Goal: Task Accomplishment & Management: Complete application form

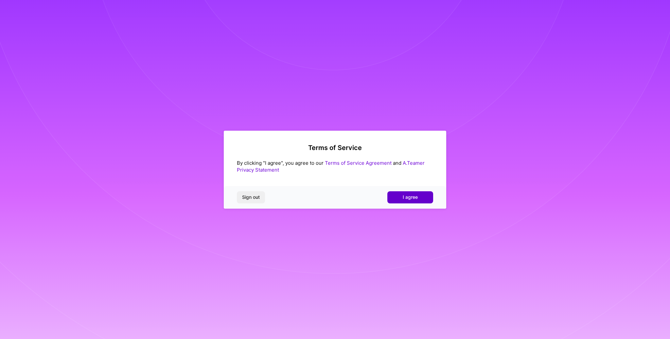
click at [415, 198] on span "I agree" at bounding box center [410, 197] width 15 height 7
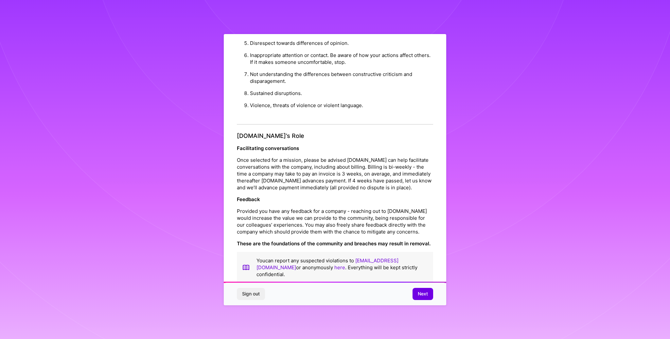
scroll to position [661, 0]
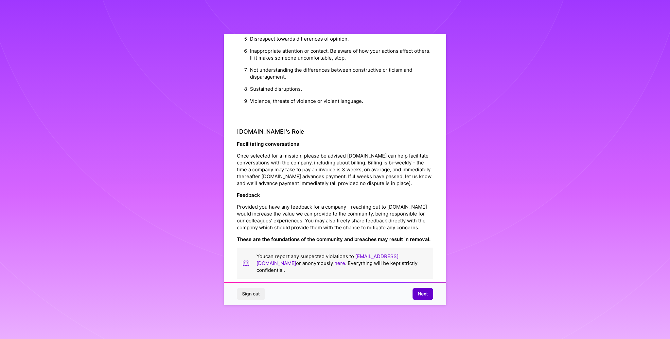
click at [417, 291] on button "Next" at bounding box center [423, 294] width 21 height 12
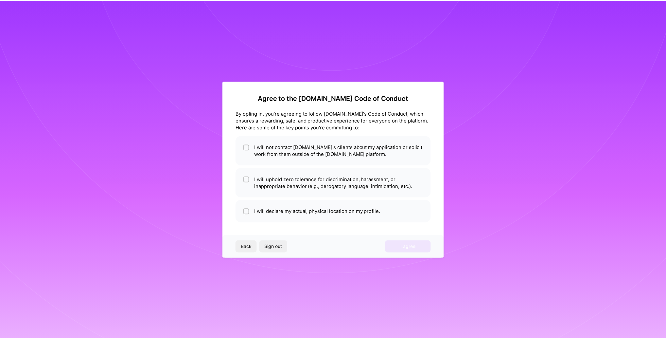
scroll to position [0, 0]
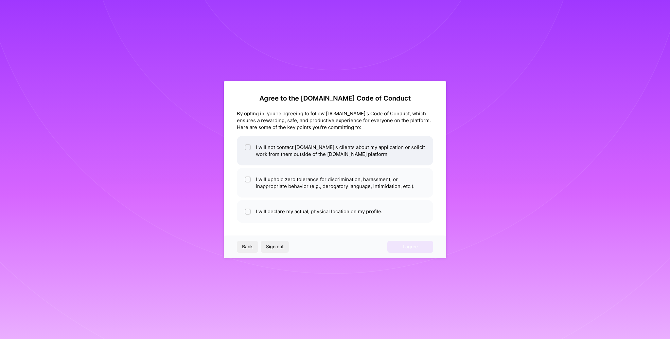
click at [303, 149] on li "I will not contact [DOMAIN_NAME]'s clients about my application or solicit work…" at bounding box center [335, 150] width 196 height 29
checkbox input "true"
click at [302, 182] on li "I will uphold zero tolerance for discrimination, harassment, or inappropriate b…" at bounding box center [335, 182] width 196 height 29
checkbox input "true"
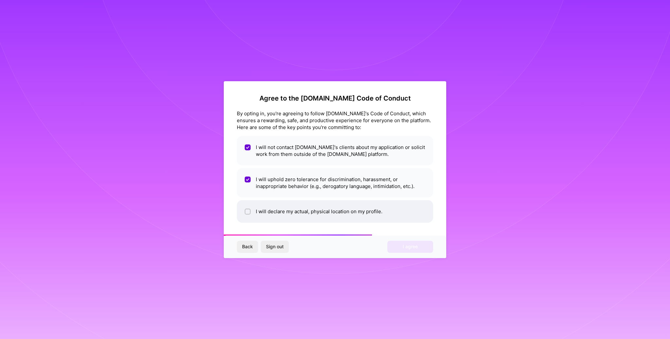
click at [305, 207] on li "I will declare my actual, physical location on my profile." at bounding box center [335, 211] width 196 height 23
checkbox input "true"
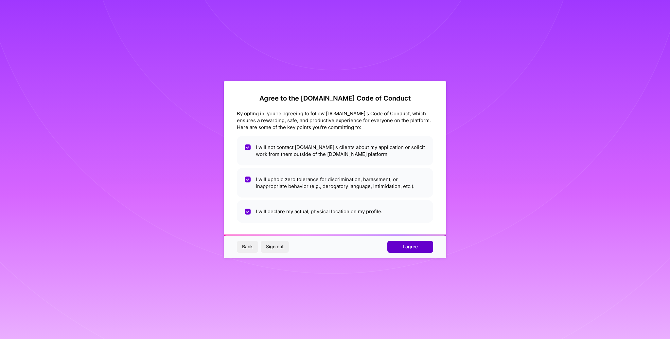
click at [399, 247] on button "I agree" at bounding box center [410, 247] width 46 height 12
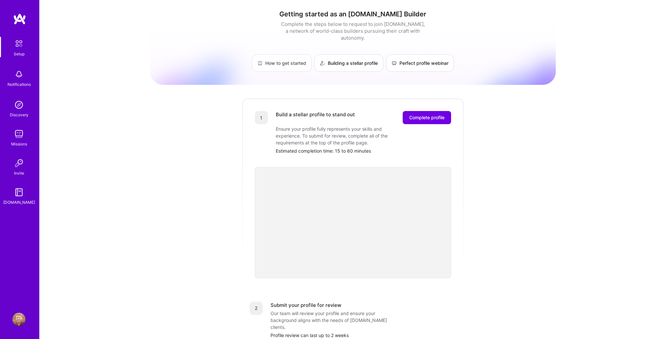
click at [286, 57] on link "How to get started" at bounding box center [282, 62] width 60 height 17
click at [425, 114] on span "Complete profile" at bounding box center [426, 117] width 35 height 7
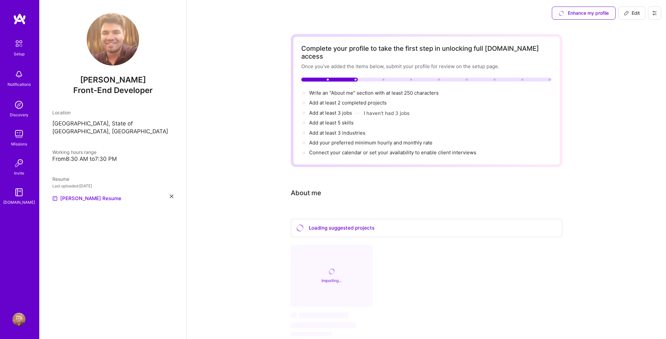
scroll to position [29, 0]
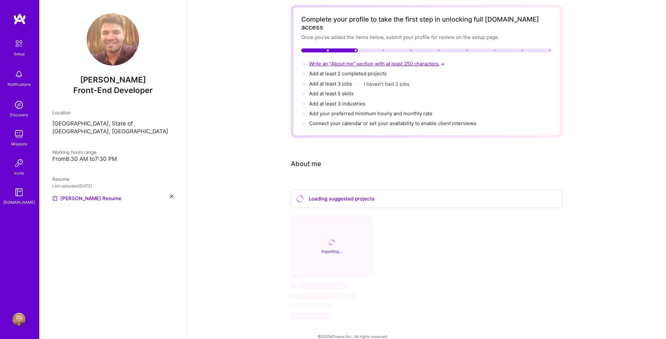
click at [364, 61] on span "Write an "About me" section with at least 250 characters →" at bounding box center [377, 64] width 137 height 6
select select "US"
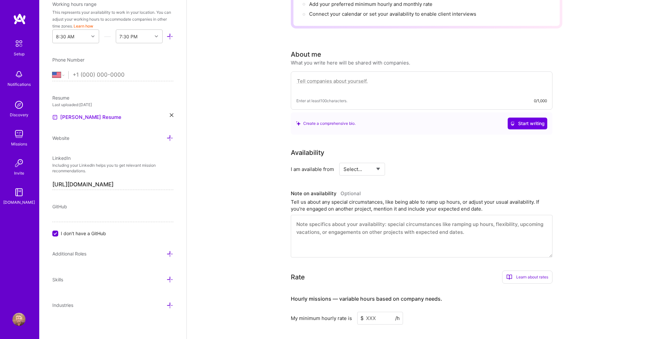
scroll to position [9, 0]
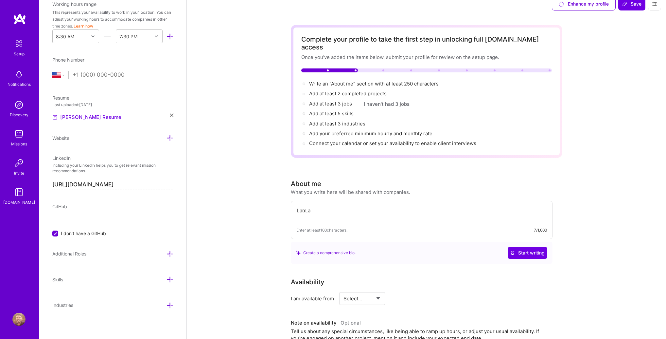
paste textarea "Full-stack software engineer with 10+ years of experience, specialized in user-…"
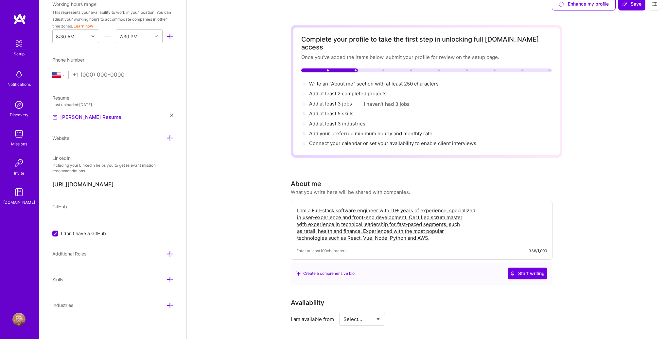
click at [314, 206] on textarea "I am a Full-stack software engineer with 10+ years of experience, specialized i…" at bounding box center [421, 224] width 251 height 36
click at [297, 211] on textarea "I am a front-end heavy full-stack software engineer with 10+ years of experienc…" at bounding box center [421, 224] width 251 height 36
drag, startPoint x: 349, startPoint y: 203, endPoint x: 312, endPoint y: 203, distance: 36.3
click at [312, 206] on textarea "I am a front-end heavy full-stack software engineer with 10+ years of experienc…" at bounding box center [421, 224] width 251 height 36
click at [296, 215] on textarea "I am a full-stack software engineer with 10+ years of experience, specialized i…" at bounding box center [421, 224] width 251 height 36
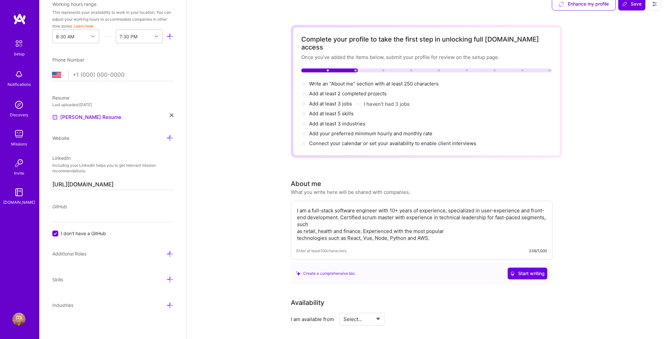
click at [297, 223] on textarea "I am a full-stack software engineer with 10+ years of experience, specialized i…" at bounding box center [421, 224] width 251 height 36
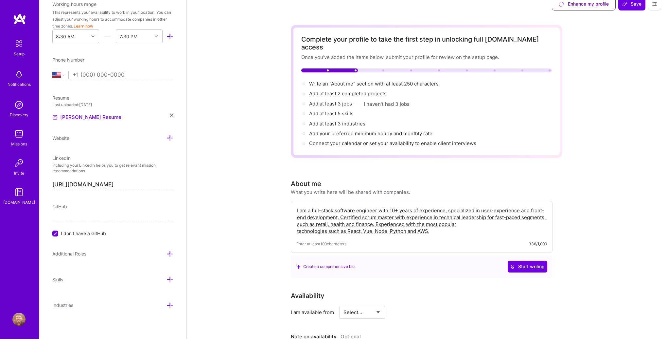
click at [297, 224] on textarea "I am a full-stack software engineer with 10+ years of experience, specialized i…" at bounding box center [421, 220] width 251 height 29
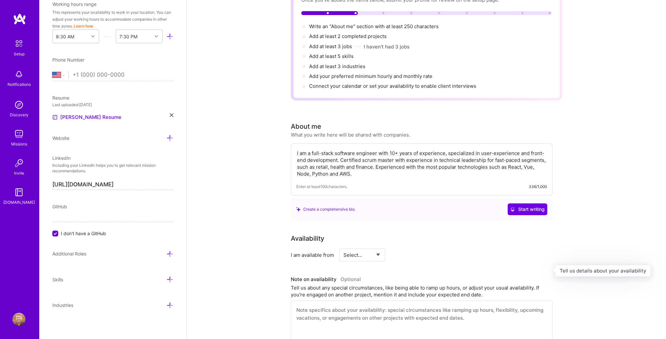
scroll to position [88, 0]
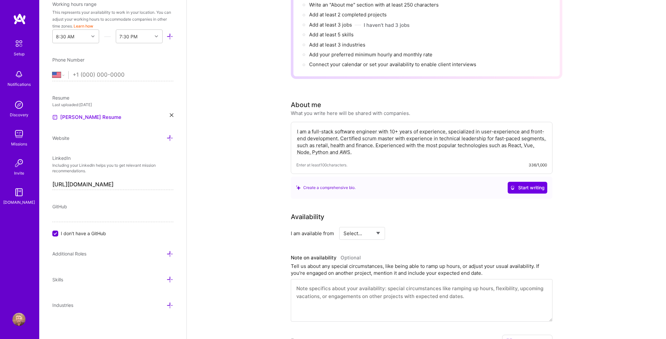
type textarea "I am a full-stack software engineer with 10+ years of experience, specialized i…"
click at [367, 225] on select "Select... Right Now Future Date Not Available" at bounding box center [363, 233] width 38 height 17
select select "Right Now"
click at [344, 225] on select "Select... Right Now Future Date Not Available" at bounding box center [363, 233] width 38 height 17
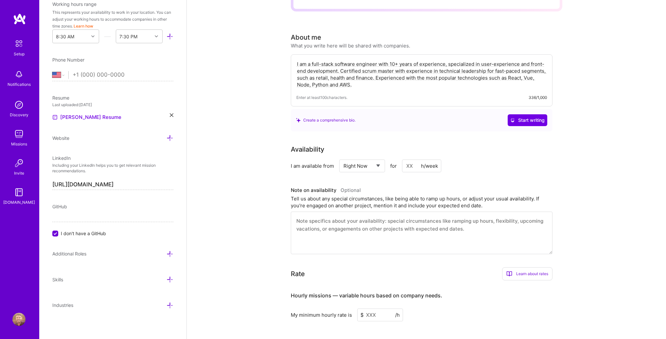
scroll to position [161, 0]
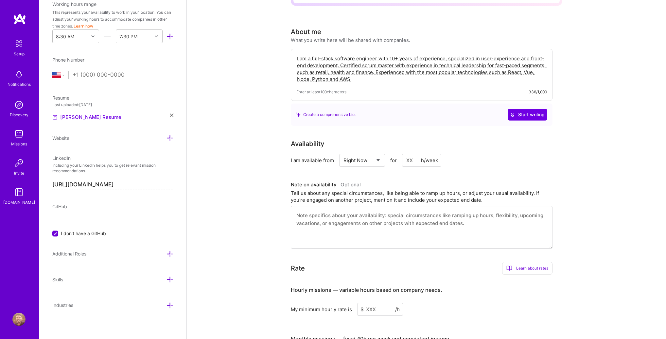
click at [337, 216] on textarea at bounding box center [422, 227] width 262 height 43
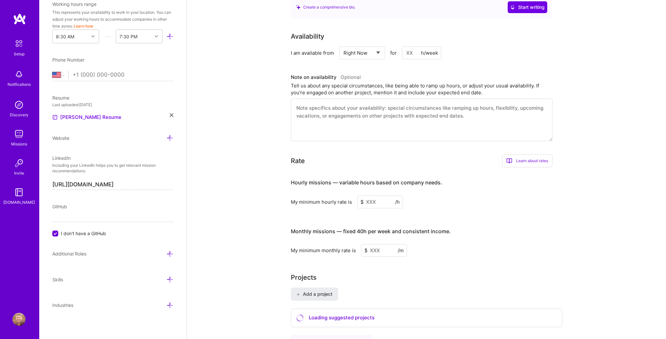
scroll to position [289, 0]
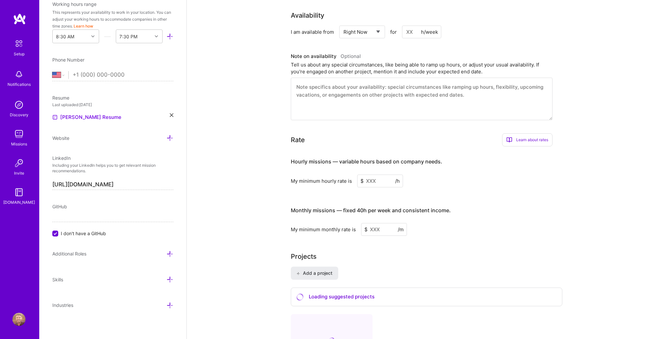
click at [365, 175] on input at bounding box center [380, 180] width 46 height 13
click at [371, 174] on input at bounding box center [380, 180] width 46 height 13
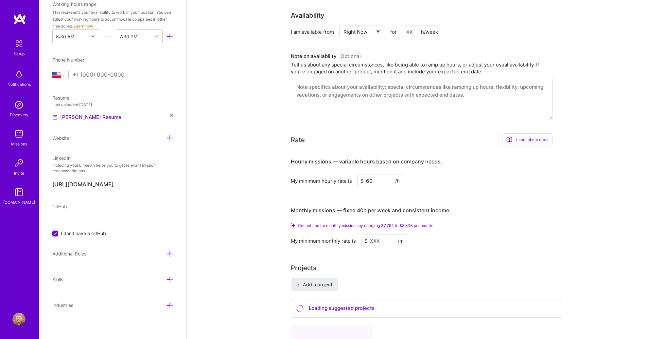
type input "60"
click at [377, 234] on input at bounding box center [384, 240] width 46 height 13
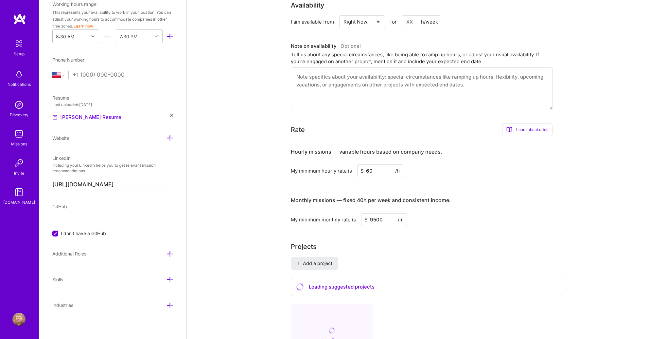
type input "9500"
click at [369, 164] on input "60" at bounding box center [380, 170] width 46 height 13
type input "65"
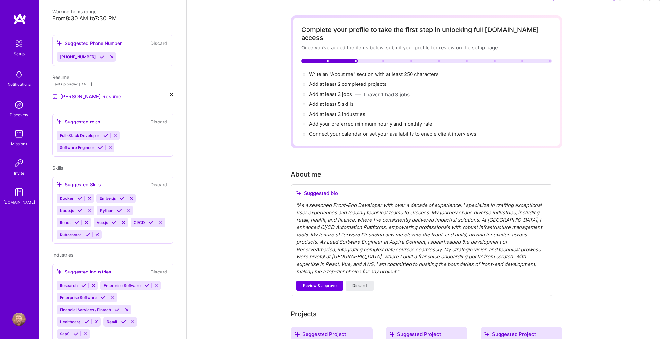
scroll to position [0, 0]
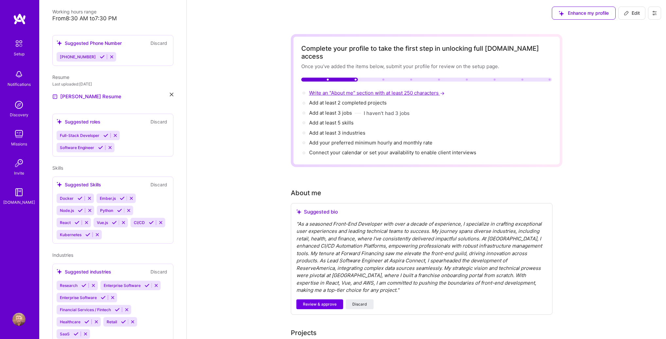
click at [328, 90] on span "Write an "About me" section with at least 250 characters →" at bounding box center [377, 93] width 137 height 6
select select "US"
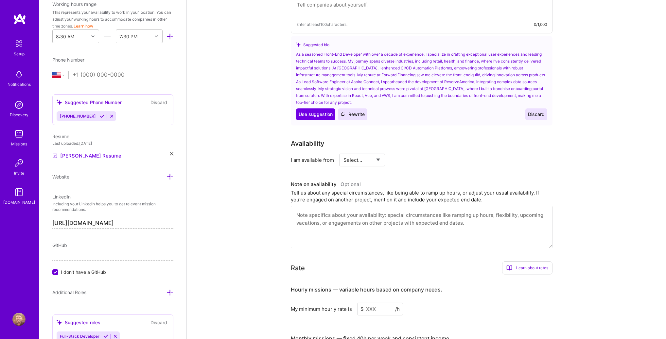
scroll to position [108, 0]
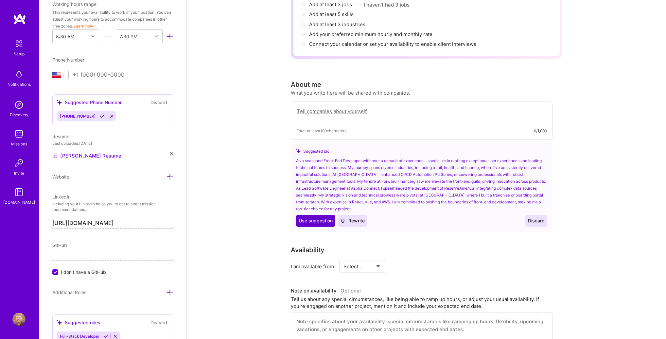
click at [320, 217] on span "Use suggestion" at bounding box center [316, 220] width 34 height 7
type textarea "As a seasoned Front-End Developer with over a decade of experience, I specializ…"
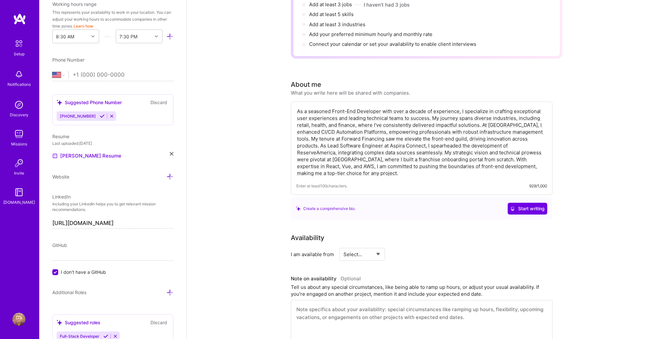
drag, startPoint x: 337, startPoint y: 110, endPoint x: 391, endPoint y: 149, distance: 66.2
click at [391, 149] on textarea "As a seasoned Front-End Developer with over a decade of experience, I specializ…" at bounding box center [421, 142] width 251 height 70
click at [412, 154] on textarea "As a seasoned Front-End Developer with over a decade of experience, I specializ…" at bounding box center [421, 142] width 251 height 70
click at [448, 234] on div "Availability I am available from Select... Right Now Future Date Not Available" at bounding box center [422, 246] width 262 height 28
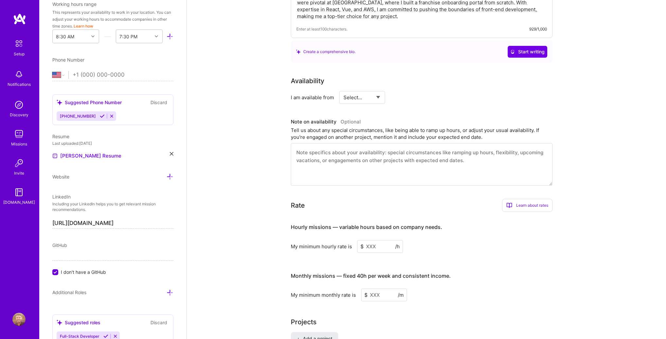
scroll to position [265, 0]
click at [357, 89] on select "Select... Right Now Future Date Not Available" at bounding box center [363, 97] width 38 height 17
select select "Right Now"
click at [344, 89] on select "Select... Right Now Future Date Not Available" at bounding box center [363, 97] width 38 height 17
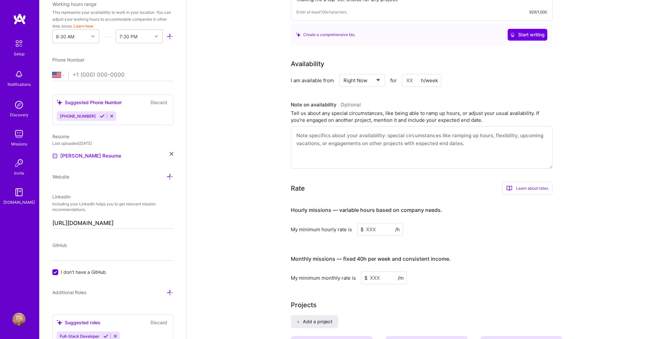
scroll to position [372, 0]
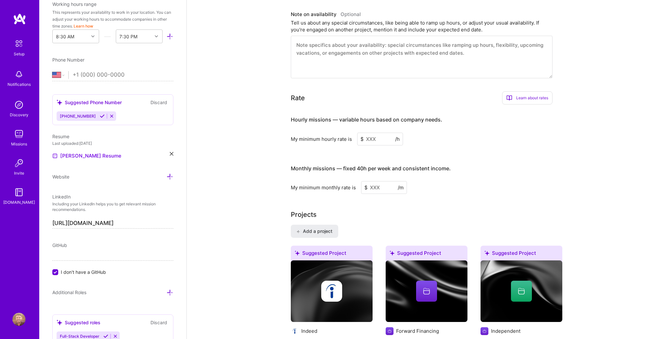
click at [372, 133] on input at bounding box center [380, 139] width 46 height 13
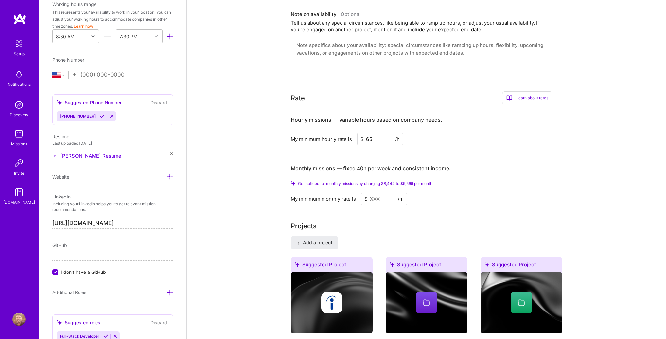
type input "65"
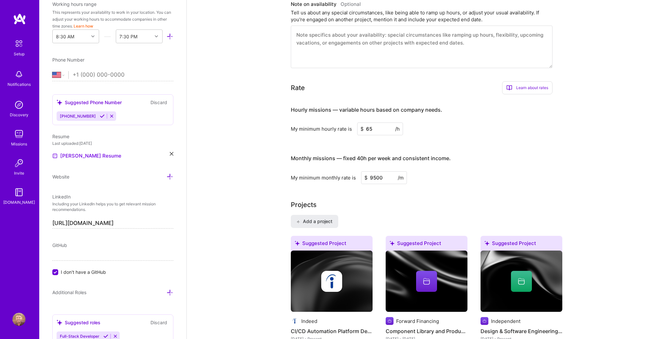
type input "9500"
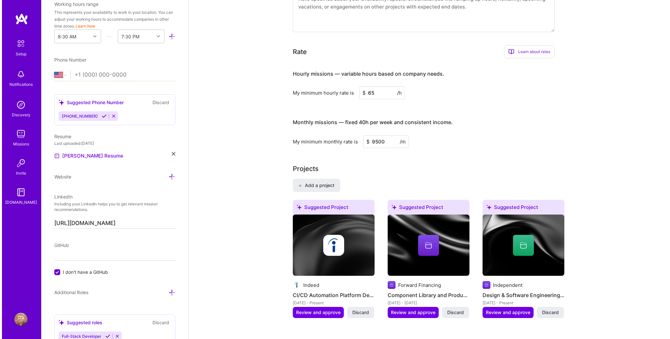
scroll to position [458, 0]
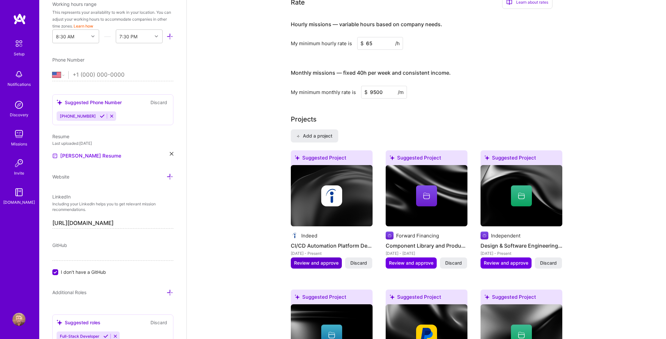
click at [303, 260] on span "Review and approve" at bounding box center [316, 263] width 45 height 7
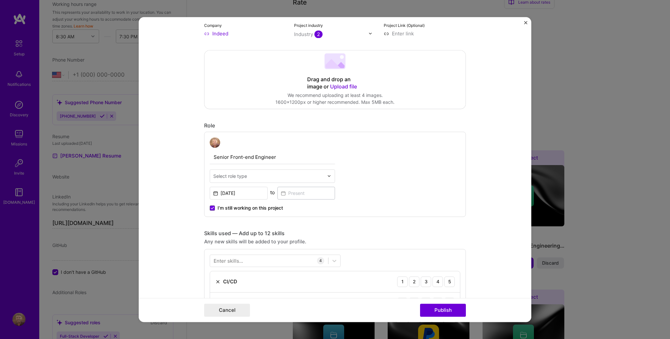
scroll to position [185, 0]
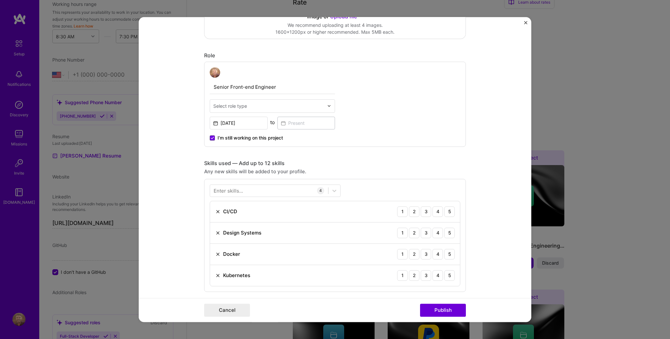
click at [237, 99] on div "Senior Front-end Engineer Select role type Apr, 2025 to I’m still working on th…" at bounding box center [272, 104] width 125 height 74
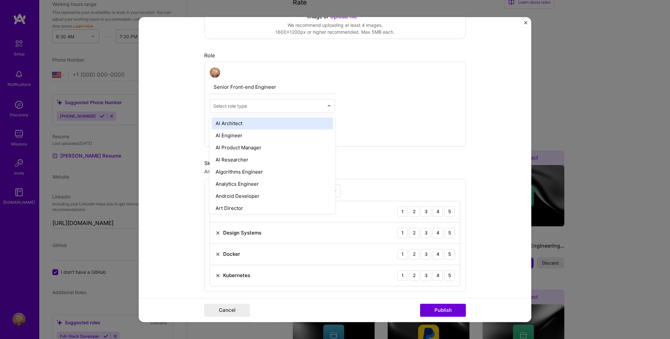
click at [237, 102] on div "Select role type" at bounding box center [230, 105] width 34 height 7
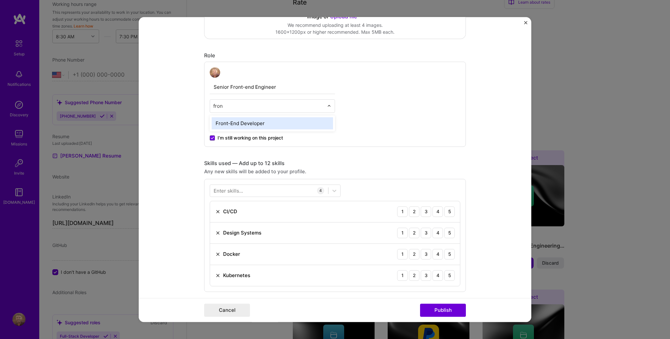
type input "front"
click at [210, 138] on span at bounding box center [212, 137] width 5 height 5
click at [0, 0] on input "I’m still working on this project" at bounding box center [0, 0] width 0 height 0
click at [307, 124] on input at bounding box center [307, 123] width 58 height 13
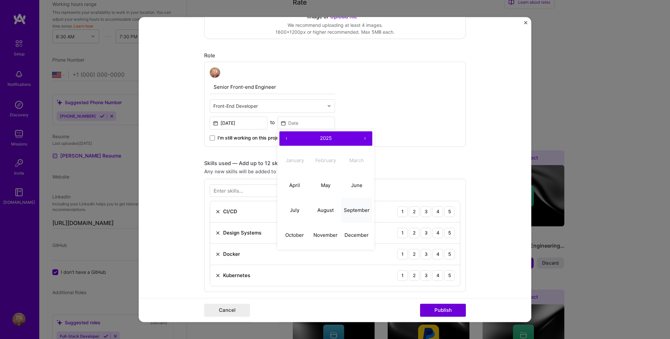
click at [344, 208] on abbr "September" at bounding box center [357, 210] width 26 height 6
type input "Sep, 2025"
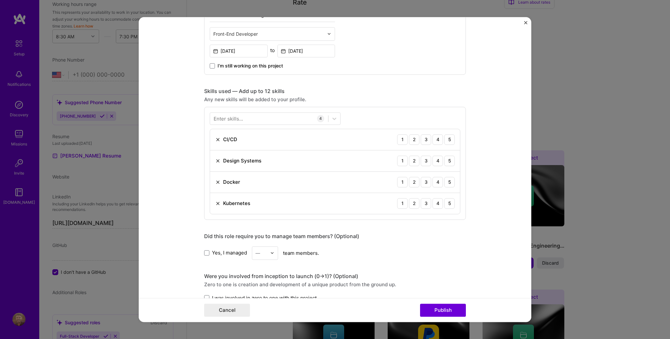
scroll to position [267, 0]
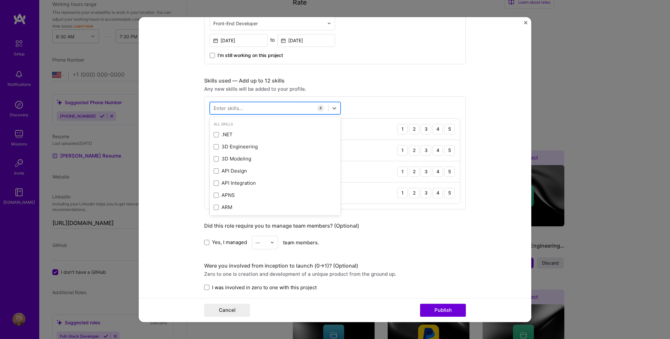
click at [241, 105] on div at bounding box center [269, 107] width 118 height 11
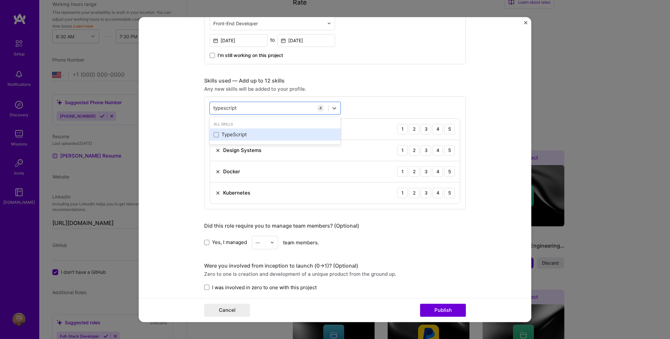
click at [228, 134] on div "TypeScript" at bounding box center [275, 134] width 123 height 7
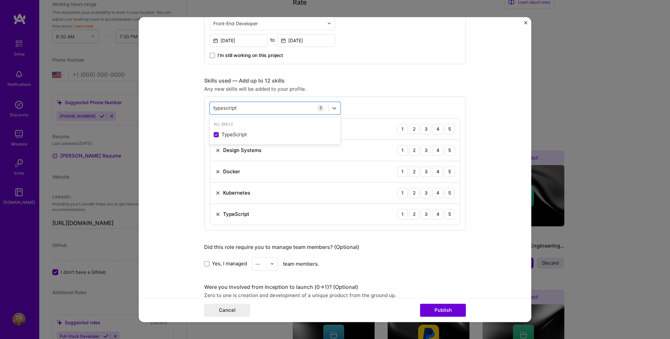
click at [275, 178] on div "Docker 1 2 3 4 5" at bounding box center [335, 171] width 250 height 21
click at [215, 126] on img at bounding box center [217, 128] width 5 height 5
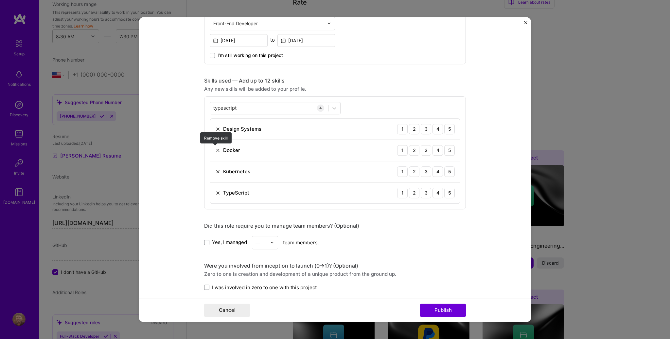
click at [215, 148] on img at bounding box center [217, 150] width 5 height 5
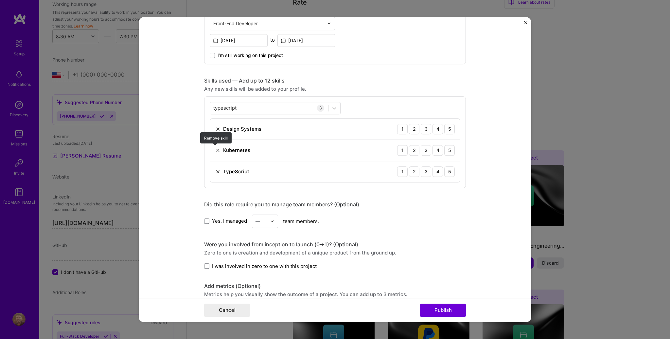
click at [215, 148] on img at bounding box center [217, 150] width 5 height 5
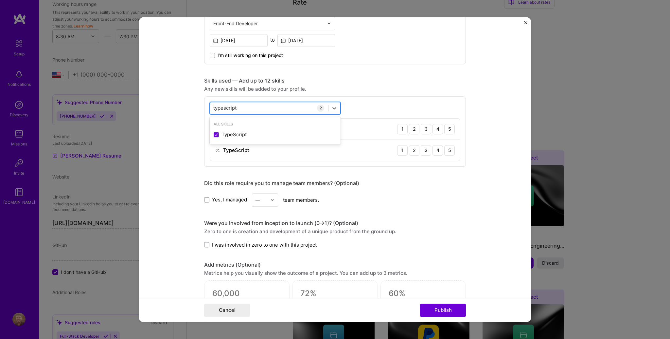
click at [241, 108] on div "typescript typescript" at bounding box center [269, 107] width 118 height 11
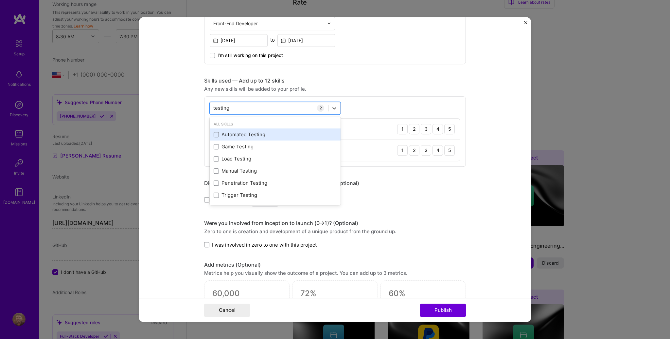
click at [248, 129] on div "Automated Testing" at bounding box center [275, 135] width 131 height 12
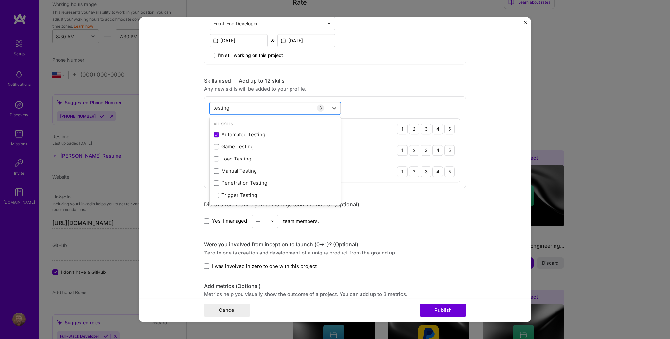
type input "testing"
click at [310, 89] on div "Any new skills will be added to your profile." at bounding box center [335, 88] width 262 height 7
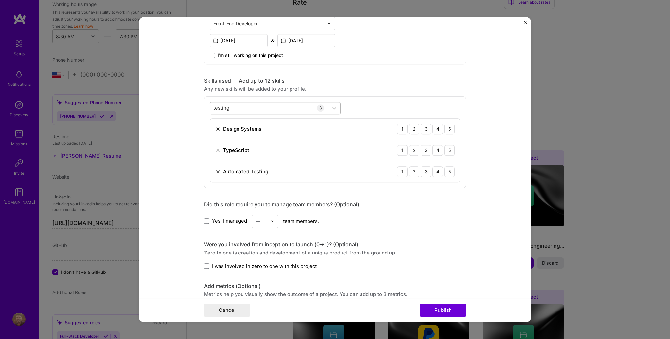
click at [275, 106] on div "testing testing" at bounding box center [269, 107] width 118 height 11
click at [160, 141] on form "Editing suggested project This project is suggested based on your LinkedIn, res…" at bounding box center [335, 169] width 393 height 305
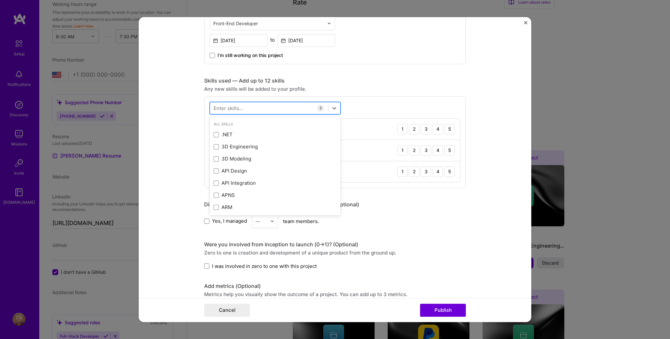
click at [248, 107] on div at bounding box center [269, 107] width 118 height 11
type input "styl"
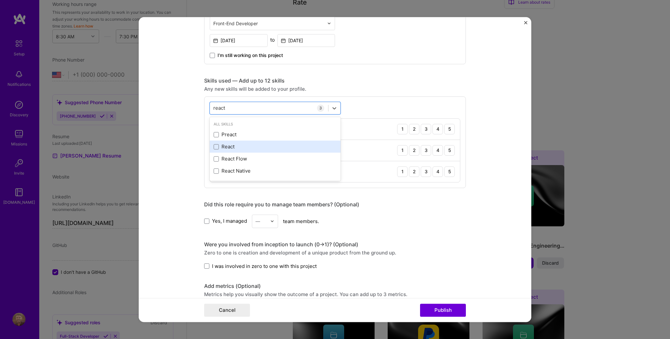
click at [224, 145] on div "React" at bounding box center [275, 146] width 123 height 7
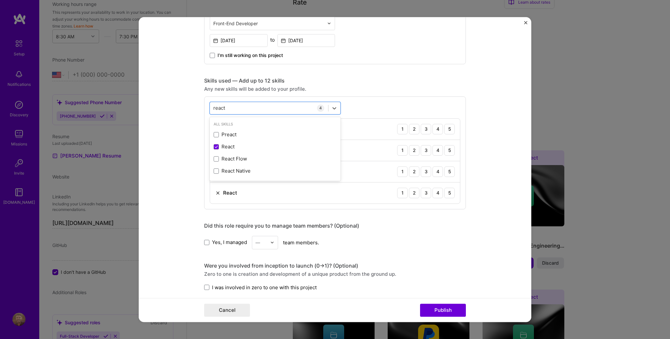
type input "react"
click at [149, 174] on form "Editing suggested project This project is suggested based on your LinkedIn, res…" at bounding box center [335, 169] width 393 height 305
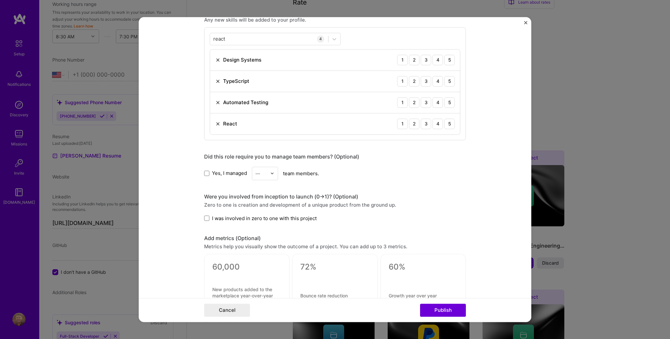
scroll to position [402, 0]
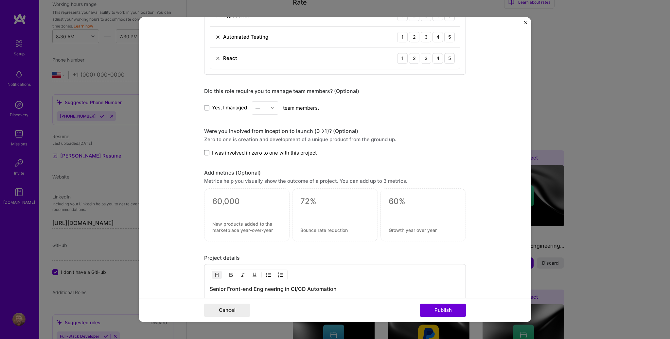
click at [207, 150] on span at bounding box center [206, 152] width 5 height 5
click at [0, 0] on input "I was involved in zero to one with this project" at bounding box center [0, 0] width 0 height 0
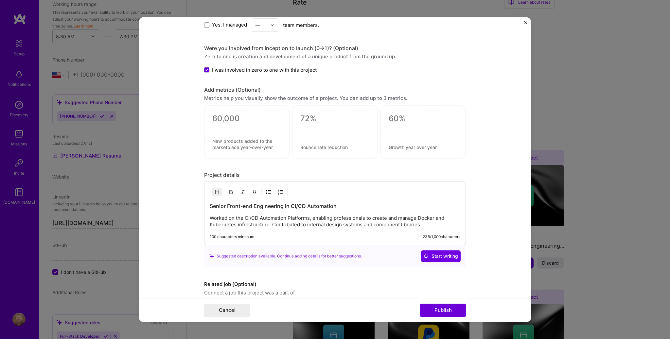
scroll to position [484, 0]
click at [230, 118] on textarea at bounding box center [246, 119] width 69 height 10
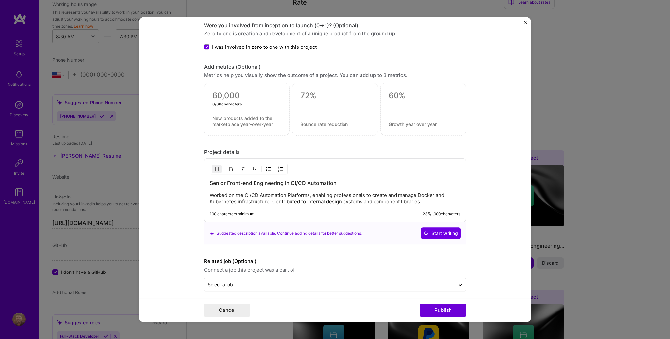
scroll to position [511, 0]
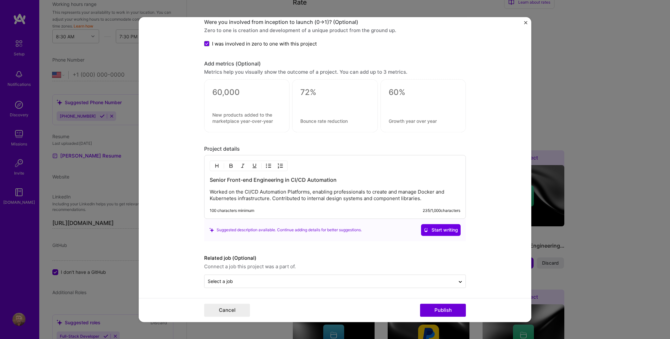
click at [348, 195] on p "Worked on the CI/CD Automation Platforms, enabling professionals to create and …" at bounding box center [335, 194] width 251 height 13
click at [444, 227] on span "Start writing" at bounding box center [441, 229] width 34 height 7
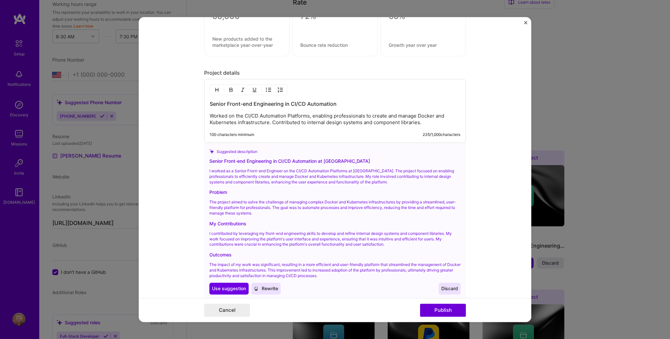
scroll to position [586, 0]
click at [232, 286] on span "Use suggestion" at bounding box center [229, 288] width 34 height 7
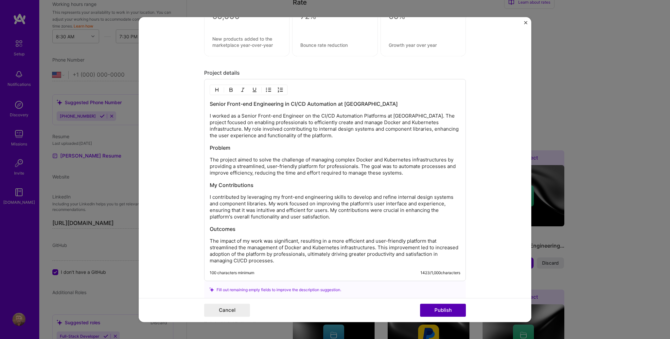
click at [431, 311] on button "Publish" at bounding box center [443, 309] width 46 height 13
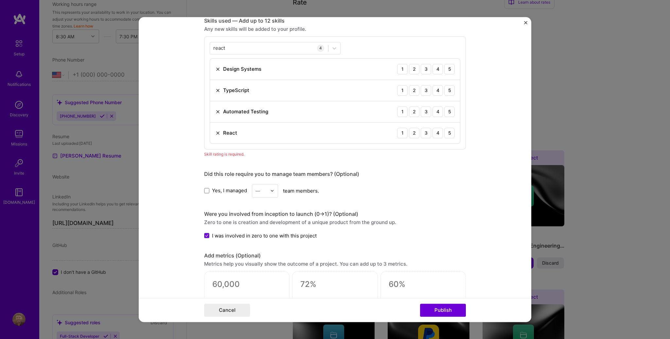
scroll to position [327, 0]
click at [445, 69] on div "5" at bounding box center [449, 69] width 10 height 10
click at [446, 91] on div "5" at bounding box center [449, 90] width 10 height 10
drag, startPoint x: 449, startPoint y: 112, endPoint x: 450, endPoint y: 118, distance: 6.9
click at [449, 112] on div "5" at bounding box center [449, 112] width 10 height 10
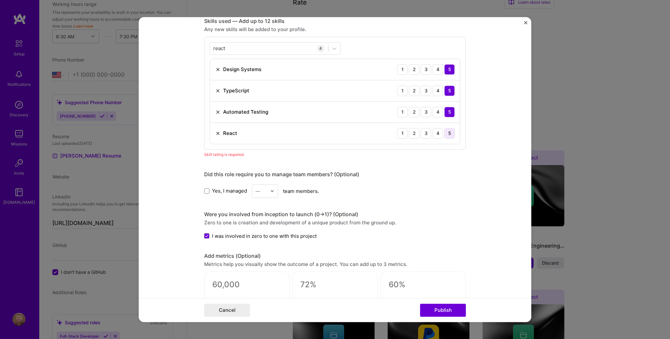
click at [449, 134] on div "5" at bounding box center [449, 133] width 10 height 10
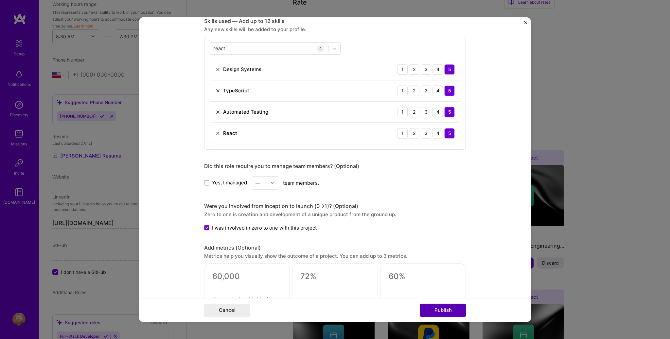
click at [441, 310] on button "Publish" at bounding box center [443, 309] width 46 height 13
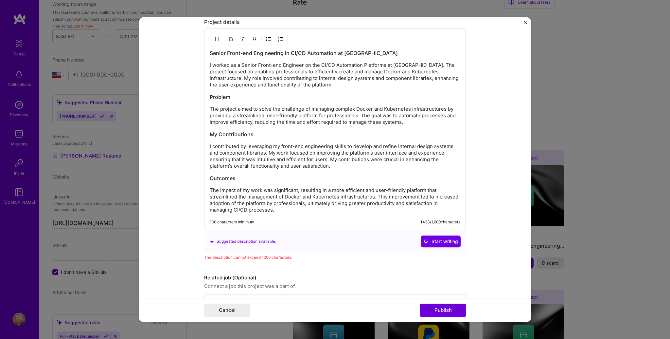
scroll to position [637, 0]
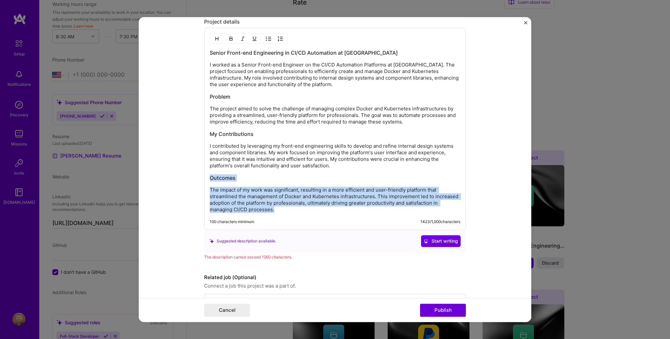
drag, startPoint x: 276, startPoint y: 209, endPoint x: 183, endPoint y: 177, distance: 98.4
click at [183, 177] on form "Editing suggested project This project is suggested based on your LinkedIn, res…" at bounding box center [335, 169] width 393 height 305
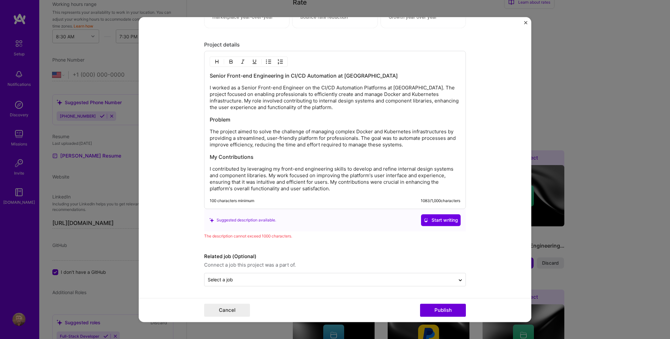
scroll to position [613, 0]
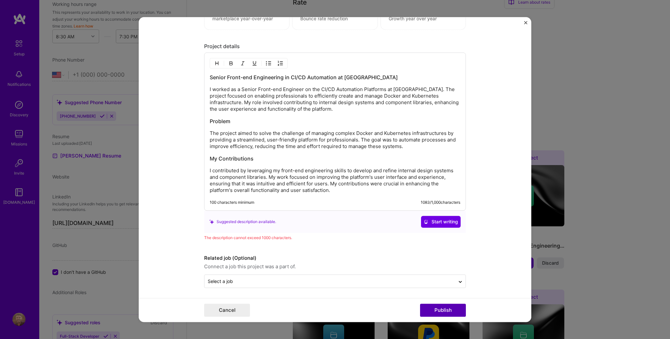
click at [447, 308] on button "Publish" at bounding box center [443, 309] width 46 height 13
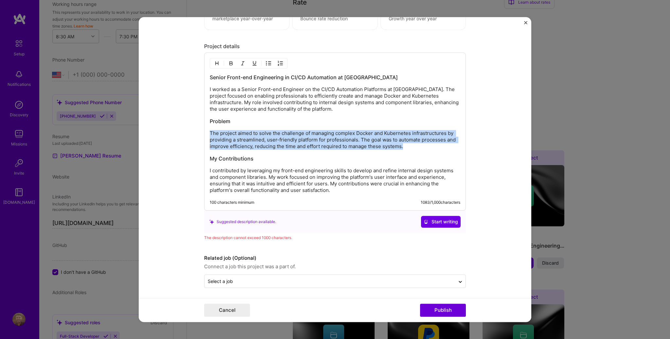
drag, startPoint x: 408, startPoint y: 143, endPoint x: 210, endPoint y: 118, distance: 199.3
click at [204, 124] on div "Senior Front-end Engineering in CI/CD Automation at Indeed I worked as a Senior…" at bounding box center [335, 131] width 262 height 158
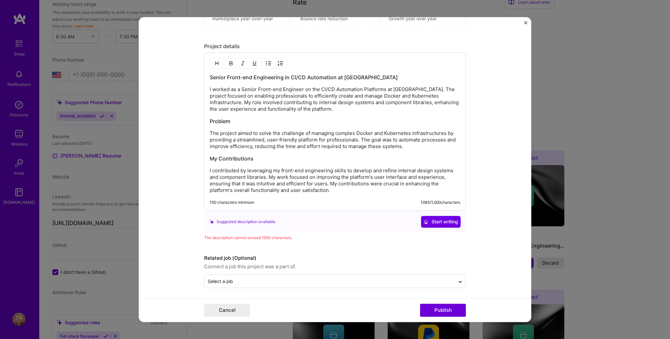
click at [269, 109] on p "I worked as a Senior Front-end Engineer on the CI/CD Automation Platforms at In…" at bounding box center [335, 99] width 251 height 26
drag, startPoint x: 258, startPoint y: 131, endPoint x: 229, endPoint y: 139, distance: 29.7
click at [229, 139] on p "The project aimed to solve the challenge of managing complex Docker and Kuberne…" at bounding box center [335, 140] width 251 height 20
click at [222, 138] on p "The project aimed to provide a new, a streamlined, user-friendly platform for p…" at bounding box center [335, 140] width 251 height 20
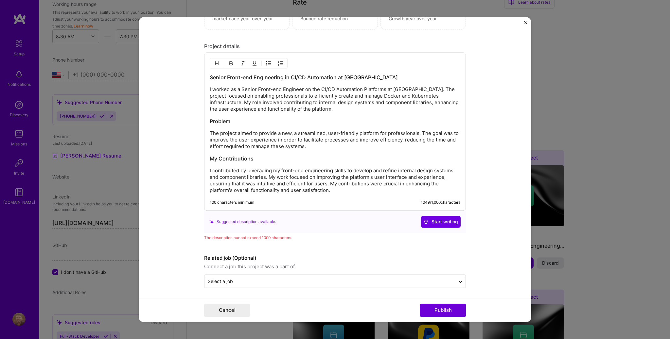
click at [367, 137] on p "The project aimed to provide a new, a streamlined, user-friendly platform for p…" at bounding box center [335, 140] width 251 height 20
click at [222, 137] on p "The project aimed to provide a new, a streamlined, user-friendly platform for p…" at bounding box center [335, 140] width 251 height 20
click at [342, 183] on p "I contributed by leveraging my front-end engineering skills to develop and refi…" at bounding box center [335, 180] width 251 height 26
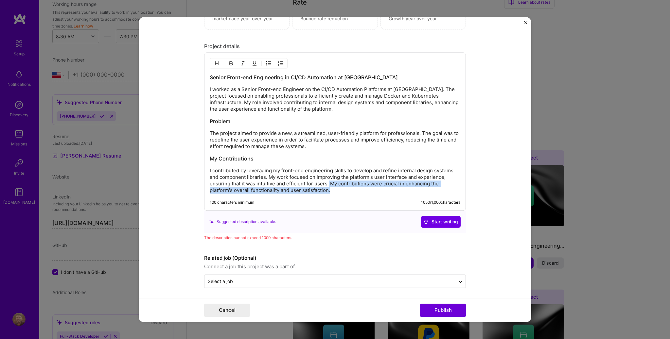
drag, startPoint x: 337, startPoint y: 187, endPoint x: 327, endPoint y: 183, distance: 10.4
click at [327, 183] on p "I contributed by leveraging my front-end engineering skills to develop and refi…" at bounding box center [335, 180] width 251 height 26
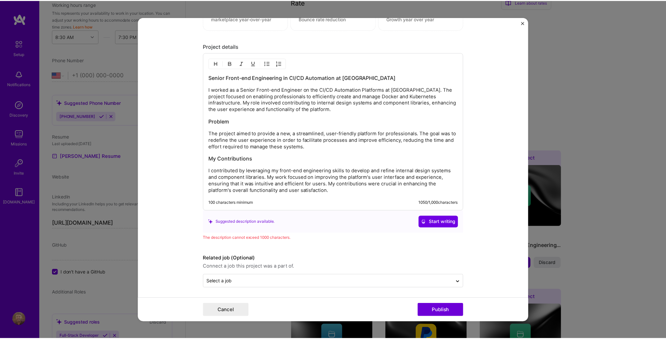
scroll to position [598, 0]
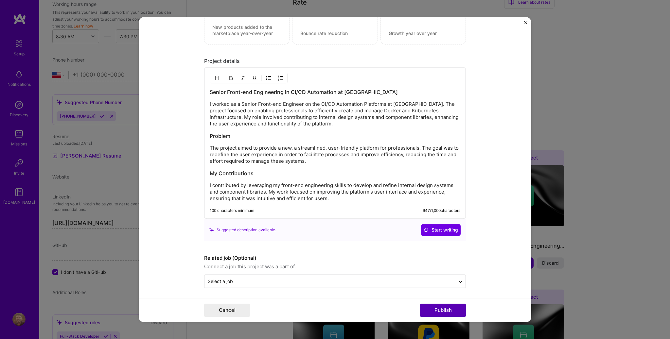
click at [441, 310] on button "Publish" at bounding box center [443, 309] width 46 height 13
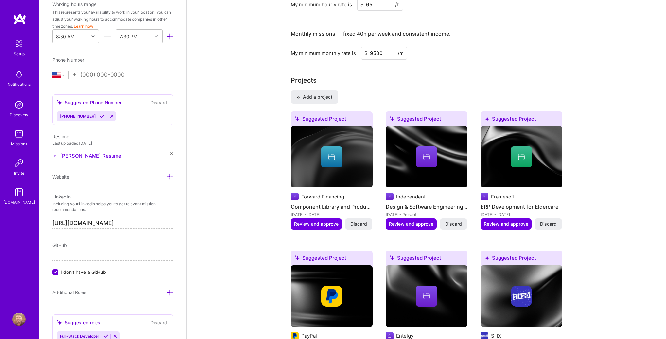
scroll to position [497, 0]
click at [113, 72] on input "tel" at bounding box center [123, 74] width 101 height 19
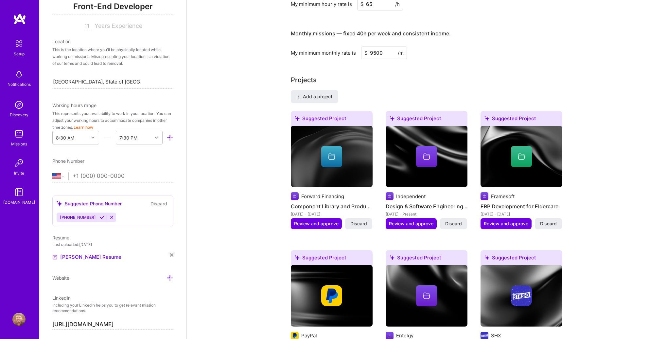
scroll to position [96, 0]
click at [80, 142] on div "8:30 AM" at bounding box center [71, 138] width 36 height 13
click at [68, 177] on div "10:00 AM" at bounding box center [75, 180] width 47 height 12
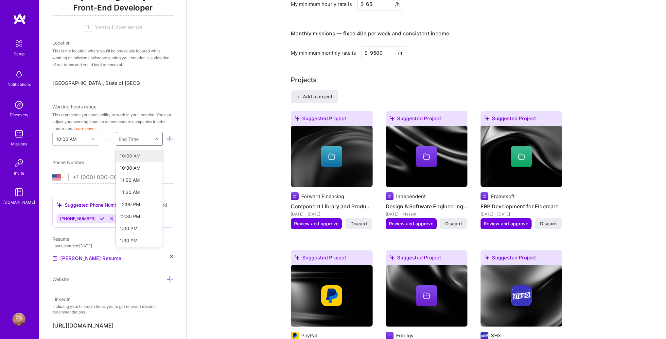
click at [138, 139] on div "End Time" at bounding box center [134, 138] width 36 height 13
click at [131, 209] on div "7:00 PM" at bounding box center [139, 210] width 47 height 12
click at [99, 173] on input "tel" at bounding box center [123, 177] width 101 height 19
type input "+5"
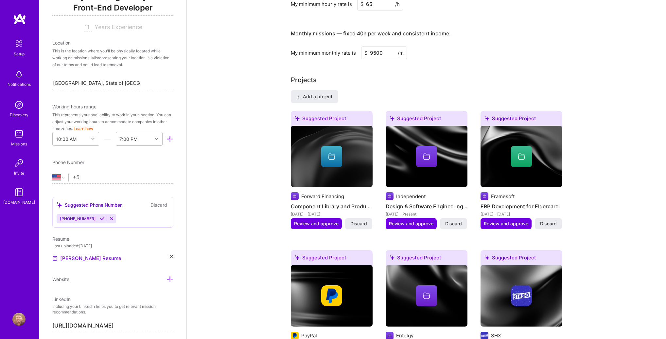
select select "BR"
type input "+55 16 99378 1221"
click at [81, 217] on span "+5516993781221" at bounding box center [78, 218] width 36 height 5
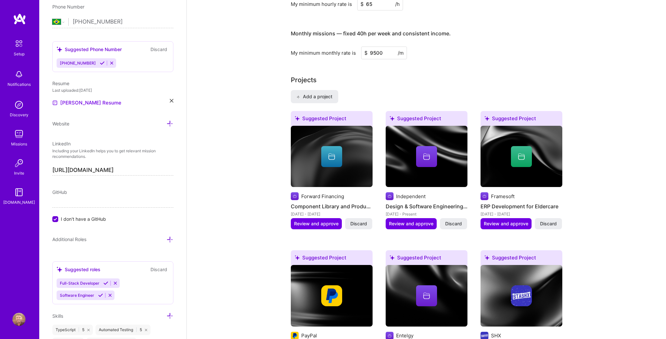
scroll to position [254, 0]
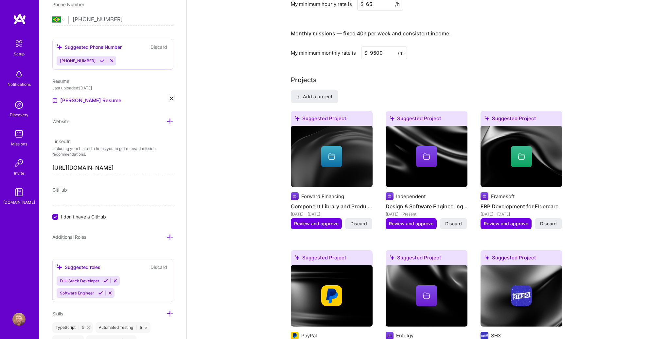
click at [54, 216] on input "I don't have a GitHub" at bounding box center [56, 217] width 6 height 6
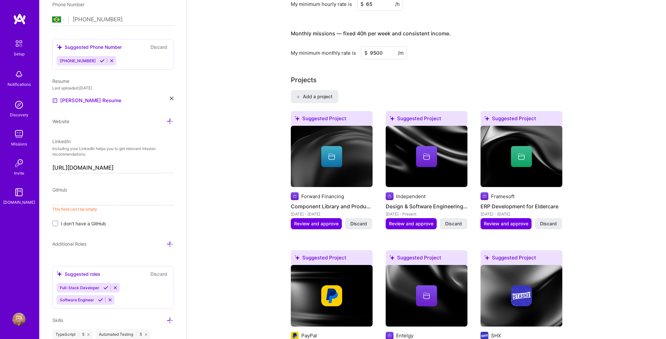
paste input "https://github.com/gabrielcolombo"
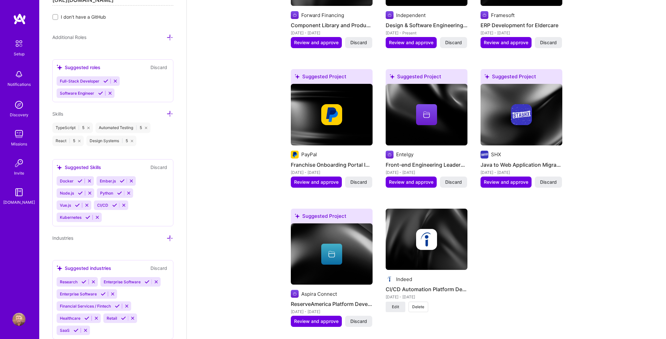
scroll to position [432, 0]
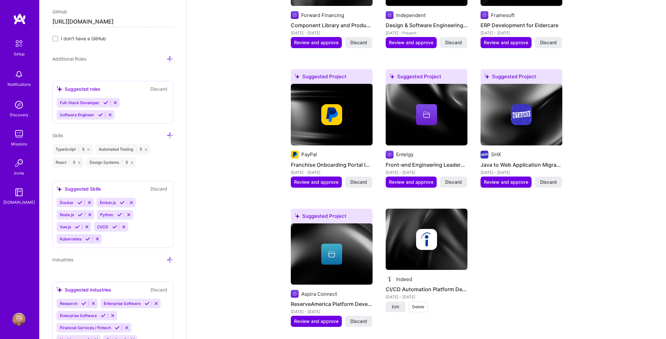
type input "https://github.com/gabrielcolombo"
click at [89, 202] on icon at bounding box center [89, 202] width 5 height 5
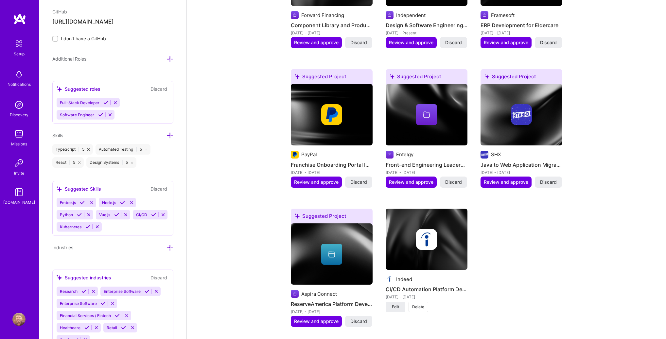
click at [161, 217] on icon at bounding box center [163, 214] width 5 height 5
click at [98, 225] on icon at bounding box center [97, 226] width 5 height 5
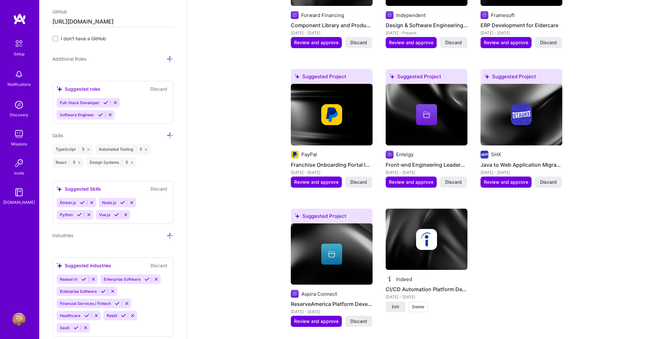
click at [135, 213] on div "Ember.js Node.js Python Vue.js" at bounding box center [113, 209] width 113 height 22
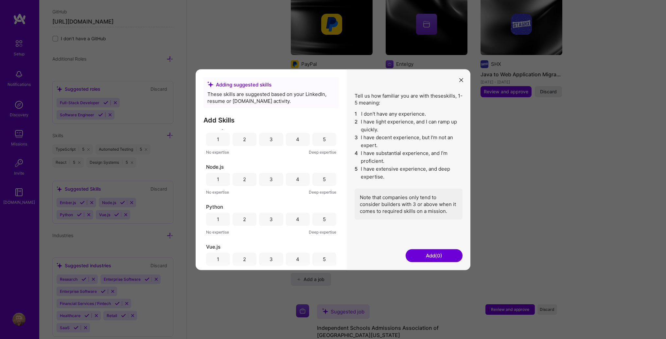
scroll to position [0, 0]
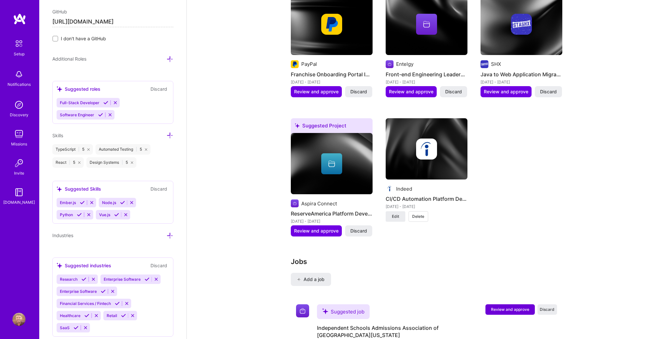
click at [156, 187] on button "Discard" at bounding box center [159, 189] width 21 height 8
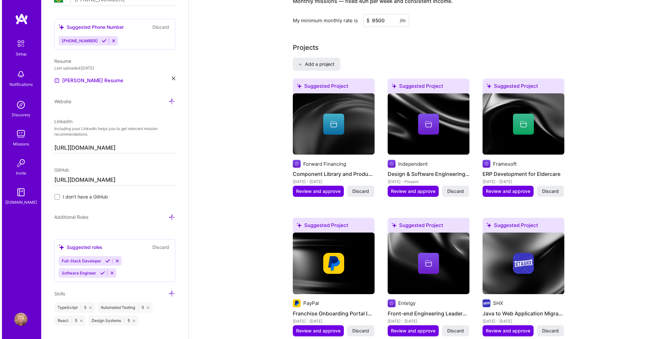
scroll to position [595, 0]
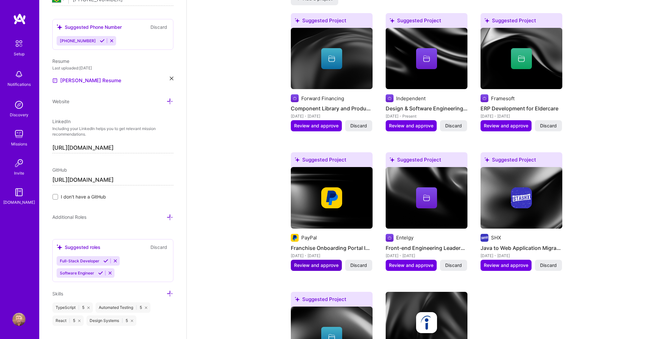
click at [309, 262] on span "Review and approve" at bounding box center [316, 265] width 45 height 7
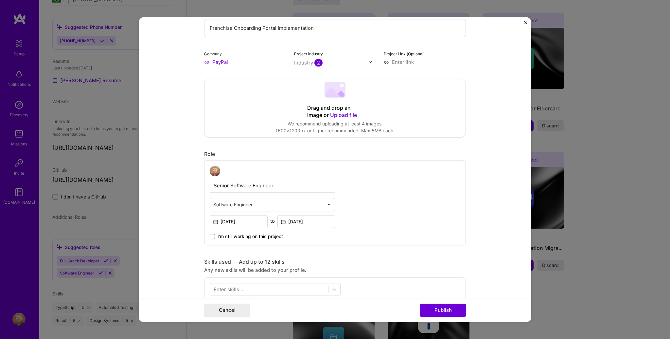
scroll to position [148, 0]
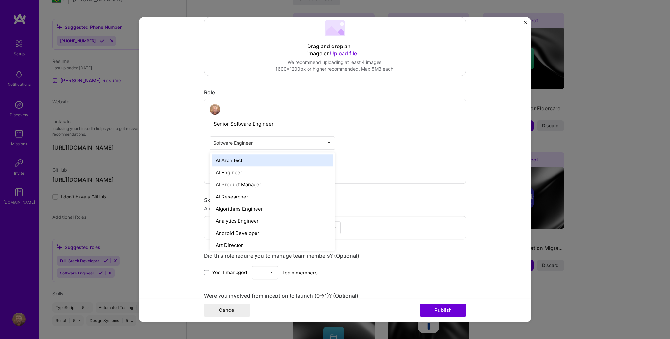
click at [213, 141] on input "text" at bounding box center [268, 142] width 111 height 7
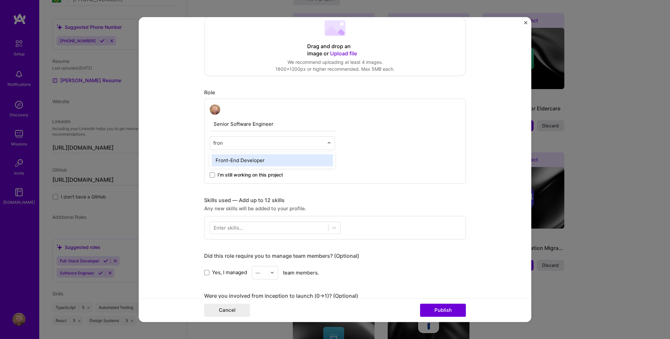
type input "front"
click at [250, 159] on div "Front-End Developer" at bounding box center [272, 160] width 121 height 12
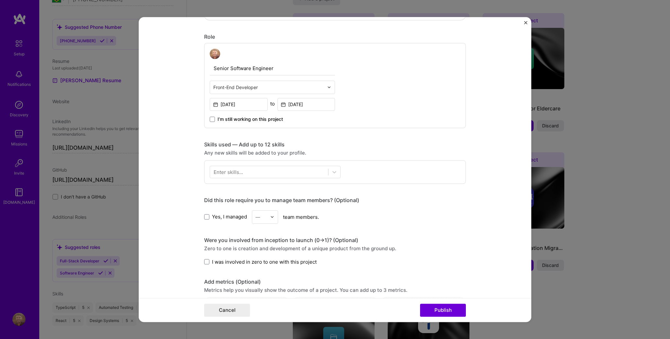
scroll to position [224, 0]
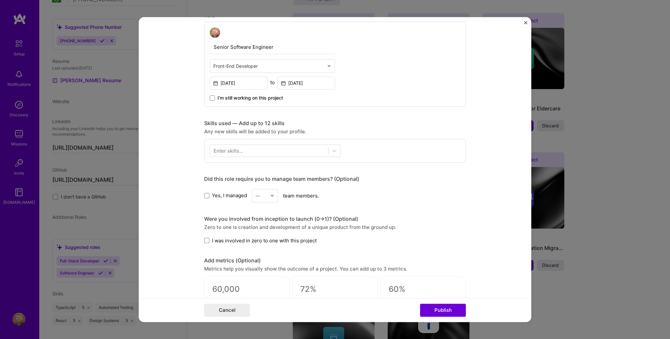
click at [237, 151] on div "Enter skills..." at bounding box center [228, 150] width 29 height 7
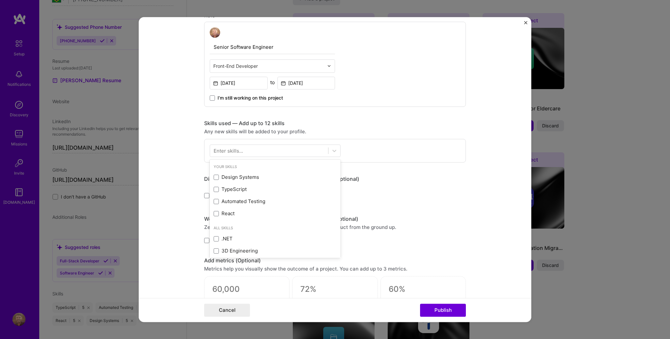
click at [217, 147] on div "Enter skills..." at bounding box center [228, 150] width 29 height 7
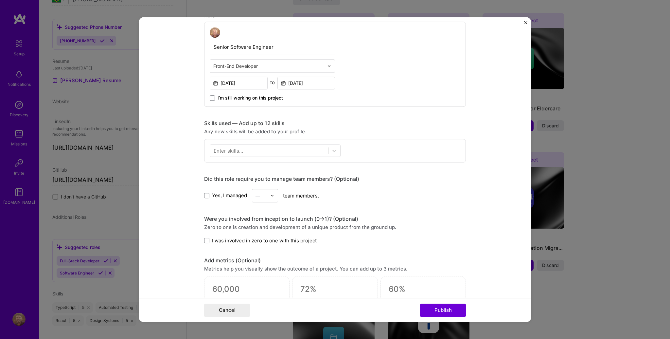
click at [221, 149] on div "Enter skills..." at bounding box center [228, 150] width 29 height 7
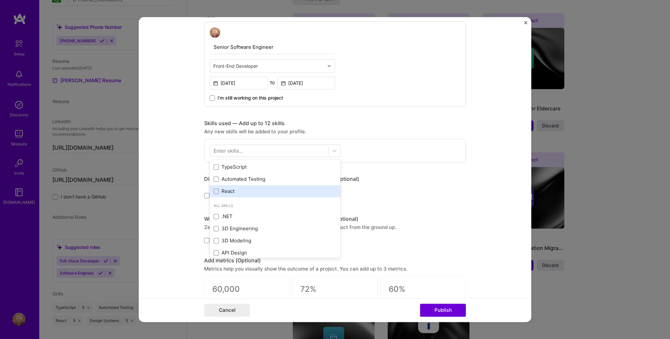
click at [222, 190] on div "Design Systems TypeScript Automated Testing React" at bounding box center [275, 173] width 131 height 48
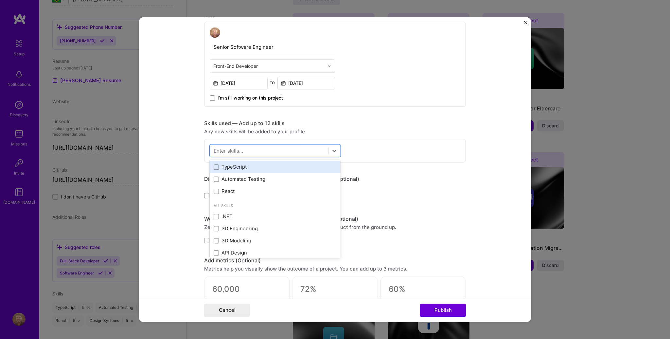
scroll to position [8, 0]
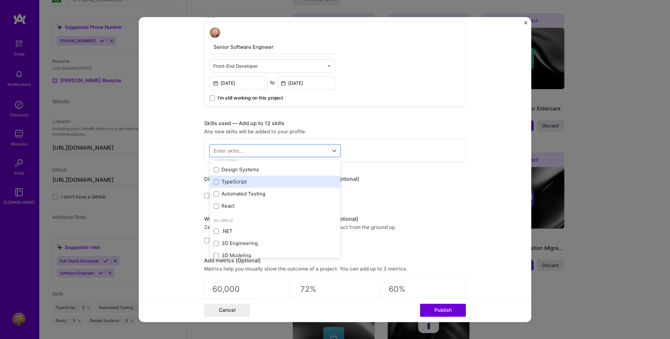
click at [230, 180] on div "TypeScript" at bounding box center [275, 181] width 123 height 7
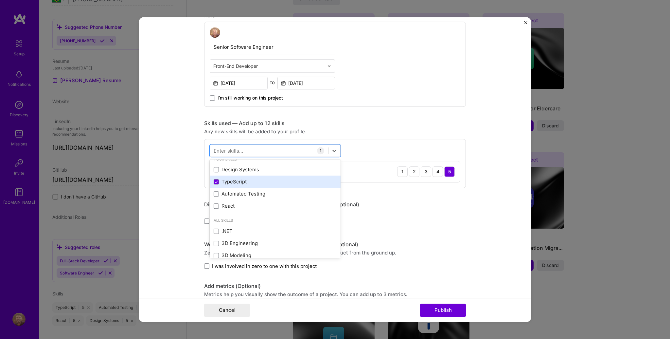
click at [223, 183] on div "TypeScript" at bounding box center [275, 181] width 123 height 7
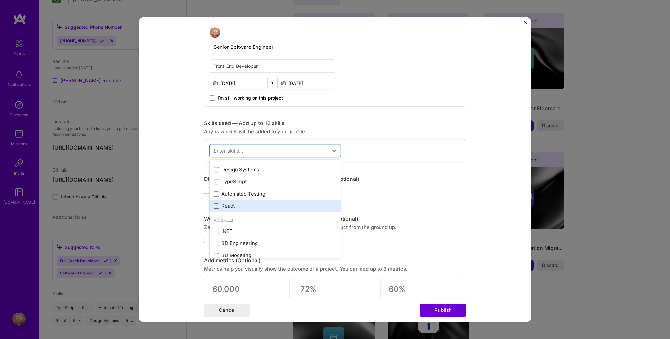
click at [214, 206] on span at bounding box center [216, 205] width 5 height 5
click at [0, 0] on input "checkbox" at bounding box center [0, 0] width 0 height 0
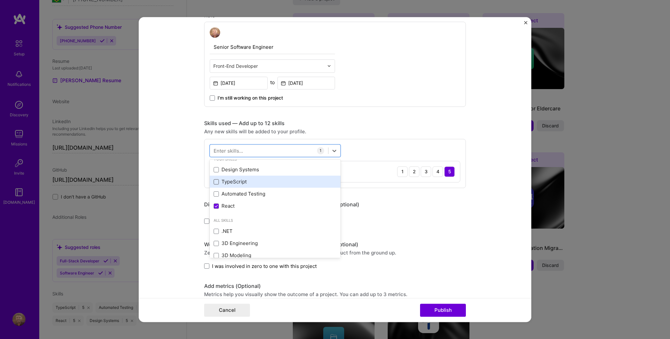
click at [214, 179] on span at bounding box center [216, 181] width 5 height 5
click at [0, 0] on input "checkbox" at bounding box center [0, 0] width 0 height 0
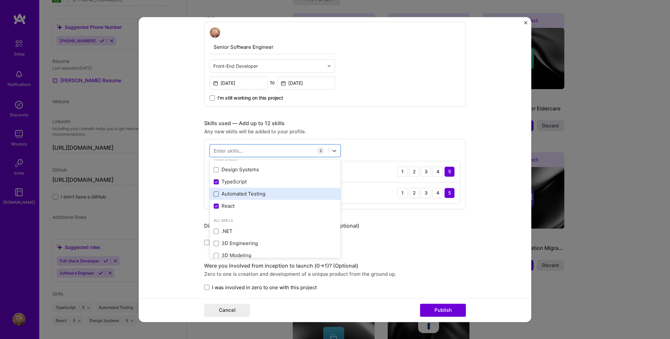
click at [214, 192] on span at bounding box center [216, 193] width 5 height 5
click at [0, 0] on input "checkbox" at bounding box center [0, 0] width 0 height 0
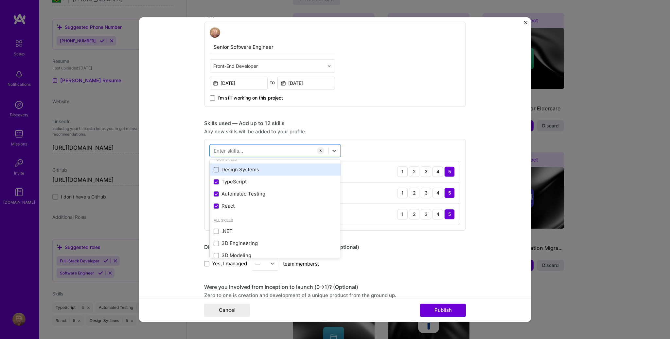
click at [214, 167] on span at bounding box center [216, 169] width 5 height 5
click at [0, 0] on input "checkbox" at bounding box center [0, 0] width 0 height 0
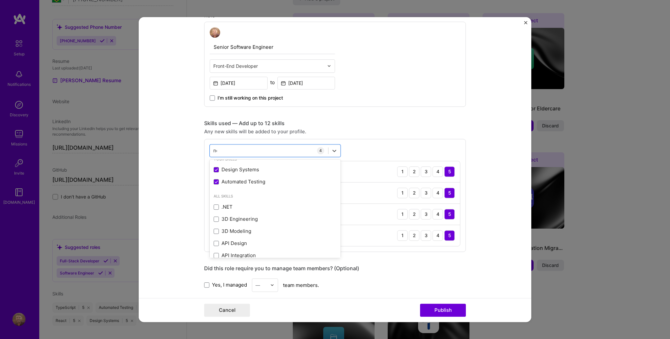
scroll to position [0, 0]
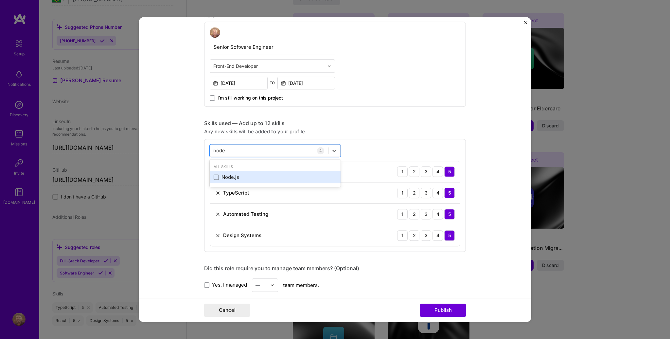
click at [214, 175] on span at bounding box center [216, 176] width 5 height 5
click at [0, 0] on input "checkbox" at bounding box center [0, 0] width 0 height 0
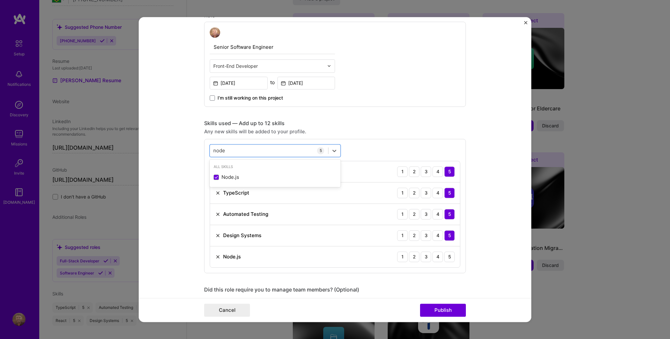
type input "node"
click at [167, 211] on form "Editing suggested project This project is suggested based on your LinkedIn, res…" at bounding box center [335, 169] width 393 height 305
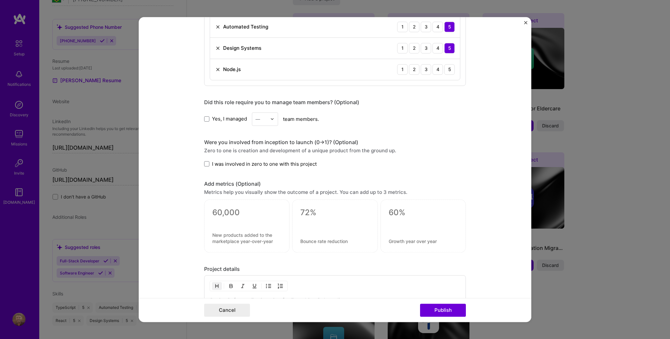
scroll to position [448, 0]
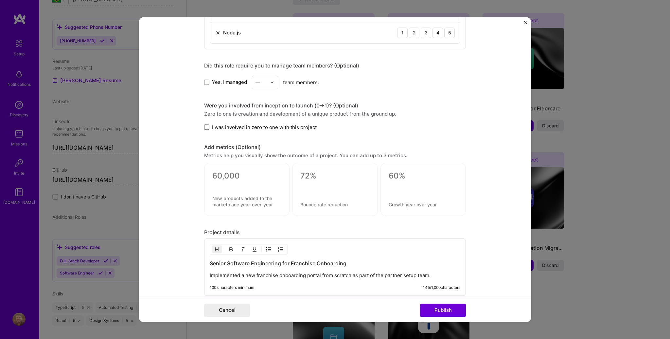
click at [206, 124] on span at bounding box center [206, 126] width 5 height 5
click at [0, 0] on input "I was involved in zero to one with this project" at bounding box center [0, 0] width 0 height 0
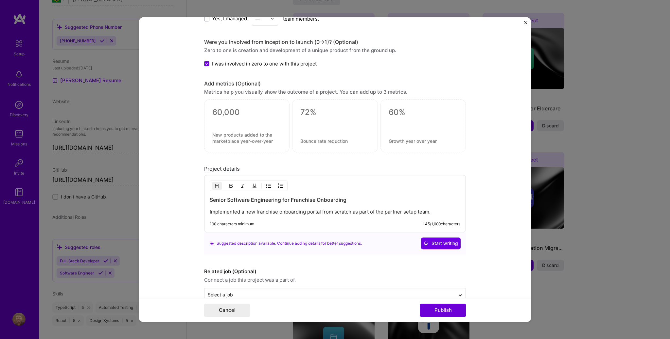
scroll to position [525, 0]
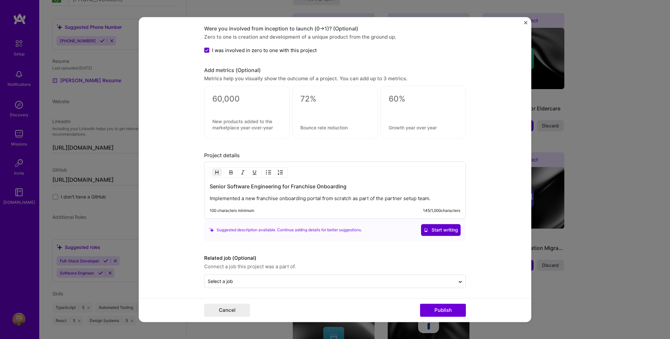
click at [429, 230] on span "Start writing" at bounding box center [441, 229] width 34 height 7
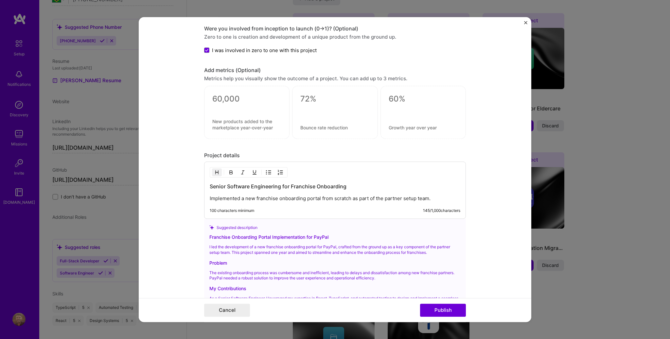
scroll to position [643, 0]
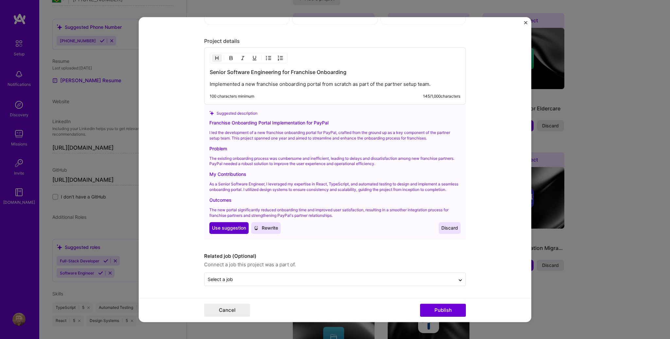
click at [224, 227] on span "Use suggestion" at bounding box center [229, 228] width 34 height 7
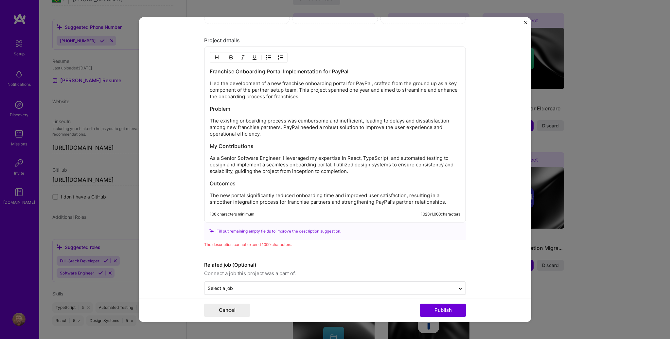
scroll to position [635, 0]
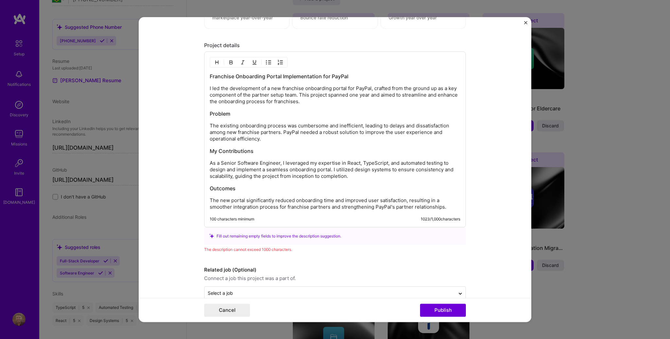
click at [212, 86] on p "I led the development of a new franchise onboarding portal for PayPal, crafted …" at bounding box center [335, 95] width 251 height 20
click at [218, 88] on p "I worked the development of a new franchise onboarding portal for PayPal, craft…" at bounding box center [335, 95] width 251 height 20
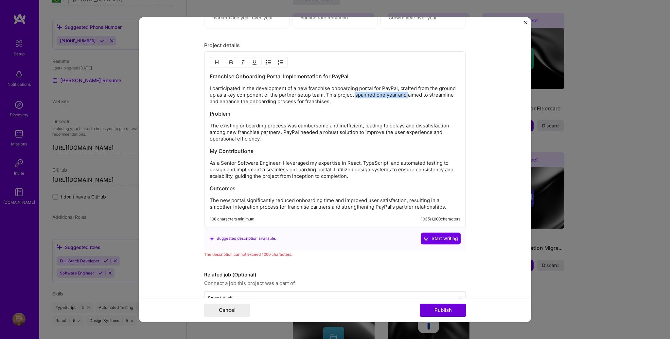
drag, startPoint x: 355, startPoint y: 94, endPoint x: 408, endPoint y: 94, distance: 52.4
click at [408, 94] on p "I participated in the development of a new franchise onboarding portal for PayP…" at bounding box center [335, 95] width 251 height 20
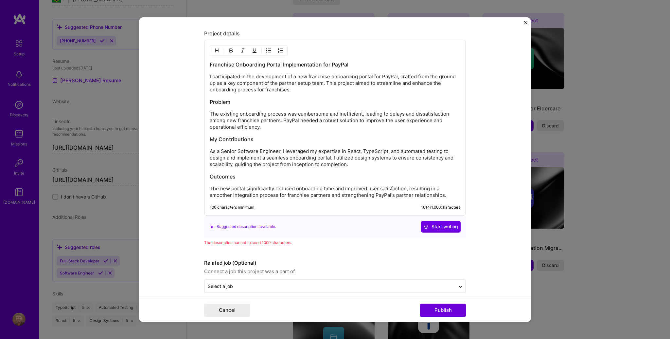
scroll to position [652, 0]
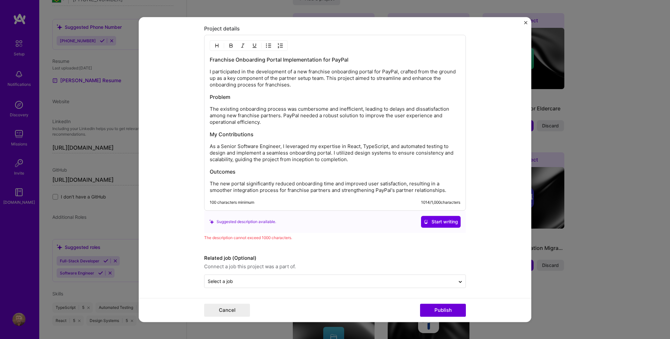
click at [401, 188] on p "The new portal significantly reduced onboarding time and improved user satisfac…" at bounding box center [335, 186] width 251 height 13
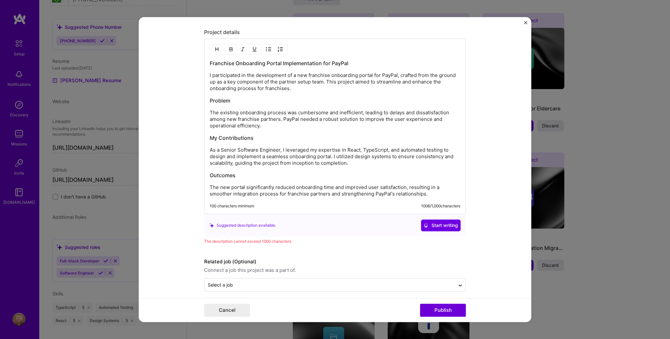
scroll to position [644, 0]
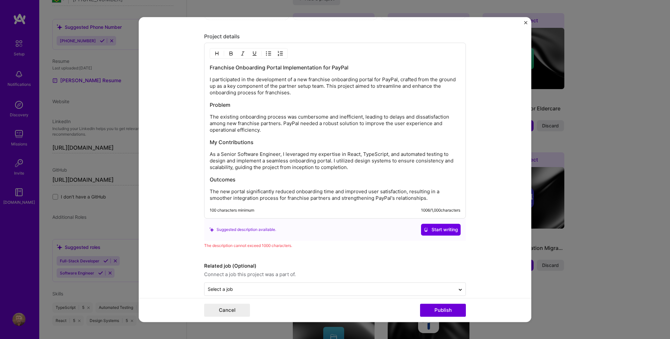
click at [320, 115] on p "The existing onboarding process was cumbersome and inefficient, leading to dela…" at bounding box center [335, 124] width 251 height 20
click at [361, 116] on p "The existing onboarding process was cumbersome and inefficient, leading to dela…" at bounding box center [335, 124] width 251 height 20
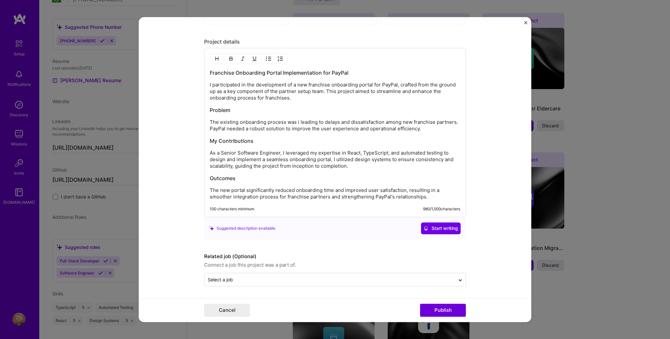
scroll to position [637, 0]
click at [435, 310] on button "Publish" at bounding box center [443, 309] width 46 height 13
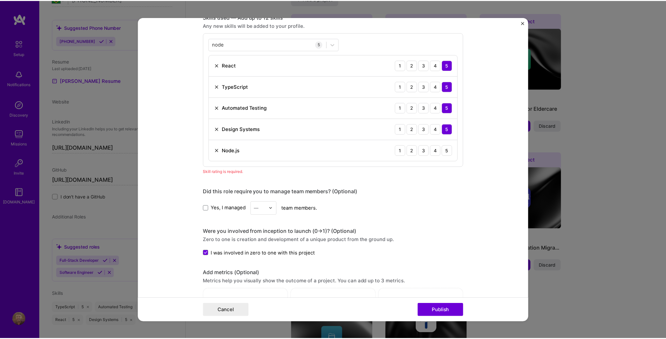
scroll to position [327, 0]
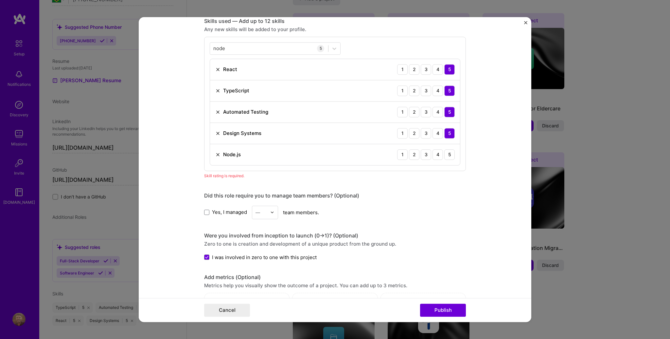
click at [430, 154] on div "1 2 3 4 5" at bounding box center [426, 154] width 58 height 10
click at [427, 154] on div "3" at bounding box center [426, 154] width 10 height 10
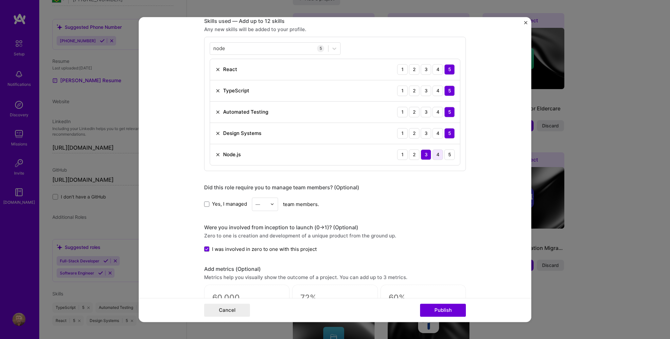
click at [438, 154] on div "4" at bounding box center [438, 154] width 10 height 10
click at [422, 154] on div "3" at bounding box center [426, 154] width 10 height 10
click at [437, 154] on div "4" at bounding box center [438, 154] width 10 height 10
click at [448, 313] on button "Publish" at bounding box center [443, 309] width 46 height 13
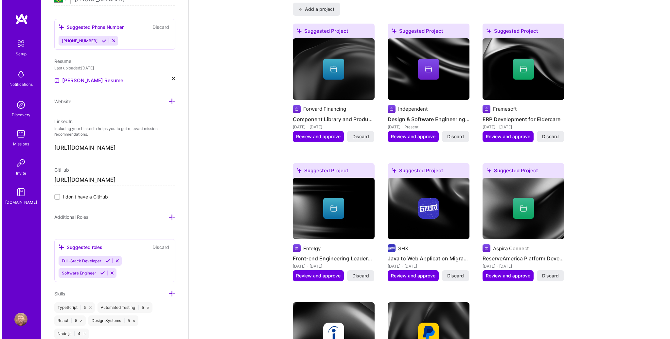
scroll to position [564, 0]
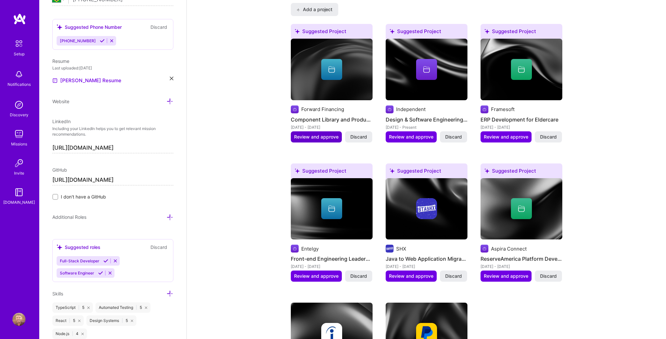
click at [319, 134] on span "Review and approve" at bounding box center [316, 137] width 45 height 7
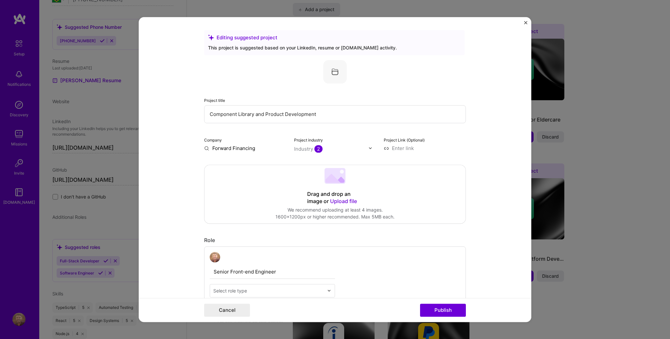
drag, startPoint x: 322, startPoint y: 116, endPoint x: 189, endPoint y: 119, distance: 133.6
click at [189, 119] on form "Editing suggested project This project is suggested based on your LinkedIn, res…" at bounding box center [335, 169] width 393 height 305
drag, startPoint x: 207, startPoint y: 112, endPoint x: 374, endPoint y: 117, distance: 167.0
click at [374, 117] on input "Component Library and Product Development" at bounding box center [335, 114] width 262 height 18
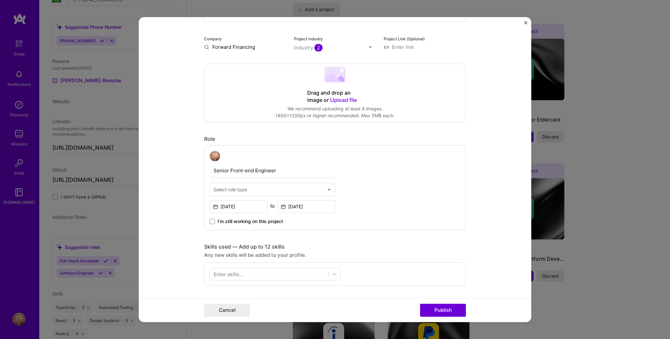
scroll to position [130, 0]
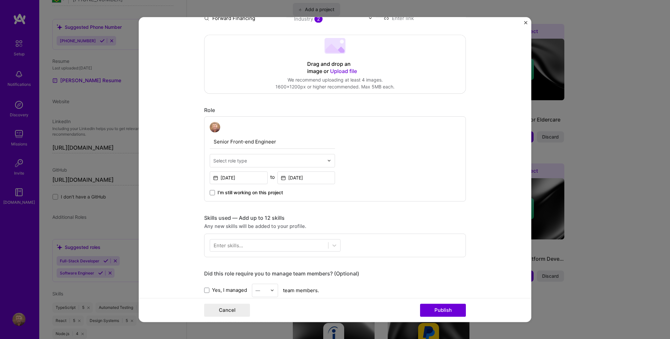
type input "Online Checkout Experience"
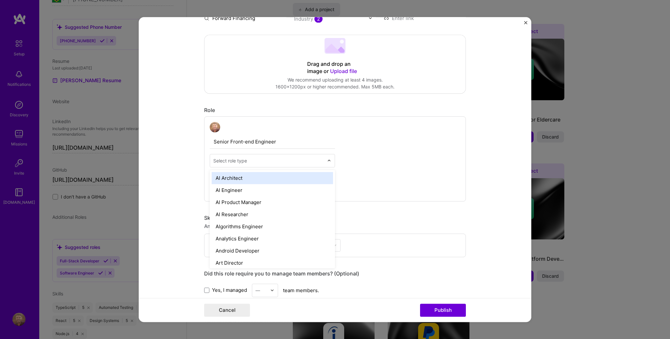
click at [266, 163] on input "text" at bounding box center [268, 160] width 111 height 7
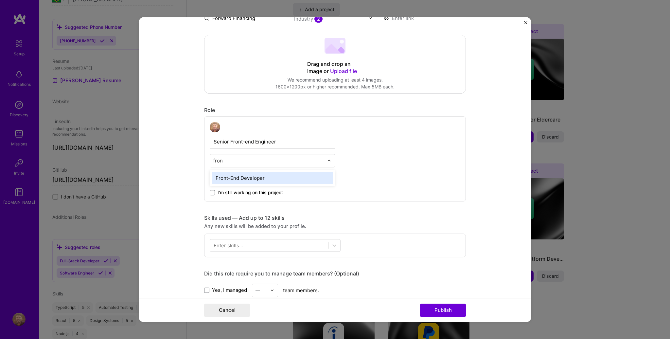
type input "front"
click at [259, 178] on div "Front-End Developer" at bounding box center [272, 178] width 121 height 12
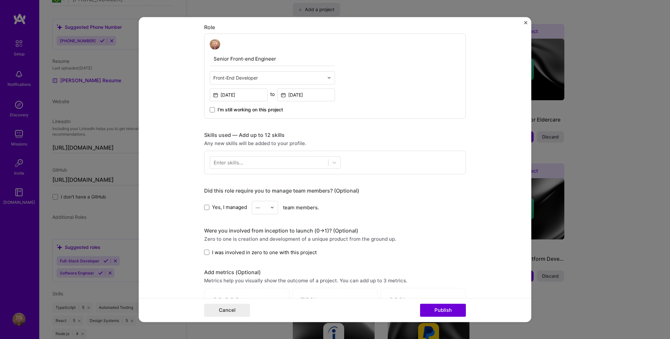
scroll to position [213, 0]
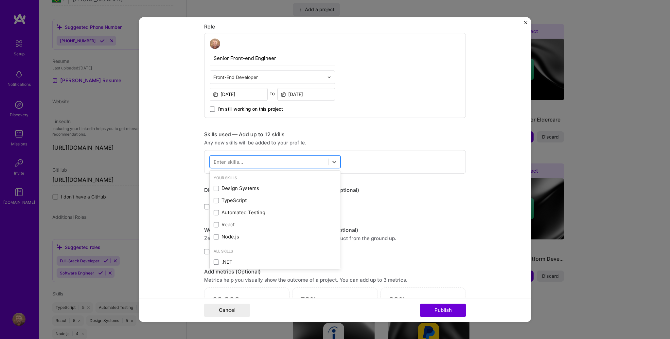
click at [249, 157] on div at bounding box center [269, 161] width 118 height 11
click at [227, 198] on div "TypeScript" at bounding box center [275, 200] width 123 height 7
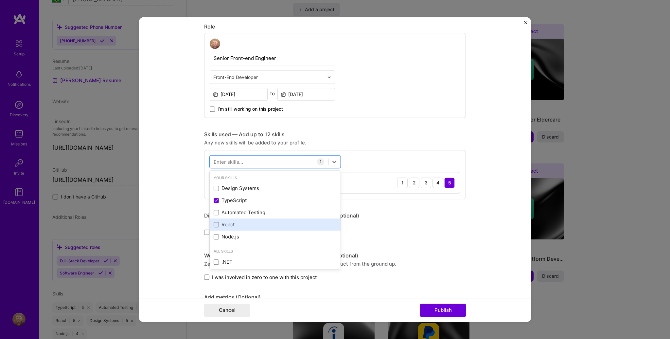
click at [228, 222] on div "React" at bounding box center [275, 224] width 123 height 7
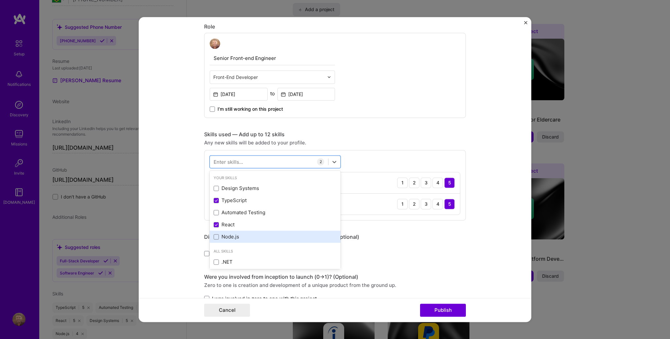
click at [225, 239] on div "Node.js" at bounding box center [275, 236] width 123 height 7
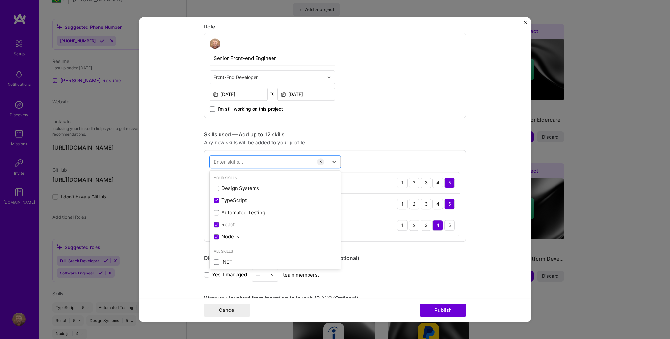
click at [233, 161] on div "Enter skills..." at bounding box center [228, 161] width 29 height 7
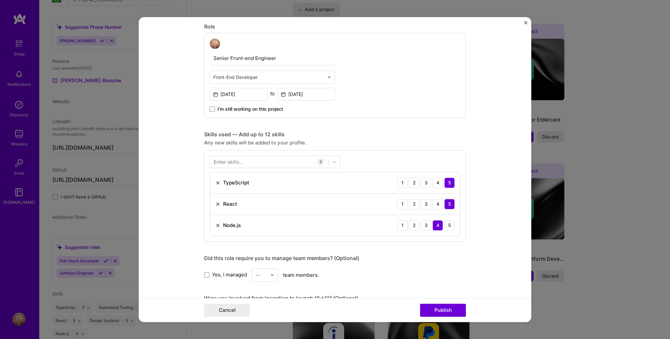
click at [233, 161] on div "Enter skills..." at bounding box center [228, 161] width 29 height 7
drag, startPoint x: 230, startPoint y: 162, endPoint x: 230, endPoint y: 170, distance: 8.2
click at [230, 162] on div "Enter skills..." at bounding box center [228, 161] width 29 height 7
drag, startPoint x: 240, startPoint y: 157, endPoint x: 241, endPoint y: 161, distance: 3.4
click at [240, 158] on div "Enter skills..." at bounding box center [228, 161] width 29 height 7
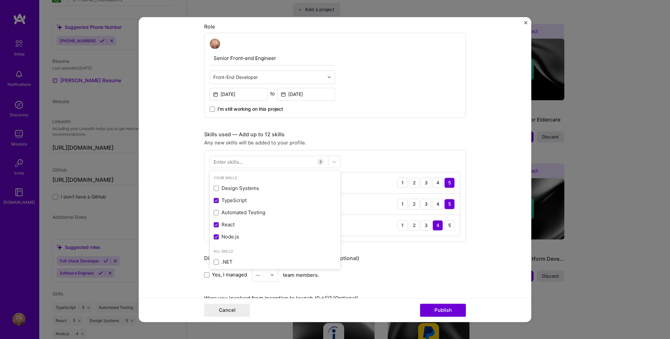
click at [240, 161] on div "Enter skills..." at bounding box center [228, 161] width 29 height 7
click at [241, 158] on div "Enter skills..." at bounding box center [228, 161] width 29 height 7
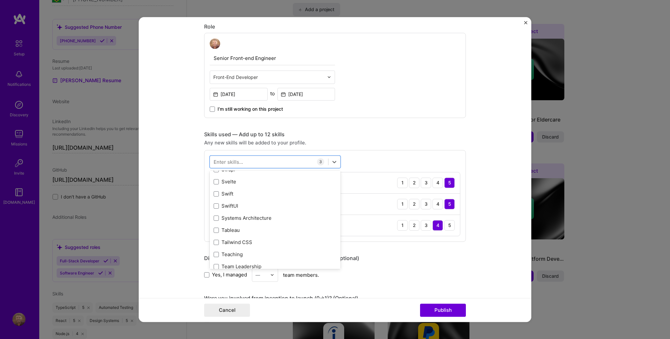
scroll to position [3955, 0]
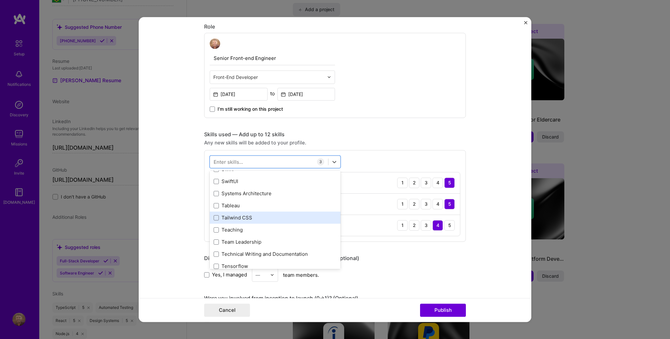
click at [229, 218] on div "Tailwind CSS" at bounding box center [275, 217] width 123 height 7
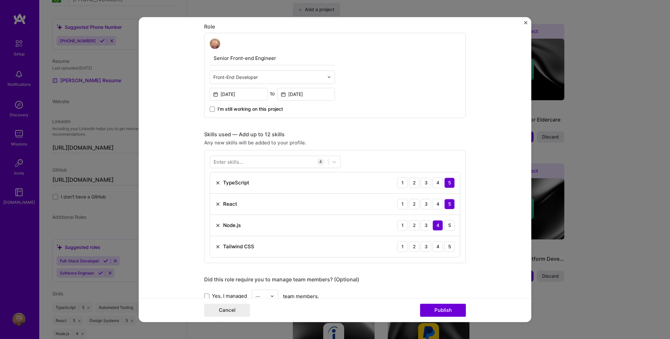
click at [451, 279] on div "Did this role require you to manage team members? (Optional)" at bounding box center [335, 279] width 262 height 7
click at [435, 245] on div "4" at bounding box center [438, 246] width 10 height 10
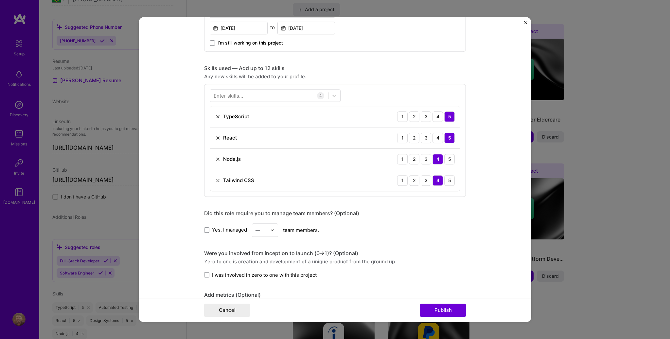
scroll to position [311, 0]
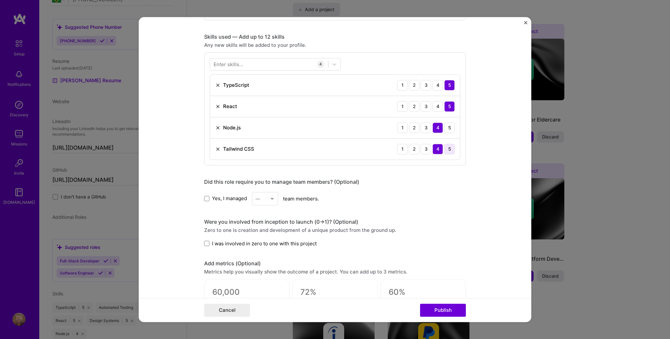
click at [450, 146] on div "5" at bounding box center [449, 149] width 10 height 10
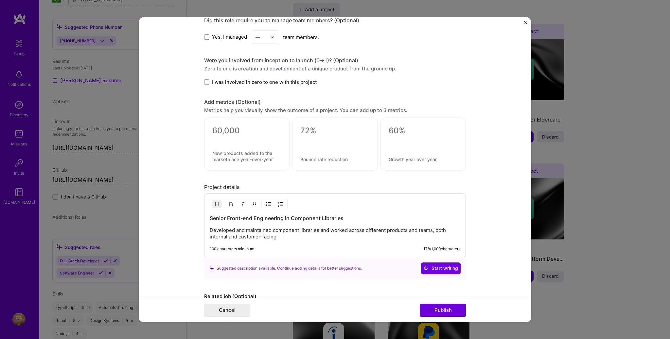
scroll to position [511, 0]
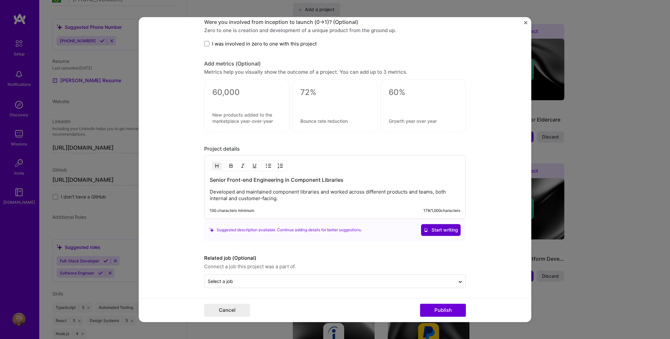
click at [435, 227] on span "Start writing" at bounding box center [441, 229] width 34 height 7
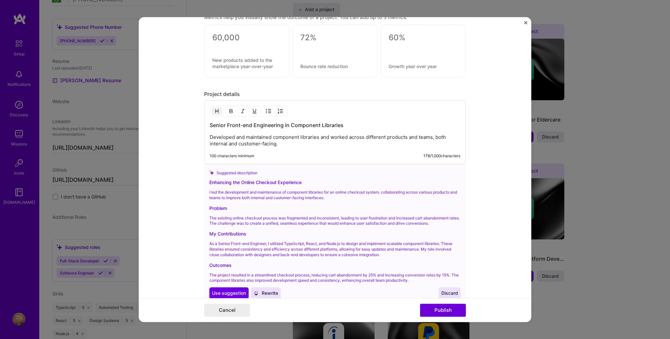
scroll to position [606, 0]
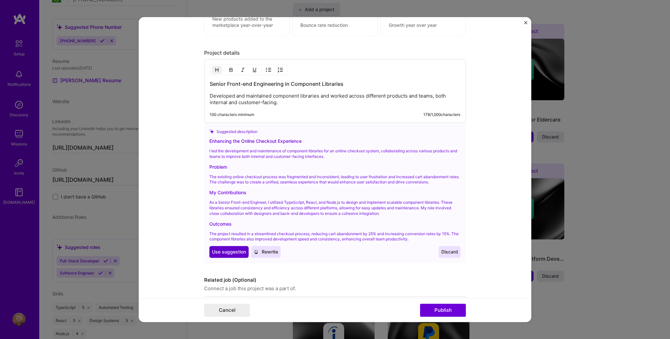
click at [221, 252] on span "Use suggestion" at bounding box center [229, 251] width 34 height 7
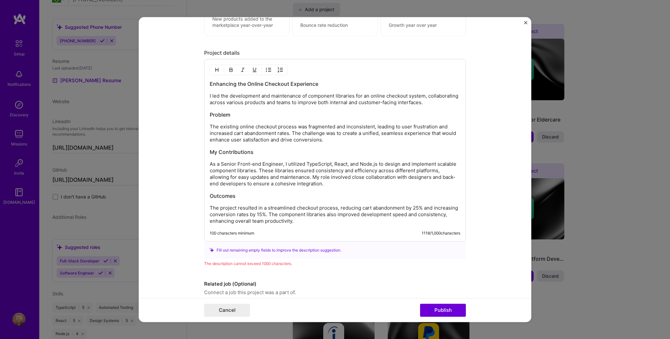
click at [213, 95] on p "I led the development and maintenance of component libraries for an online chec…" at bounding box center [335, 99] width 251 height 13
click at [214, 94] on p "I led the development and maintenance of component libraries for an online chec…" at bounding box center [335, 99] width 251 height 13
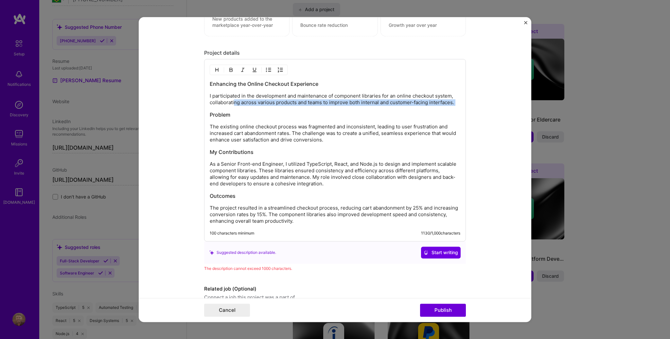
drag, startPoint x: 242, startPoint y: 100, endPoint x: 363, endPoint y: 106, distance: 120.9
click at [362, 107] on div "Enhancing the Online Checkout Experience I participated in the development and …" at bounding box center [335, 152] width 251 height 144
click at [363, 106] on div "Enhancing the Online Checkout Experience I participated in the development and …" at bounding box center [335, 152] width 251 height 144
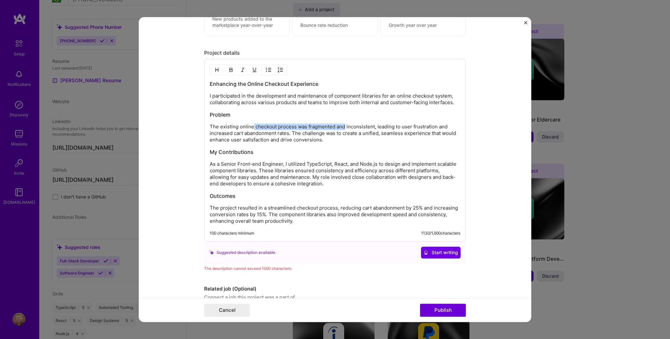
drag, startPoint x: 250, startPoint y: 123, endPoint x: 343, endPoint y: 125, distance: 93.0
click at [343, 125] on p "The existing online checkout process was fragmented and inconsistent, leading t…" at bounding box center [335, 133] width 251 height 20
drag, startPoint x: 343, startPoint y: 125, endPoint x: 287, endPoint y: 125, distance: 56.3
click at [342, 126] on p "The existing online checkout process was fragmented and inconsistent, leading t…" at bounding box center [335, 133] width 251 height 20
drag, startPoint x: 296, startPoint y: 124, endPoint x: 373, endPoint y: 124, distance: 77.2
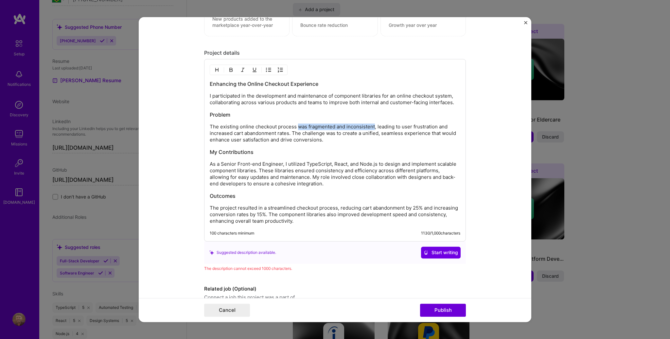
click at [373, 124] on p "The existing online checkout process was fragmented and inconsistent, leading t…" at bounding box center [335, 133] width 251 height 20
drag, startPoint x: 202, startPoint y: 124, endPoint x: 370, endPoint y: 132, distance: 168.4
click at [370, 133] on div "Enhancing the Online Checkout Experience I participated in the development and …" at bounding box center [335, 150] width 262 height 182
drag, startPoint x: 287, startPoint y: 132, endPoint x: 204, endPoint y: 124, distance: 83.9
click at [204, 124] on div "Enhancing the Online Checkout Experience I participated in the development and …" at bounding box center [335, 150] width 262 height 182
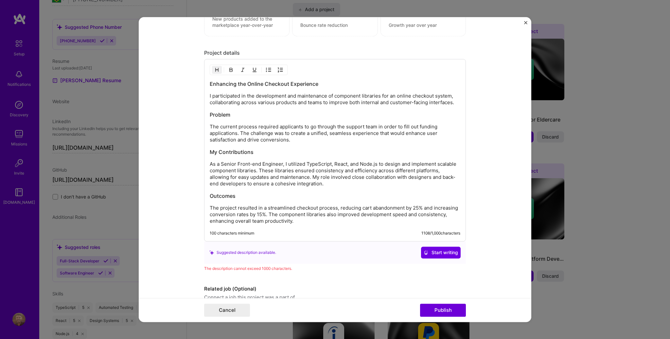
click at [281, 150] on h3 "My Contributions" at bounding box center [335, 151] width 251 height 7
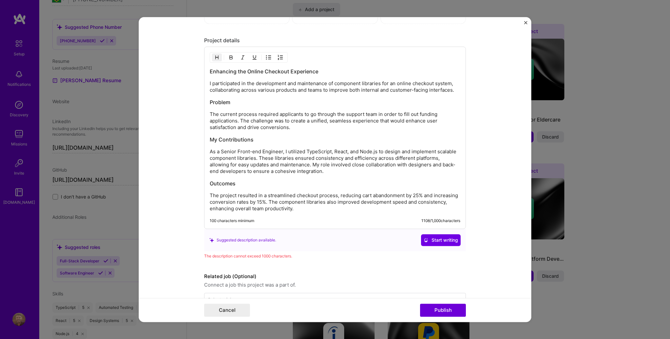
scroll to position [637, 0]
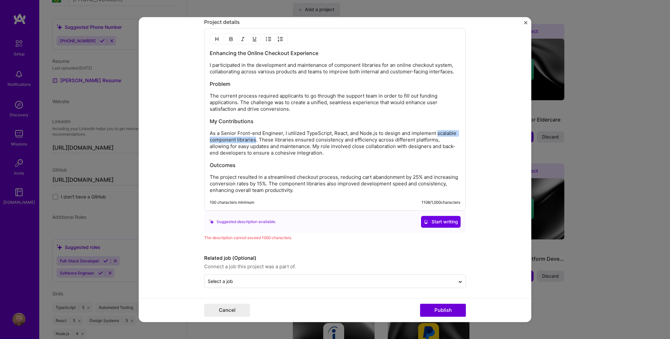
drag, startPoint x: 435, startPoint y: 132, endPoint x: 253, endPoint y: 137, distance: 181.7
click at [253, 137] on p "As a Senior Front-end Engineer, I utilized TypeScript, React, and Node.js to de…" at bounding box center [335, 143] width 251 height 26
click at [320, 146] on p "As a Senior Front-end Engineer, I utilized TypeScript, React, and Node.js to de…" at bounding box center [335, 143] width 251 height 26
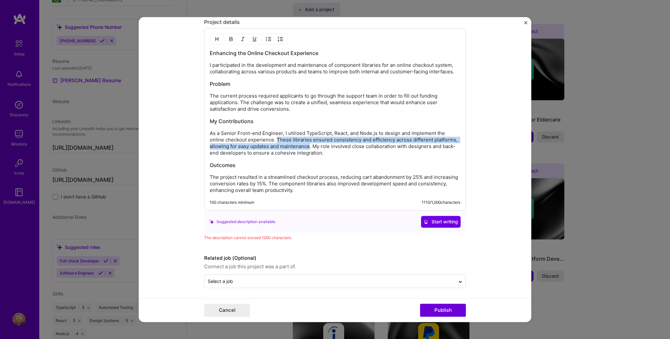
drag, startPoint x: 274, startPoint y: 137, endPoint x: 308, endPoint y: 142, distance: 34.1
click at [308, 142] on p "As a Senior Front-end Engineer, I utilized TypeScript, React, and Node.js to de…" at bounding box center [335, 143] width 251 height 26
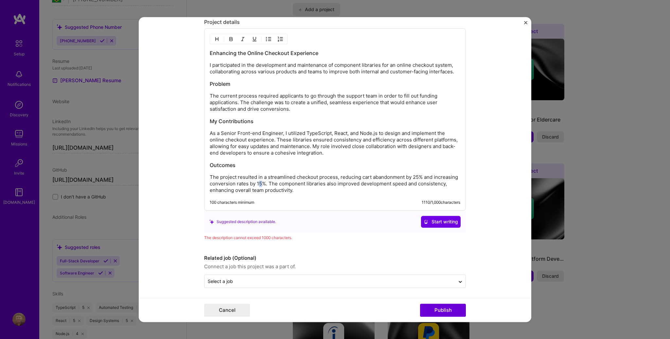
click at [260, 183] on p "The project resulted in a streamlined checkout process, reducing cart abandonme…" at bounding box center [335, 184] width 251 height 20
drag, startPoint x: 360, startPoint y: 175, endPoint x: 246, endPoint y: 182, distance: 114.1
click at [246, 182] on p "The project resulted in a streamlined checkout process, reducing cart abandonme…" at bounding box center [335, 184] width 251 height 20
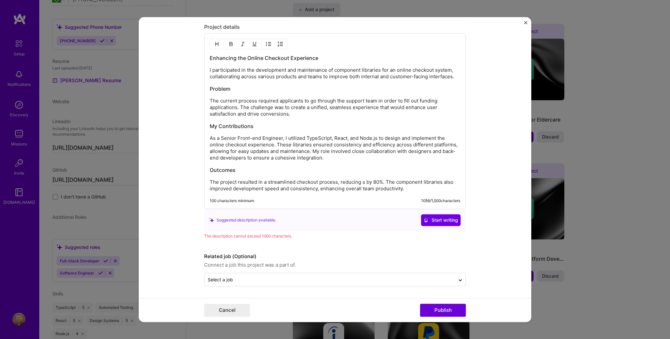
scroll to position [631, 0]
drag, startPoint x: 301, startPoint y: 145, endPoint x: 328, endPoint y: 145, distance: 26.5
click at [328, 145] on p "As a Senior Front-end Engineer, I utilized TypeScript, React, and Node.js to de…" at bounding box center [335, 149] width 251 height 26
click at [215, 151] on p "As a Senior Front-end Engineer, I utilized TypeScript, React, and Node.js to de…" at bounding box center [335, 149] width 251 height 26
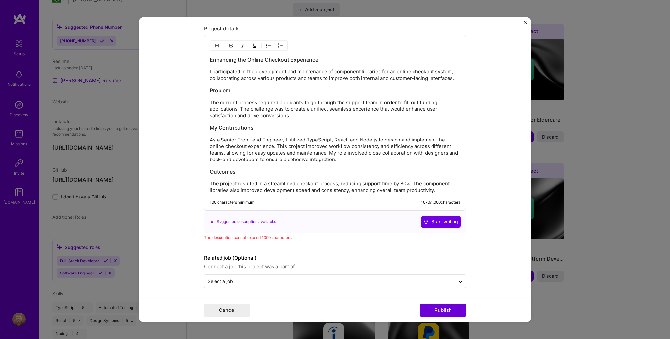
click at [252, 153] on p "As a Senior Front-end Engineer, I utilized TypeScript, React, and Node.js to de…" at bounding box center [335, 149] width 251 height 26
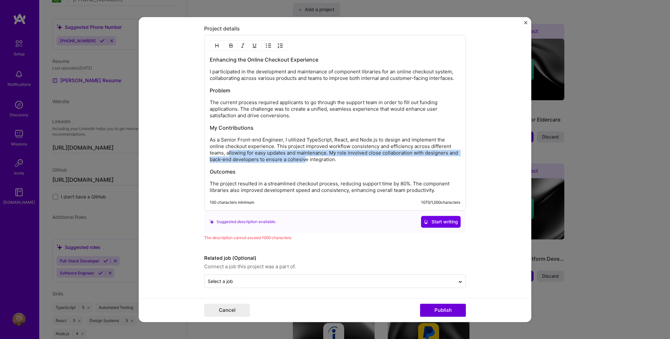
drag, startPoint x: 228, startPoint y: 150, endPoint x: 306, endPoint y: 158, distance: 78.3
click at [305, 159] on p "As a Senior Front-end Engineer, I utilized TypeScript, React, and Node.js to de…" at bounding box center [335, 149] width 251 height 26
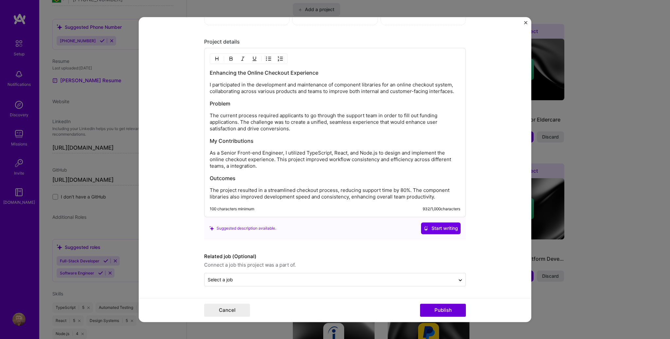
scroll to position [616, 0]
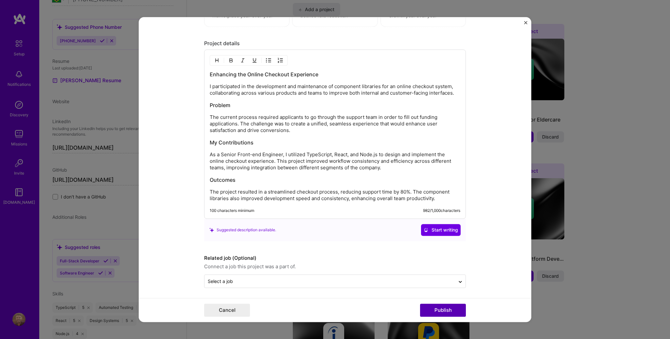
click at [427, 308] on button "Publish" at bounding box center [443, 309] width 46 height 13
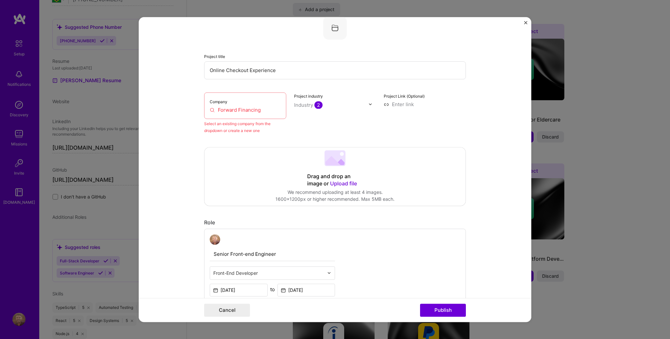
scroll to position [43, 0]
drag, startPoint x: 264, startPoint y: 106, endPoint x: 187, endPoint y: 99, distance: 77.9
click at [187, 99] on form "Editing suggested project This project is suggested based on your LinkedIn, res…" at bounding box center [335, 169] width 393 height 305
click at [225, 107] on input "Forward Financing" at bounding box center [245, 110] width 71 height 7
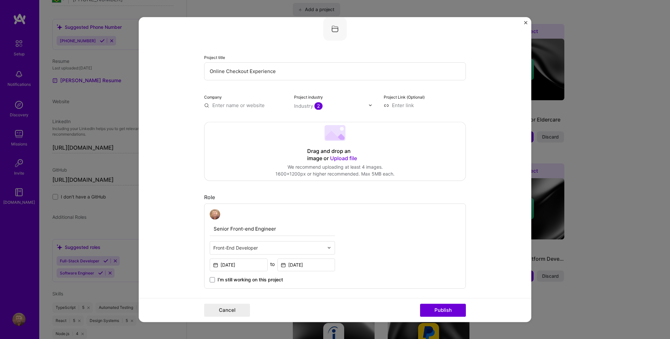
click at [305, 102] on div "Industry 2" at bounding box center [331, 106] width 75 height 8
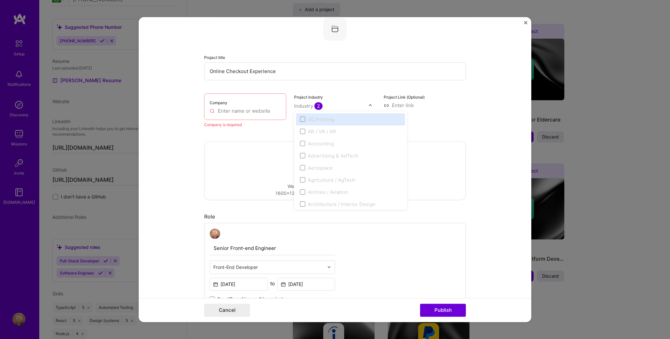
click at [246, 111] on input "text" at bounding box center [245, 110] width 71 height 7
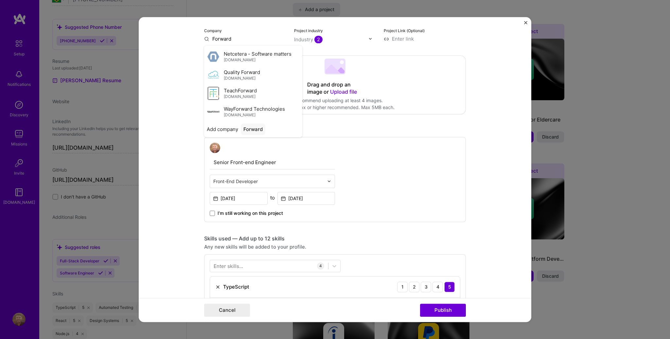
scroll to position [62, 0]
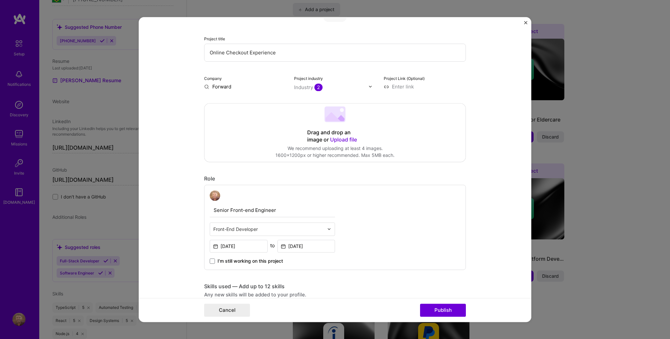
click at [230, 82] on div "Company Forward" at bounding box center [245, 82] width 82 height 15
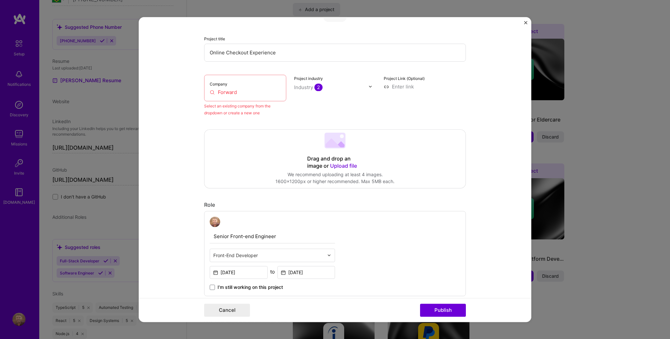
click at [230, 86] on div "Company Forward" at bounding box center [245, 88] width 82 height 27
click at [237, 91] on input "Forward" at bounding box center [245, 92] width 71 height 7
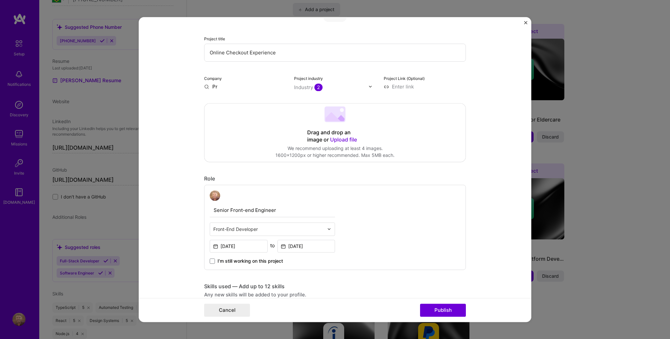
type input "P"
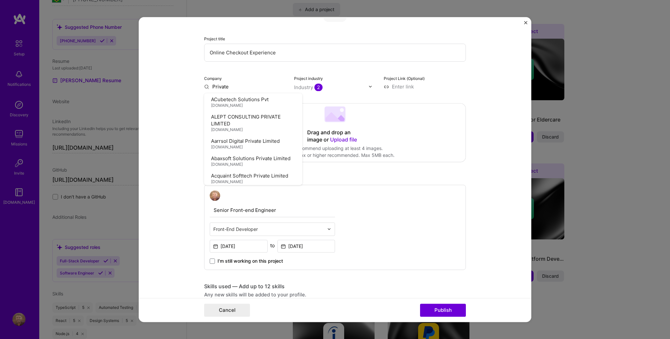
type input "Private"
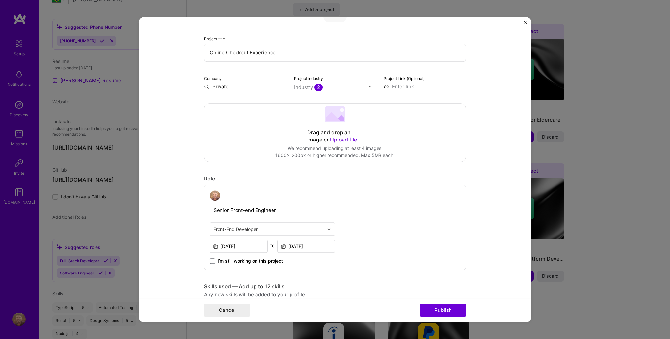
click at [289, 48] on input "Online Checkout Experience" at bounding box center [335, 53] width 262 height 18
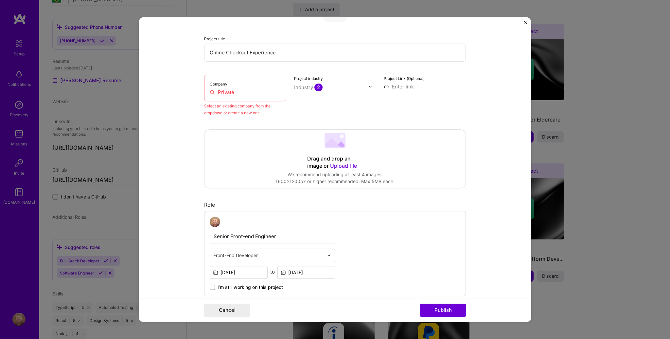
click at [284, 52] on input "Online Checkout Experience" at bounding box center [335, 53] width 262 height 18
drag, startPoint x: 242, startPoint y: 82, endPoint x: 242, endPoint y: 86, distance: 3.9
click at [242, 82] on div "Company Private" at bounding box center [245, 88] width 82 height 27
click at [241, 91] on input "Private" at bounding box center [245, 92] width 71 height 7
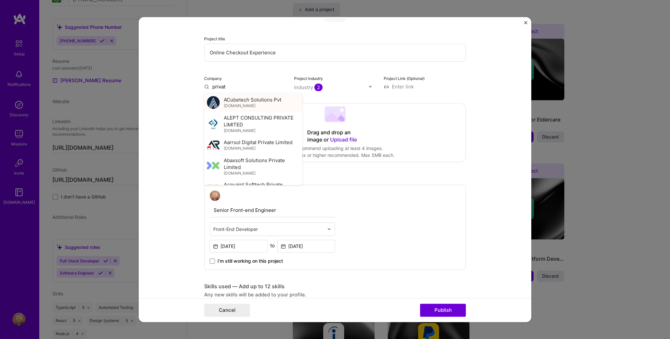
type input "private"
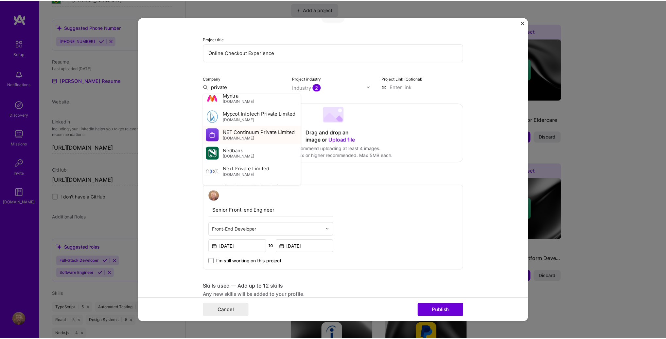
scroll to position [1793, 0]
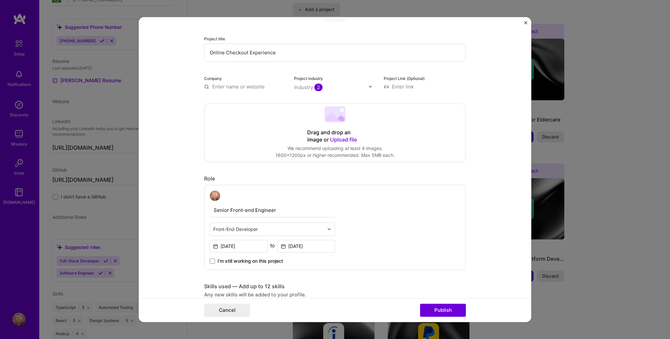
click at [367, 242] on div "Senior Front-end Engineer Front-End Developer Mar, 2024 to Apr, 2025 I’m still …" at bounding box center [335, 227] width 262 height 85
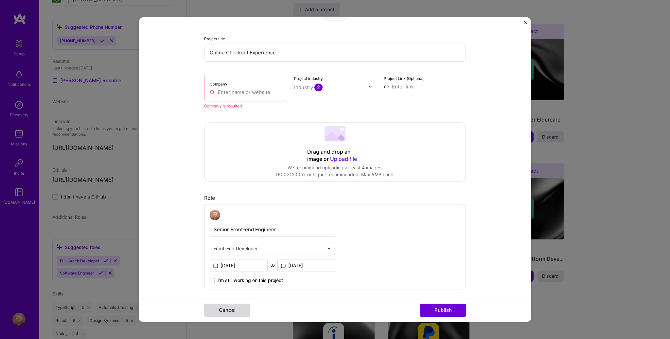
click at [213, 313] on button "Cancel" at bounding box center [227, 309] width 46 height 13
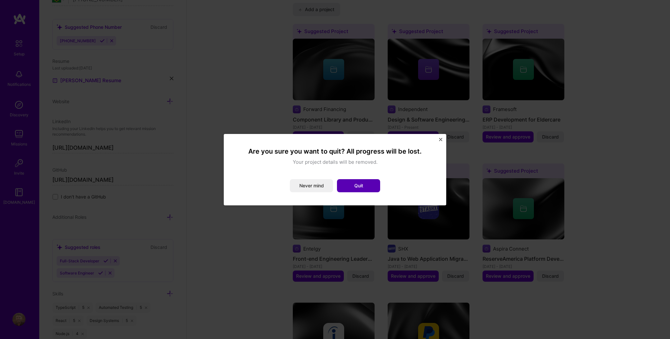
click at [348, 185] on button "Quit" at bounding box center [358, 185] width 43 height 13
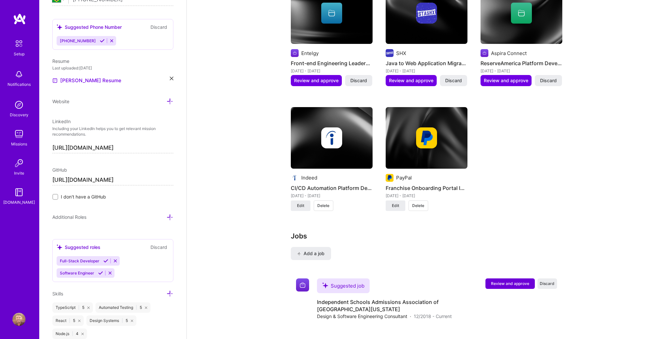
scroll to position [820, 0]
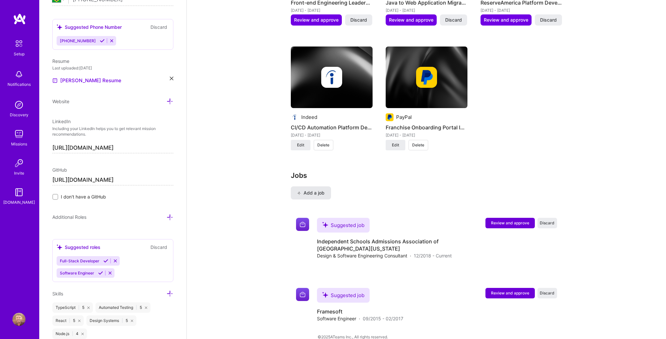
click at [316, 189] on span "Add a job" at bounding box center [310, 192] width 27 height 7
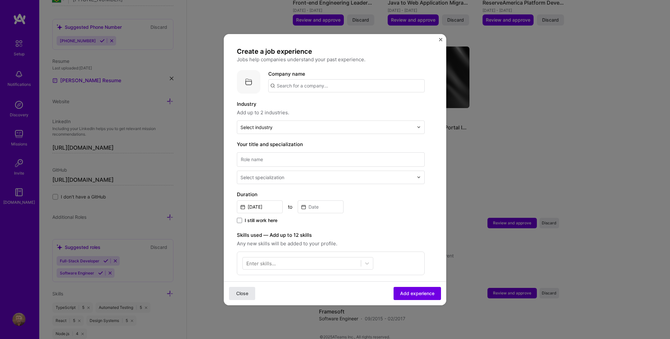
click at [239, 289] on button "Close" at bounding box center [242, 292] width 26 height 13
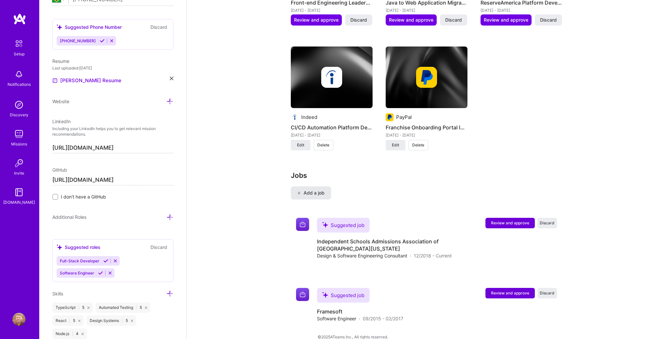
click at [313, 189] on span "Add a job" at bounding box center [310, 192] width 27 height 7
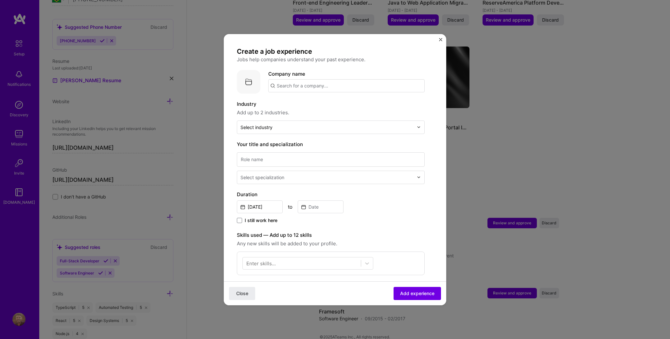
click at [304, 83] on input "text" at bounding box center [346, 85] width 156 height 13
type input "forward"
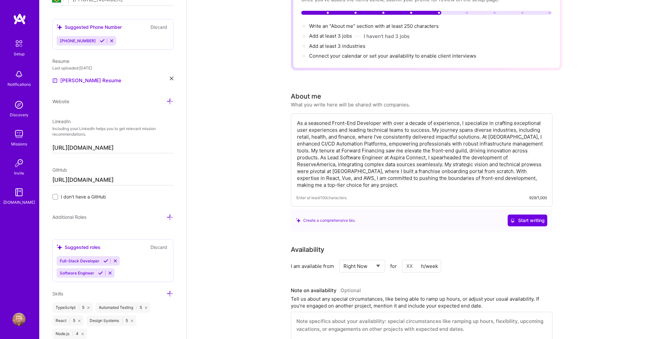
scroll to position [0, 0]
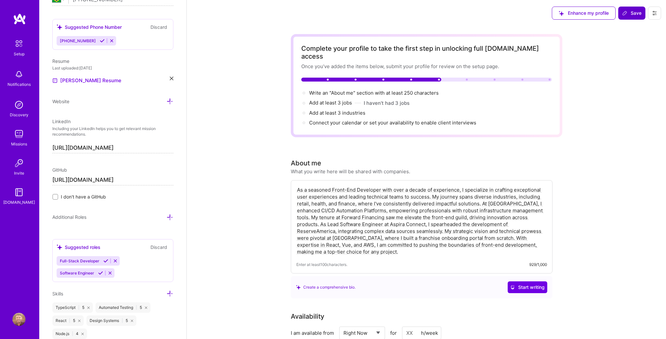
click at [635, 14] on span "Save" at bounding box center [631, 13] width 19 height 7
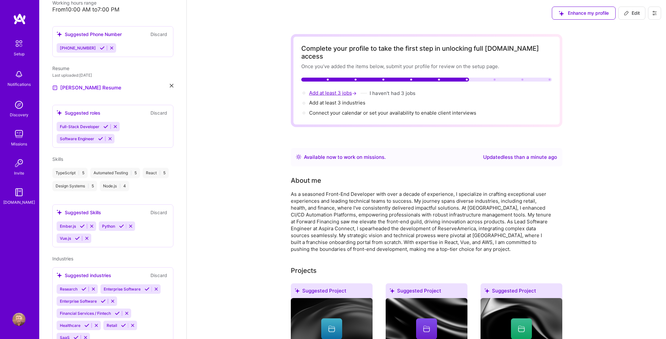
click at [334, 90] on span "Add at least 3 jobs →" at bounding box center [333, 93] width 49 height 6
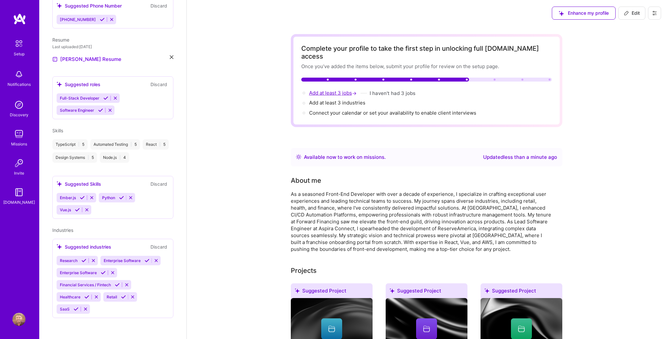
select select "US"
select select "Right Now"
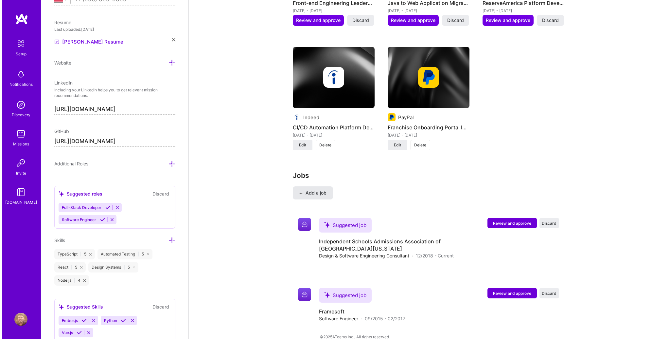
scroll to position [810, 0]
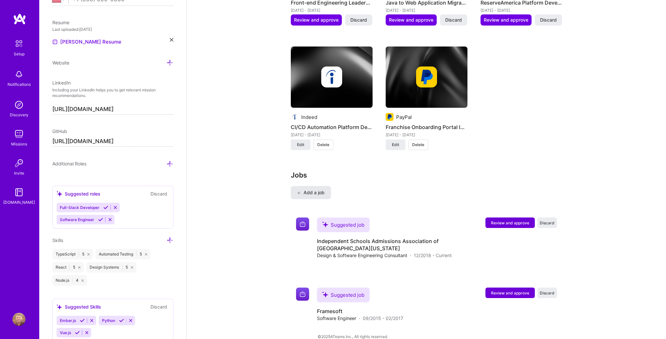
click at [316, 189] on button "Add a job" at bounding box center [311, 192] width 40 height 13
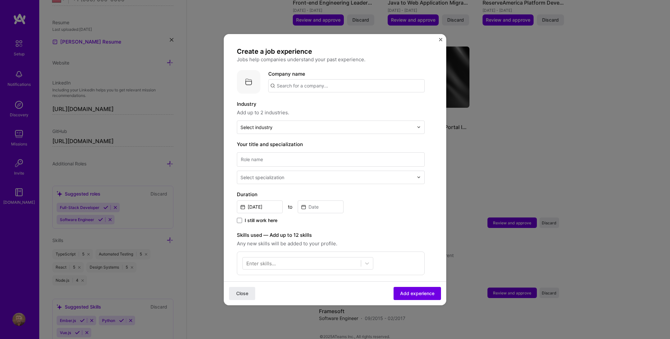
click at [286, 81] on input "text" at bounding box center [346, 85] width 156 height 13
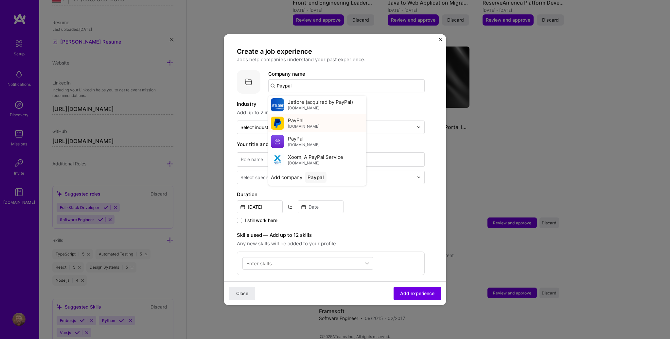
click at [306, 124] on span "paypal.com" at bounding box center [304, 126] width 32 height 5
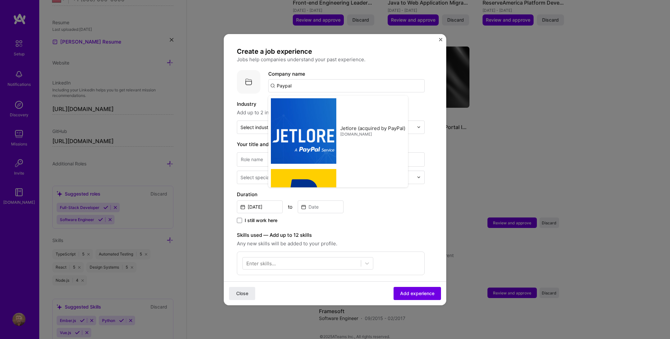
type input "PayPal"
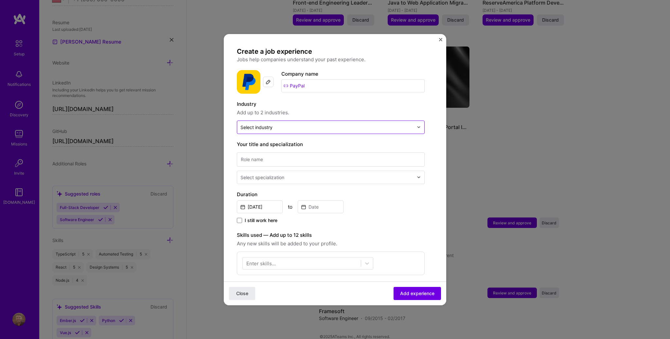
click at [266, 121] on div "Select industry 0" at bounding box center [327, 127] width 180 height 13
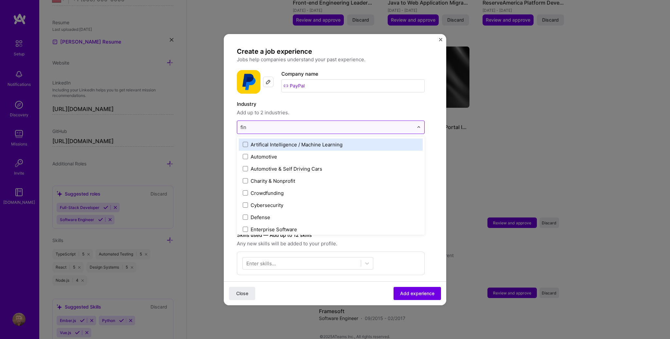
type input "fina"
click at [269, 144] on div "Financial Services / Fintech" at bounding box center [283, 144] width 64 height 7
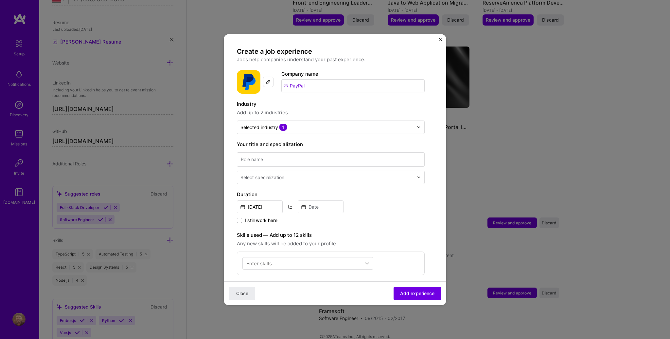
click at [293, 105] on label "Industry" at bounding box center [331, 104] width 188 height 8
click at [264, 159] on input at bounding box center [331, 159] width 188 height 14
type input "Senior Frontend Developer"
click at [265, 172] on div "Select specialization" at bounding box center [327, 177] width 180 height 13
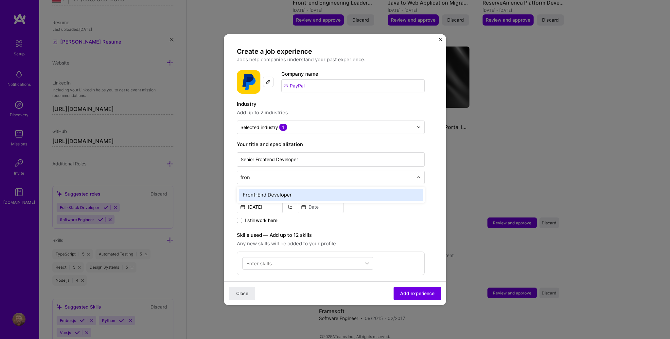
type input "front"
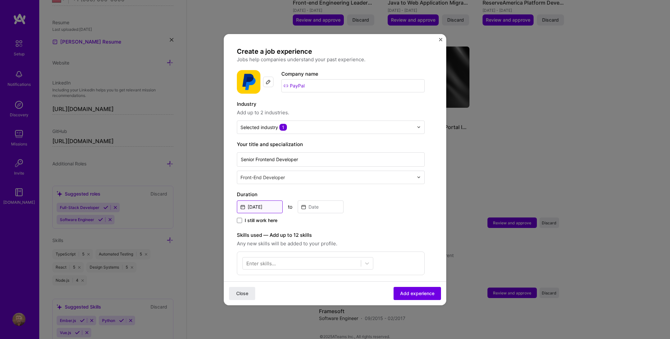
click at [256, 208] on input "Sep, 2025" at bounding box center [260, 206] width 46 height 13
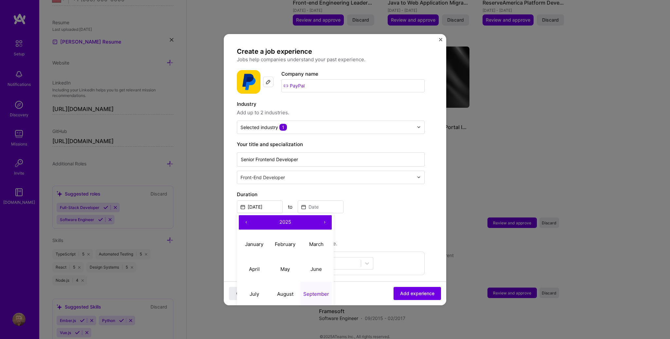
click at [246, 221] on button "‹" at bounding box center [246, 222] width 14 height 14
click at [246, 222] on button "‹" at bounding box center [246, 222] width 14 height 14
click at [310, 242] on abbr "March" at bounding box center [316, 244] width 14 height 6
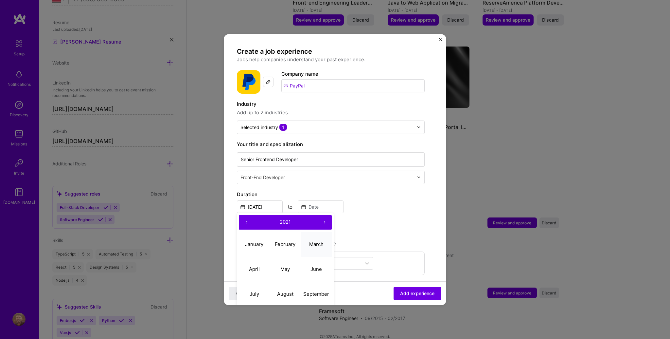
type input "Mar, 2021"
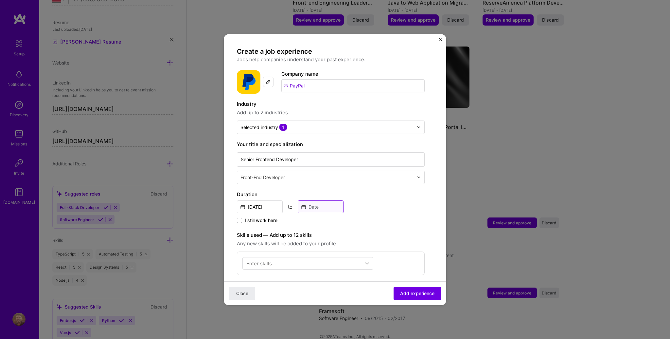
click at [317, 206] on input at bounding box center [321, 206] width 46 height 13
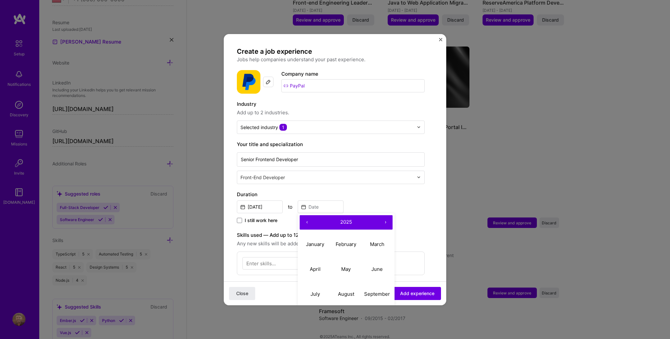
click at [314, 219] on div "‹ 2025 ›" at bounding box center [346, 222] width 93 height 14
click at [308, 220] on button "‹" at bounding box center [307, 222] width 14 height 14
click at [307, 221] on button "‹" at bounding box center [307, 222] width 14 height 14
click at [306, 222] on button "‹" at bounding box center [307, 222] width 14 height 14
click at [375, 249] on button "March" at bounding box center [377, 244] width 31 height 25
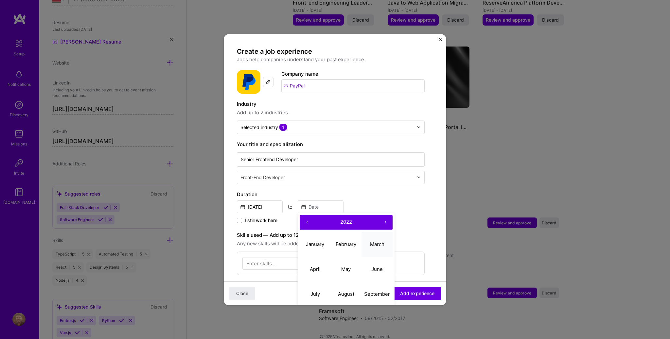
type input "Mar, 2022"
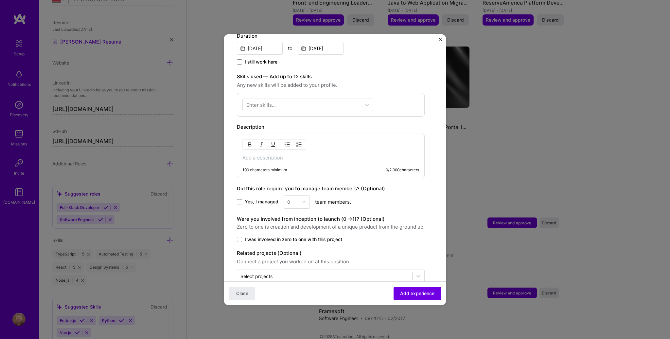
scroll to position [161, 0]
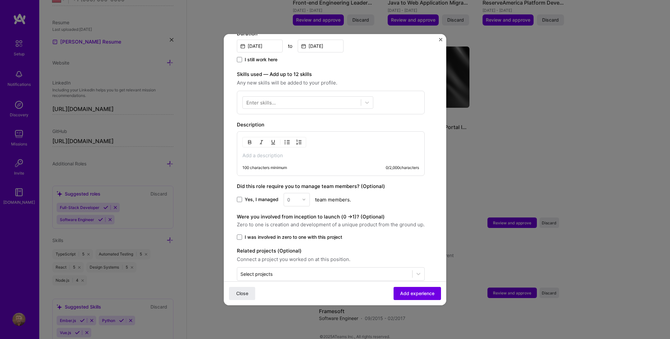
click at [273, 102] on div "Enter skills..." at bounding box center [260, 102] width 29 height 7
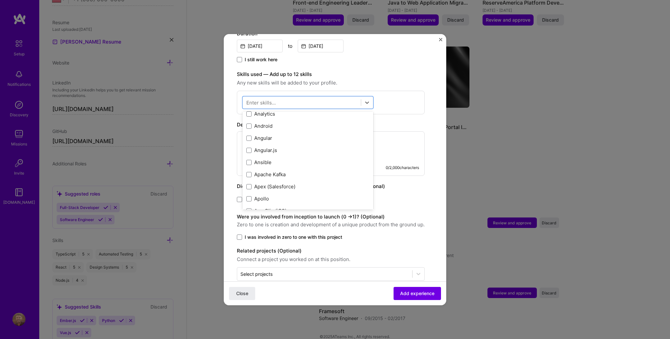
scroll to position [0, 0]
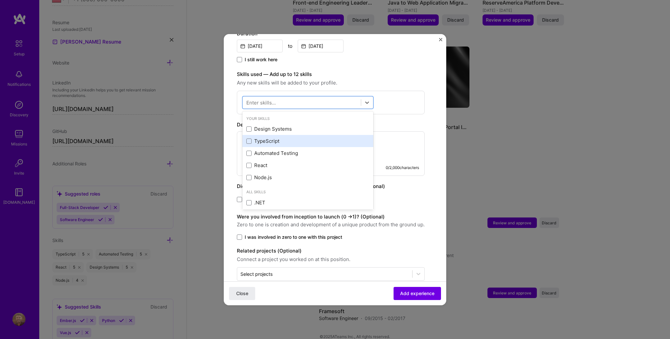
click at [270, 138] on div "TypeScript" at bounding box center [307, 140] width 123 height 7
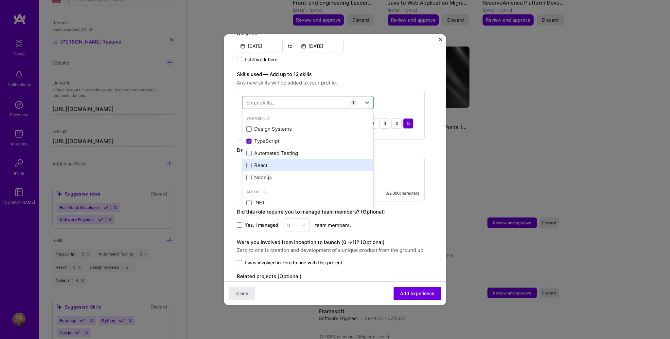
click at [268, 169] on div "React" at bounding box center [307, 165] width 131 height 12
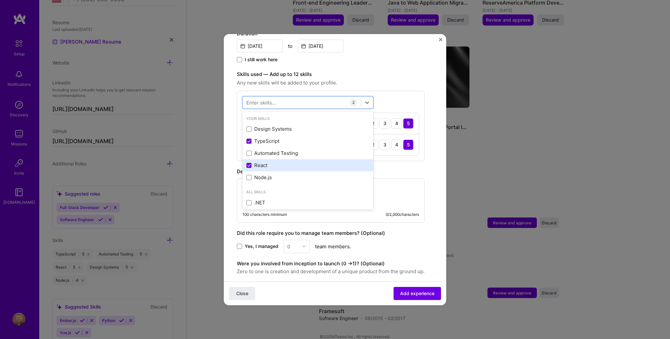
drag, startPoint x: 266, startPoint y: 179, endPoint x: 270, endPoint y: 165, distance: 14.2
click at [266, 179] on div "Node.js" at bounding box center [307, 177] width 123 height 7
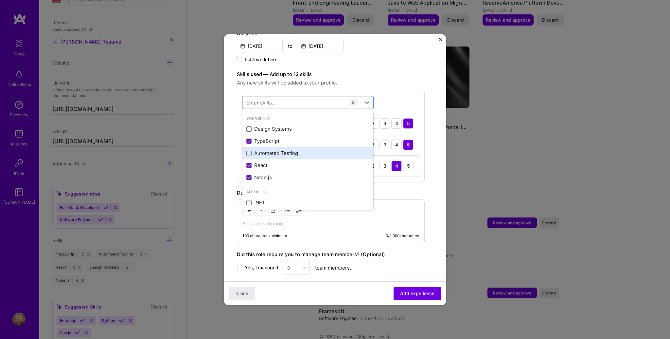
click at [271, 154] on div "Automated Testing" at bounding box center [307, 153] width 123 height 7
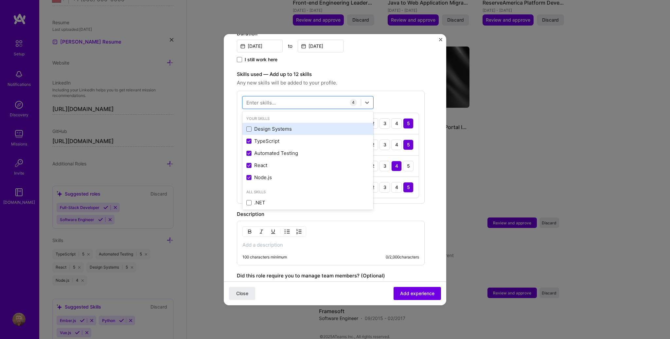
click at [270, 128] on div "Design Systems" at bounding box center [307, 128] width 123 height 7
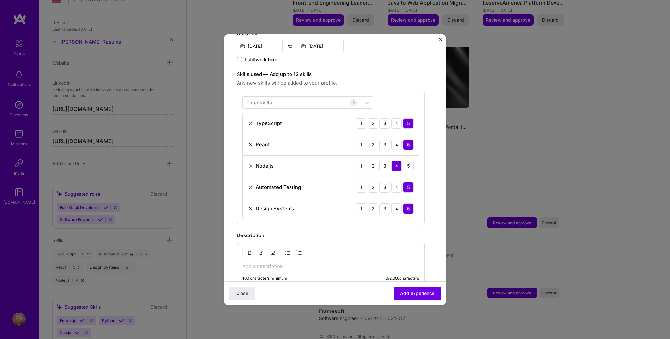
click at [388, 98] on div "Enter skills... 5 TypeScript 1 2 3 4 5 React 1 2 3 4 5 Node.js 1 2 3 4 5 Automa…" at bounding box center [331, 158] width 188 height 134
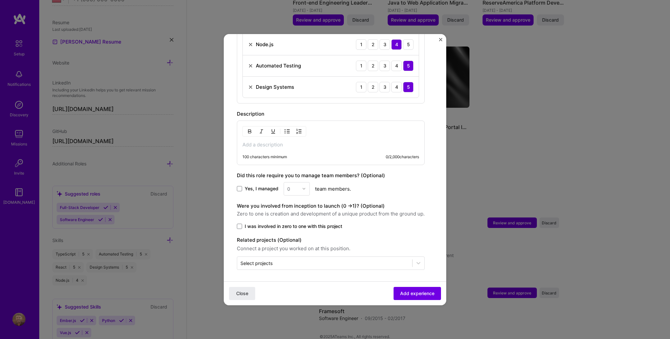
scroll to position [282, 0]
click at [265, 145] on p at bounding box center [330, 144] width 177 height 7
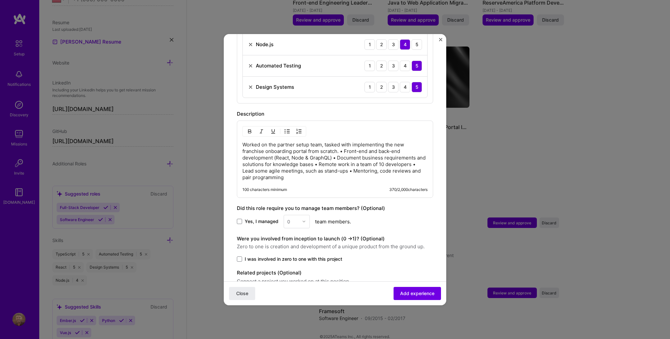
click at [242, 149] on div "Worked on the partner setup team, tasked with implementing the new franchise on…" at bounding box center [335, 158] width 196 height 77
click at [340, 150] on p "Worked on the partner setup team, tasked with implementing the new franchise on…" at bounding box center [334, 160] width 185 height 39
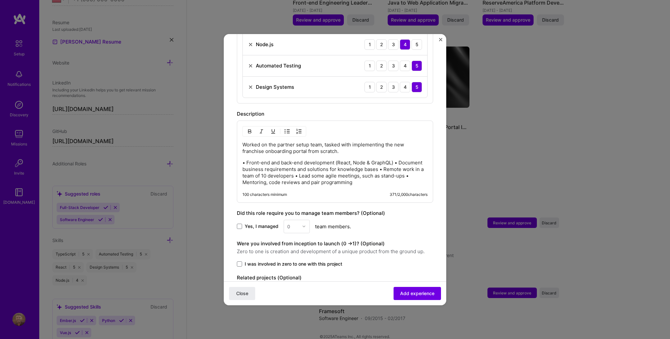
click at [395, 162] on p "• Front-end and back-end development (React, Node & GraphQL) • Document busines…" at bounding box center [334, 172] width 185 height 26
click at [396, 162] on p "• Front-end and back-end development (React, Node & GraphQL) • Document busines…" at bounding box center [334, 172] width 185 height 26
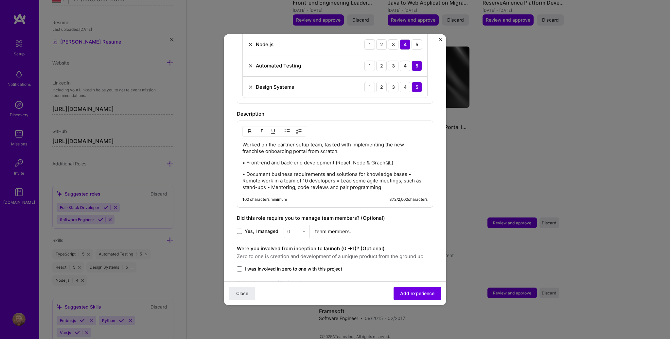
click at [407, 173] on p "• Document business requirements and solutions for knowledge bases • Remote wor…" at bounding box center [334, 181] width 185 height 20
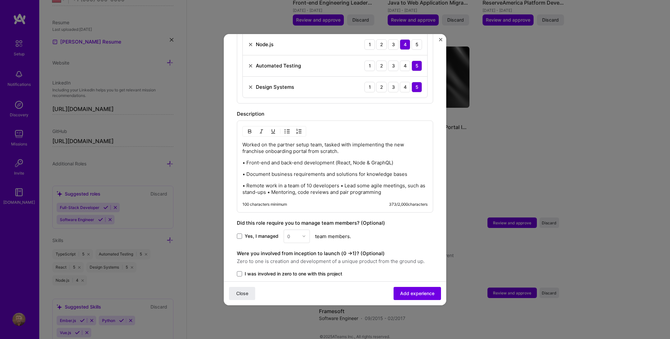
click at [275, 190] on p "• Remote work in a team of 10 developers • Lead some agile meetings, such as st…" at bounding box center [334, 188] width 185 height 13
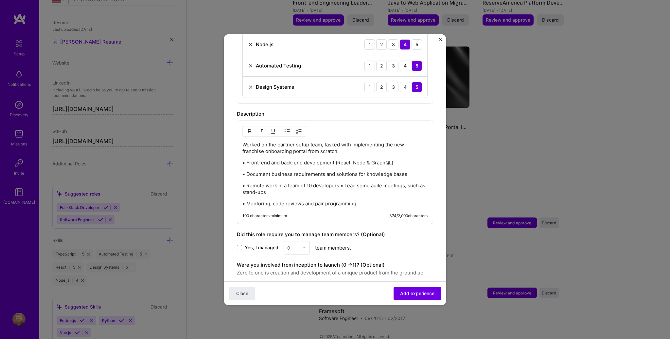
click at [341, 184] on p "• Remote work in a team of 10 developers • Lead some agile meetings, such as st…" at bounding box center [334, 188] width 185 height 13
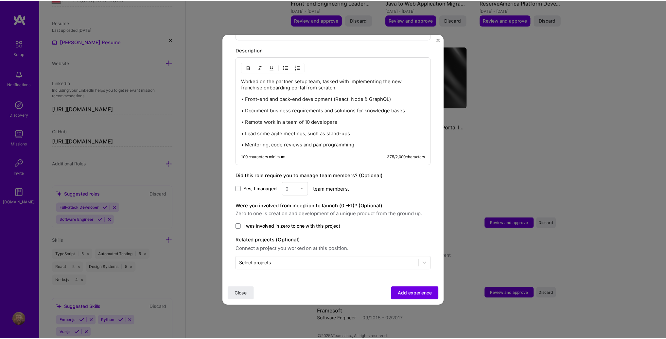
scroll to position [346, 0]
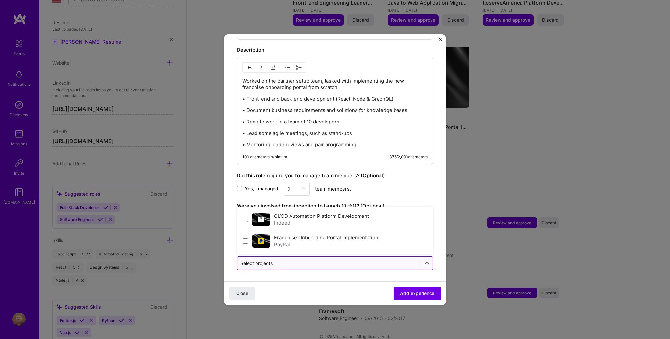
click at [363, 261] on input "text" at bounding box center [329, 263] width 177 height 7
click at [305, 237] on label "Franchise Onboarding Portal Implementation" at bounding box center [326, 237] width 104 height 6
click at [419, 296] on button "Add experience" at bounding box center [417, 292] width 47 height 13
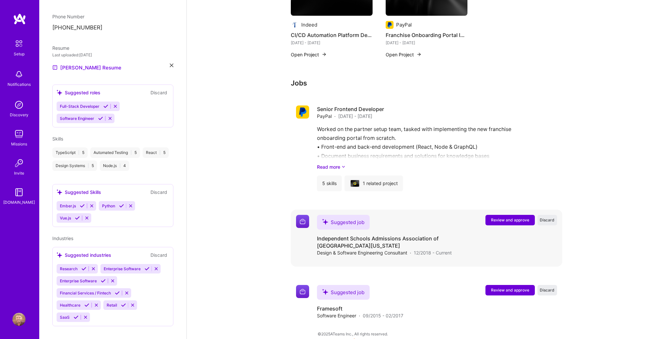
scroll to position [605, 0]
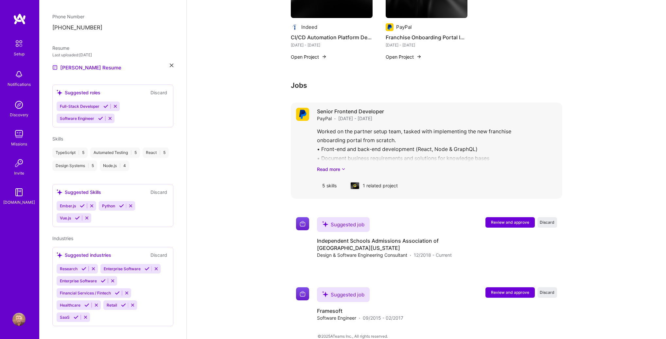
click at [372, 133] on div "Worked on the partner setup team, tasked with implementing the new franchise on…" at bounding box center [437, 149] width 240 height 45
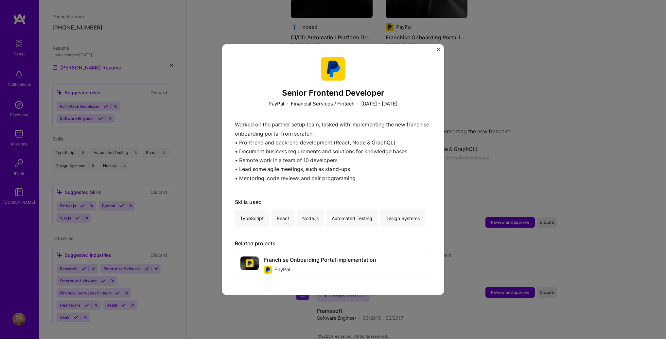
click at [481, 131] on div "Senior Frontend Developer PayPal · Financial Services / Fintech · March 2021 - …" at bounding box center [333, 169] width 666 height 339
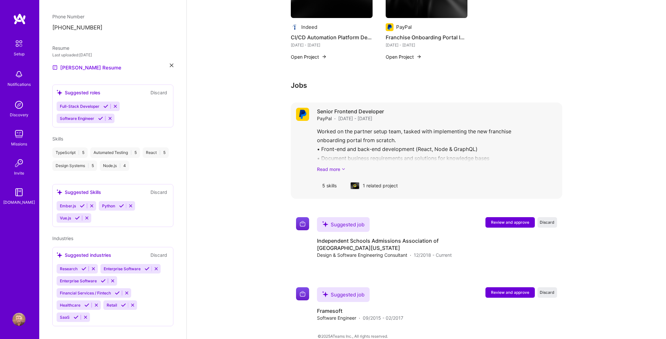
click at [332, 166] on link "Read more" at bounding box center [437, 169] width 240 height 7
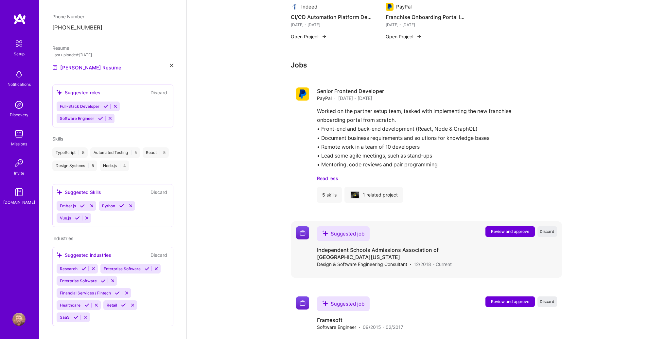
scroll to position [635, 0]
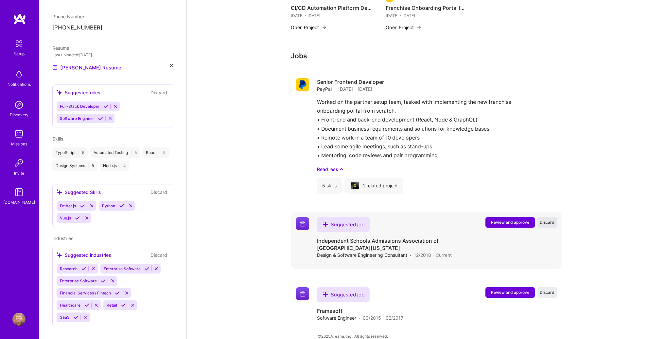
click at [550, 219] on span "Discard" at bounding box center [547, 222] width 15 height 6
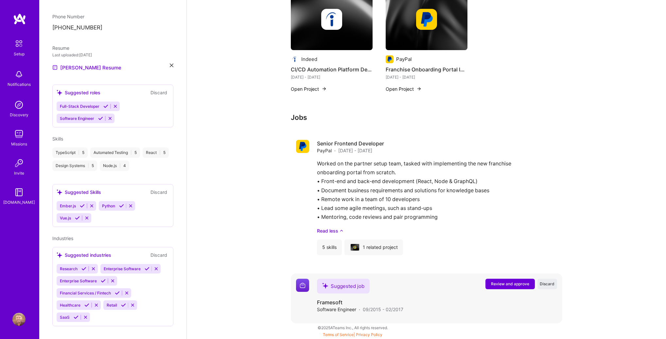
scroll to position [565, 0]
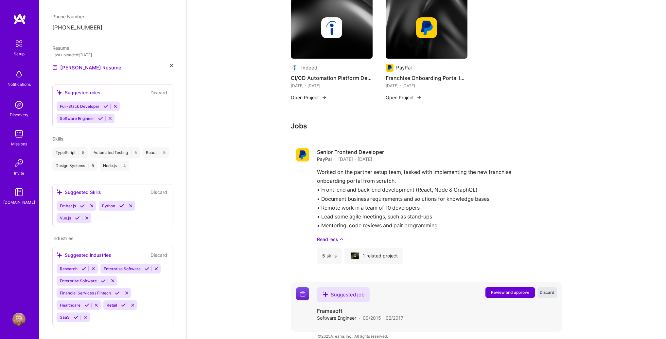
click at [548, 289] on span "Discard" at bounding box center [547, 292] width 15 height 6
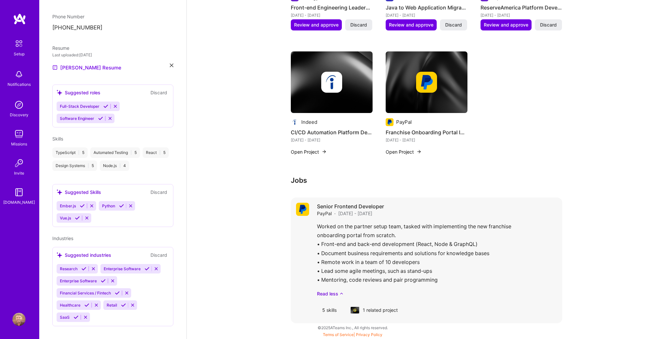
scroll to position [502, 0]
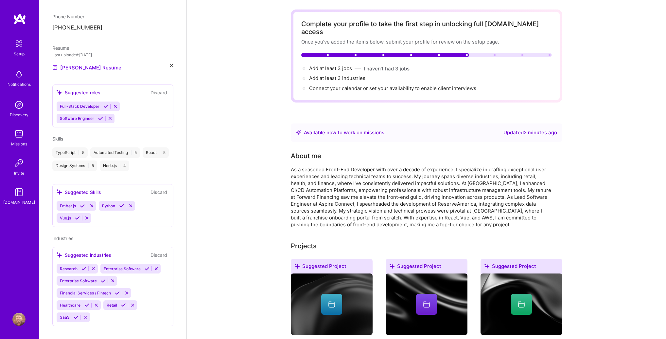
scroll to position [0, 0]
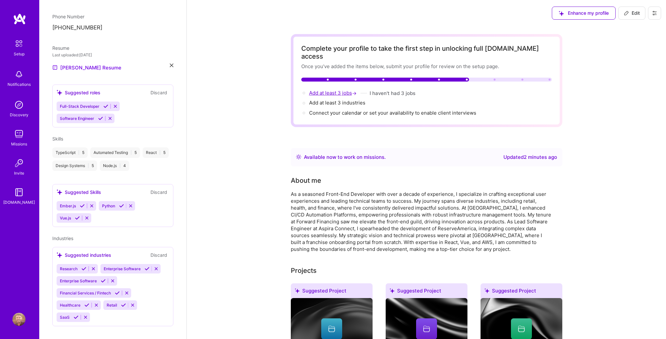
click at [330, 90] on span "Add at least 3 jobs →" at bounding box center [333, 93] width 49 height 6
select select "Right Now"
select select "BR"
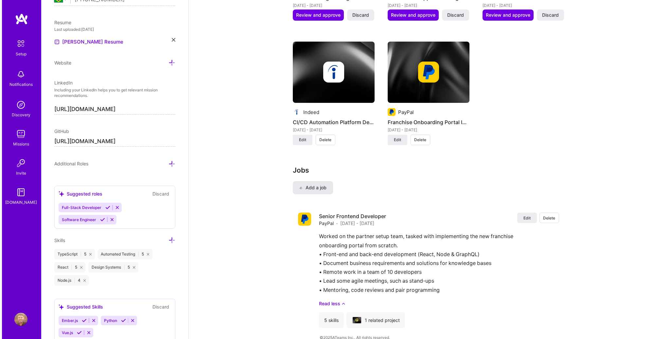
scroll to position [816, 0]
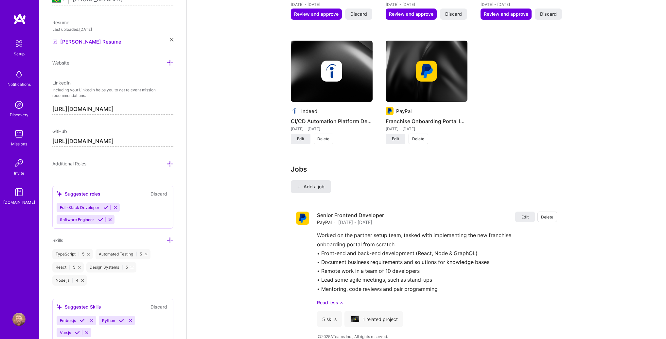
click at [318, 183] on span "Add a job" at bounding box center [310, 186] width 27 height 7
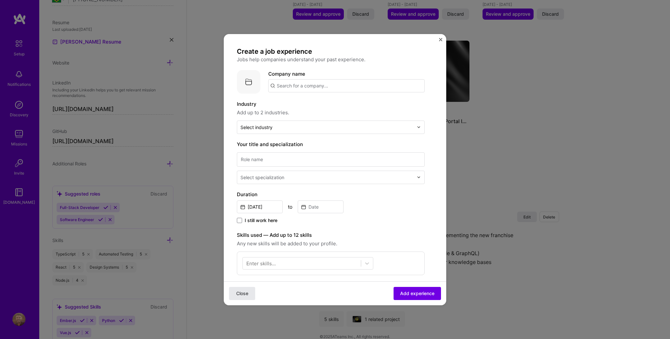
click at [234, 292] on button "Close" at bounding box center [242, 292] width 26 height 13
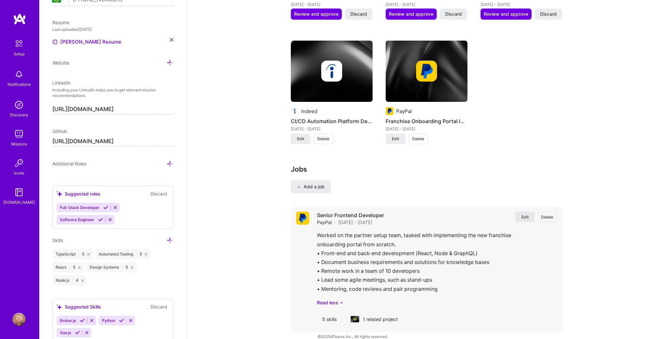
click at [527, 214] on span "Edit" at bounding box center [525, 217] width 7 height 6
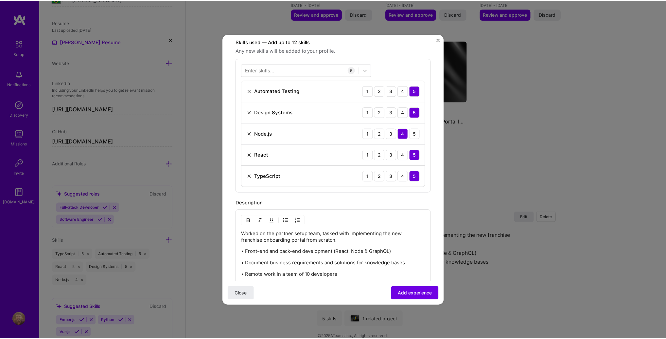
scroll to position [346, 0]
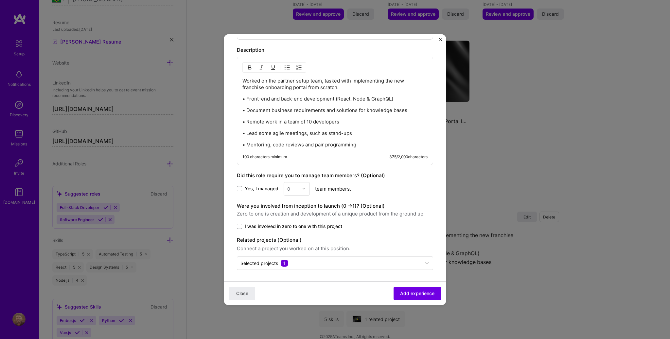
click at [255, 226] on span "I was involved in zero to one with this project" at bounding box center [294, 226] width 98 height 7
click at [0, 0] on input "I was involved in zero to one with this project" at bounding box center [0, 0] width 0 height 0
click at [409, 290] on span "Add experience" at bounding box center [417, 293] width 34 height 7
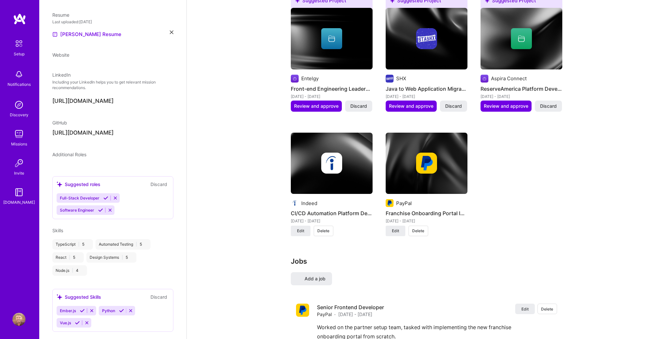
select select "Right Now"
select select "BR"
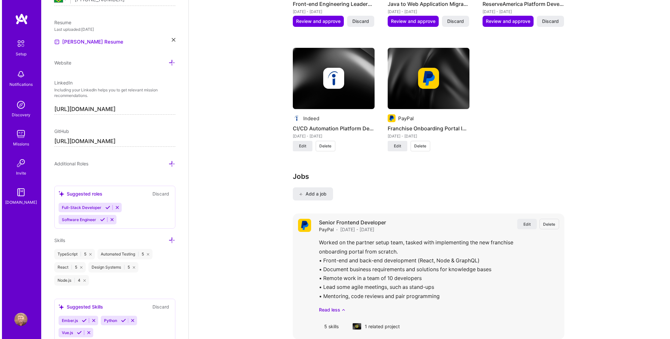
scroll to position [816, 0]
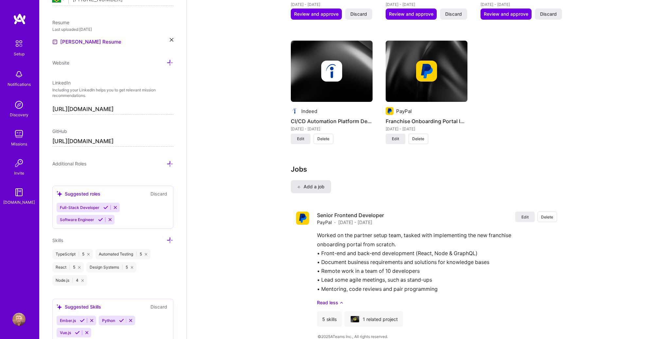
click at [300, 181] on button "Add a job" at bounding box center [311, 186] width 40 height 13
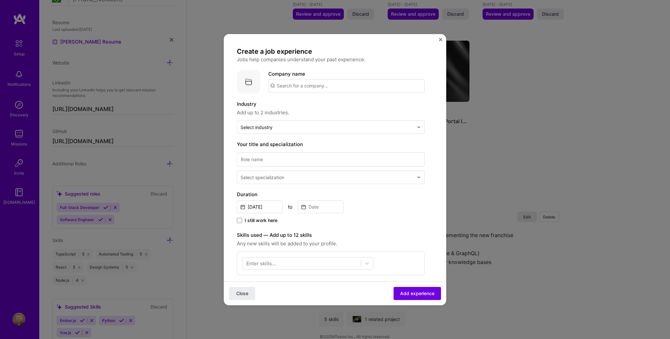
click at [321, 86] on input "text" at bounding box center [346, 85] width 156 height 13
paste input "Aspira Connect"
type input "Aspira Connect"
click at [301, 104] on span "Add company" at bounding box center [286, 103] width 31 height 7
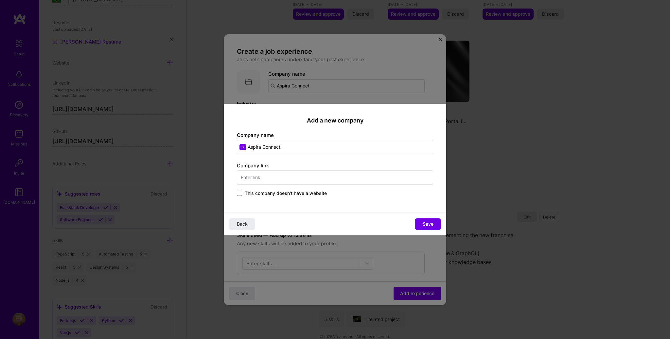
click at [308, 181] on input "text" at bounding box center [335, 177] width 196 height 14
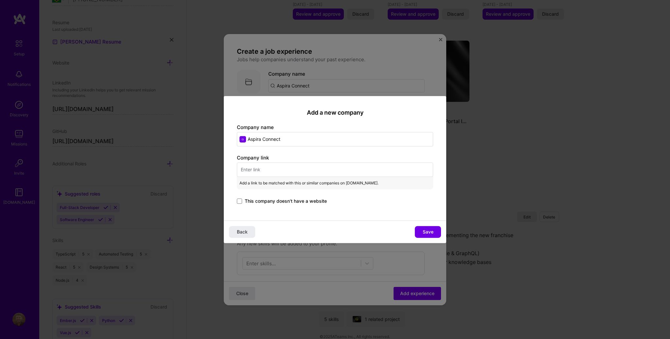
paste input "https://aspiraconnect.com/"
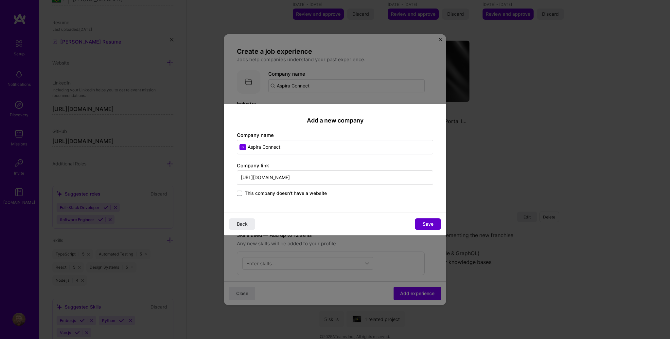
type input "https://aspiraconnect.com/"
click at [428, 224] on span "Save" at bounding box center [428, 224] width 11 height 7
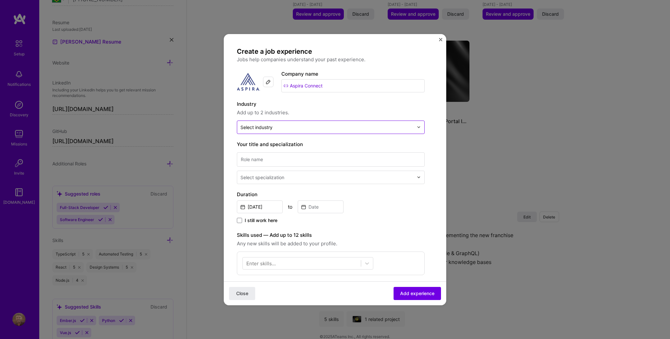
click at [268, 124] on div "Select industry 0" at bounding box center [257, 127] width 32 height 7
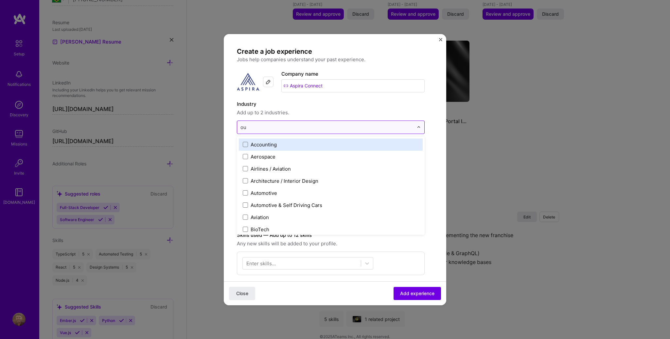
type input "out"
type input "lea"
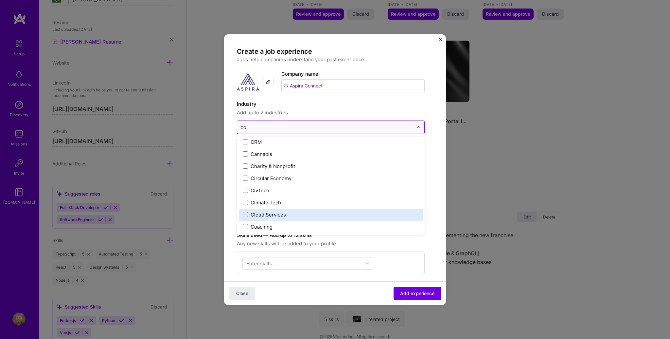
scroll to position [0, 0]
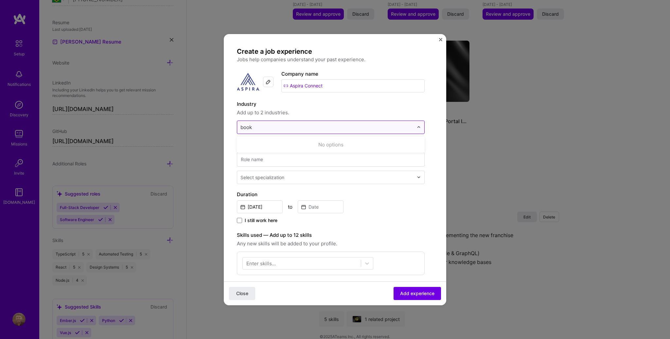
type input "book"
click at [284, 159] on input at bounding box center [331, 159] width 188 height 14
click at [289, 121] on div "Select industry 0" at bounding box center [327, 127] width 180 height 13
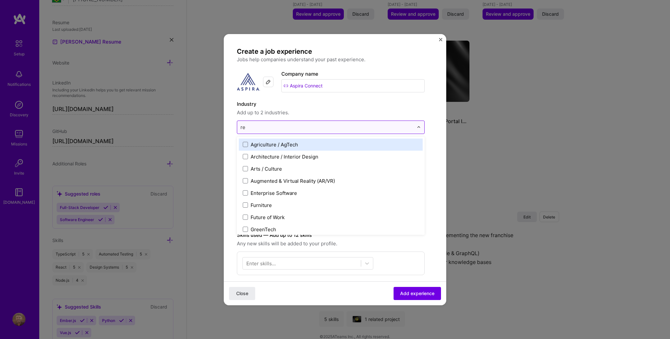
type input "rec"
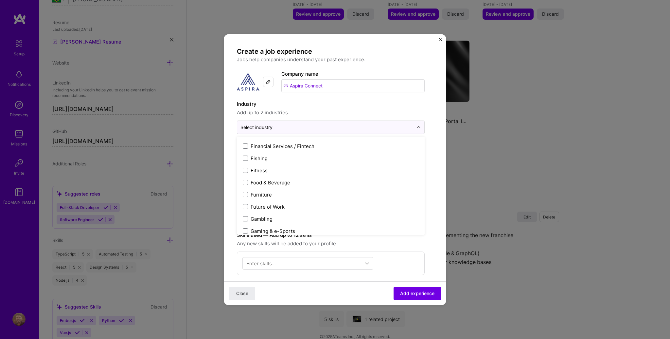
scroll to position [593, 0]
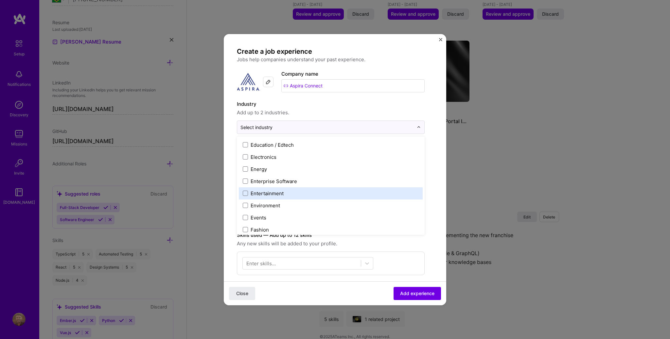
click at [296, 196] on div "Entertainment" at bounding box center [331, 193] width 184 height 12
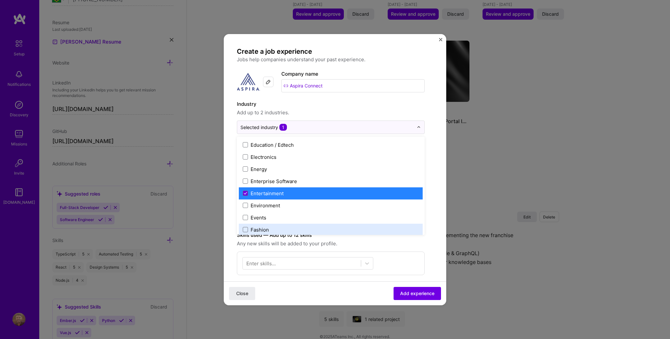
click at [393, 241] on span "Any new skills will be added to your profile." at bounding box center [331, 244] width 188 height 8
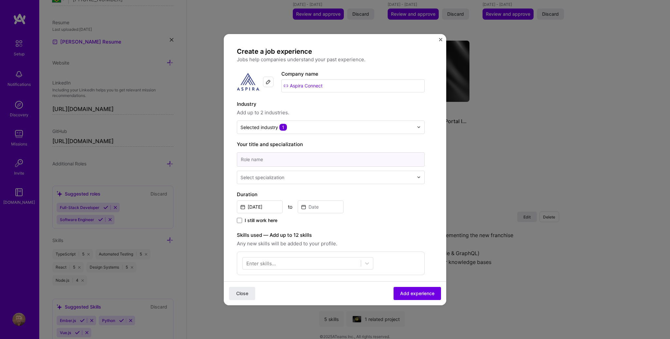
click at [293, 159] on input at bounding box center [331, 159] width 188 height 14
click at [253, 156] on input "Senior Frontend Developer" at bounding box center [331, 159] width 188 height 14
click at [245, 156] on input "lead Frontend Developer" at bounding box center [331, 159] width 188 height 14
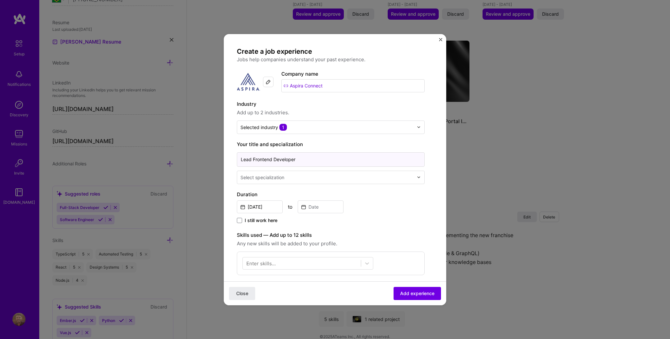
type input "Lead Frontend Developer"
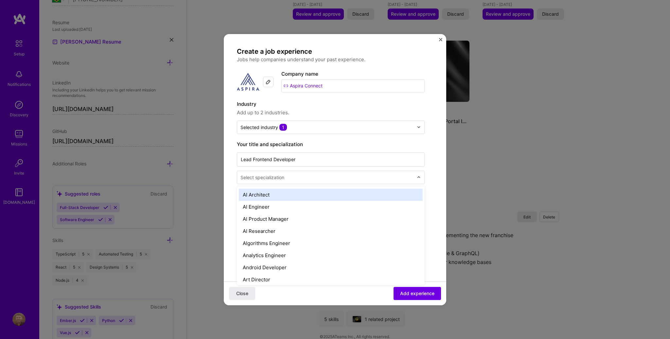
click at [252, 176] on div "Select specialization" at bounding box center [263, 177] width 44 height 7
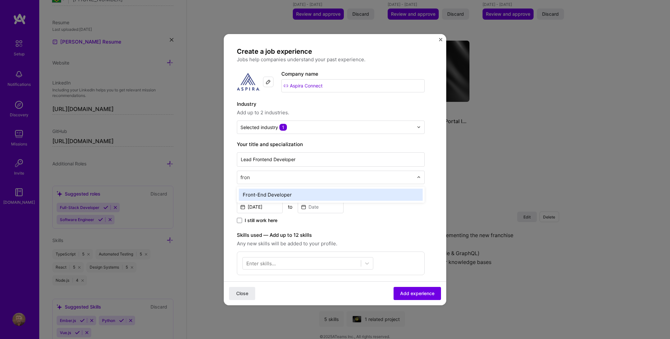
type input "front"
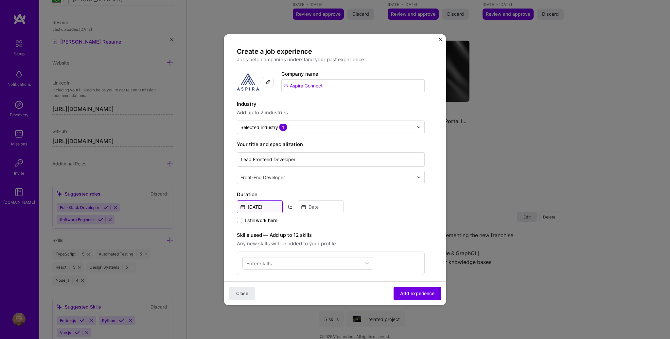
click at [264, 202] on input "Sep, 2025" at bounding box center [260, 206] width 46 height 13
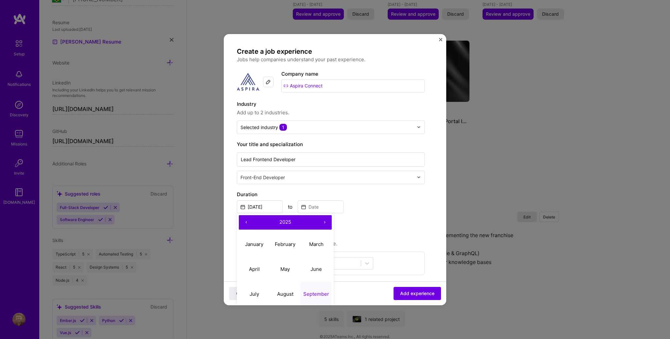
click at [248, 220] on button "‹" at bounding box center [246, 222] width 14 height 14
click at [325, 293] on abbr "September" at bounding box center [316, 294] width 26 height 6
type input "Sep, 2022"
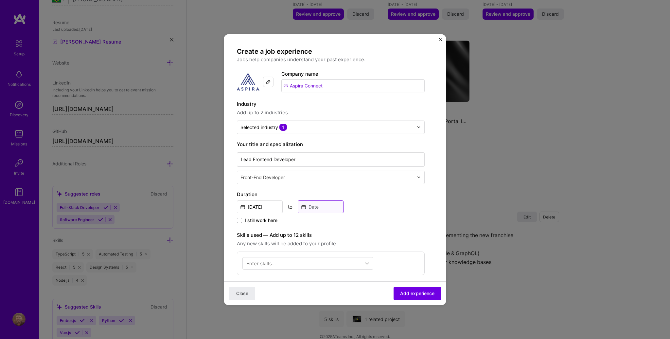
click at [321, 204] on input at bounding box center [321, 206] width 46 height 13
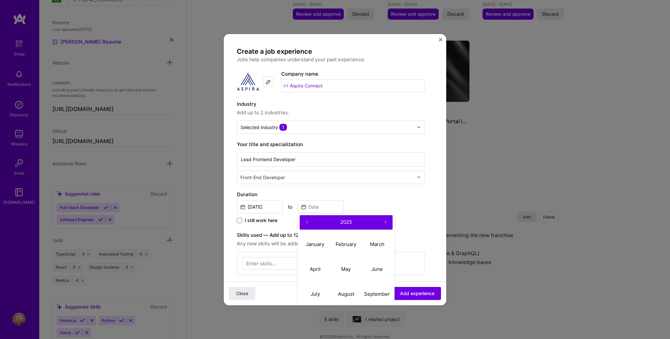
click at [308, 222] on button "‹" at bounding box center [307, 222] width 14 height 14
click at [318, 266] on abbr "April" at bounding box center [315, 269] width 11 height 6
type input "Apr, 2024"
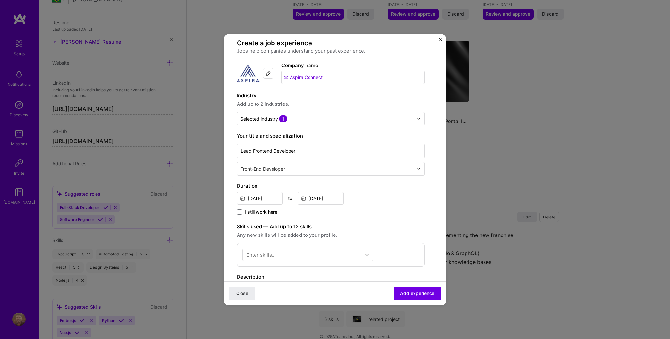
scroll to position [109, 0]
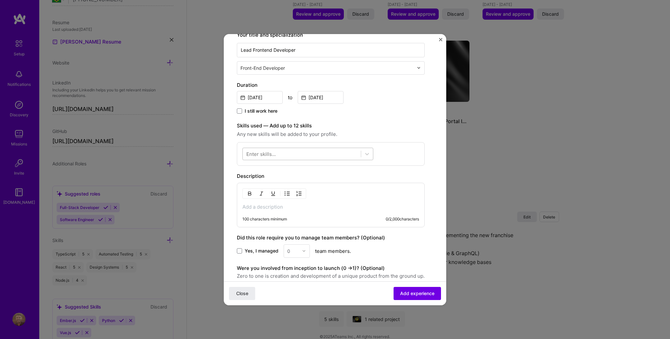
click at [290, 152] on div at bounding box center [302, 153] width 118 height 11
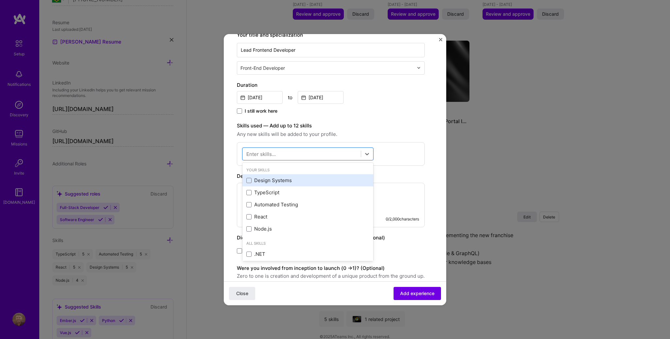
click at [271, 178] on div "Design Systems" at bounding box center [307, 180] width 123 height 7
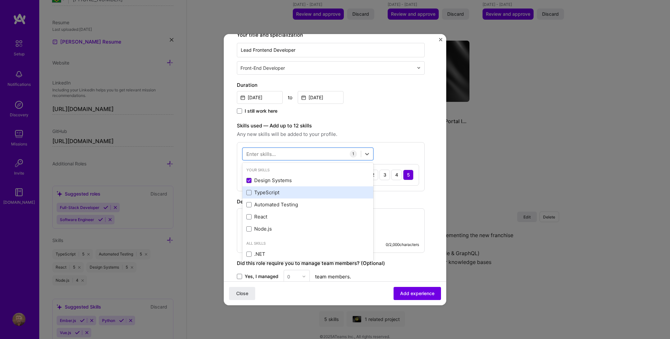
click at [270, 190] on div "TypeScript" at bounding box center [307, 192] width 123 height 7
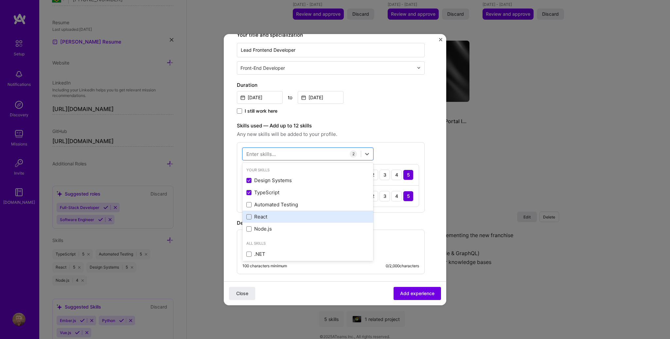
click at [266, 215] on div "React" at bounding box center [307, 216] width 123 height 7
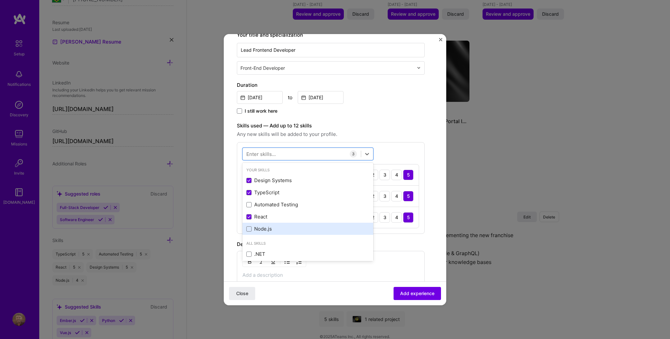
click at [265, 226] on div "Node.js" at bounding box center [307, 228] width 123 height 7
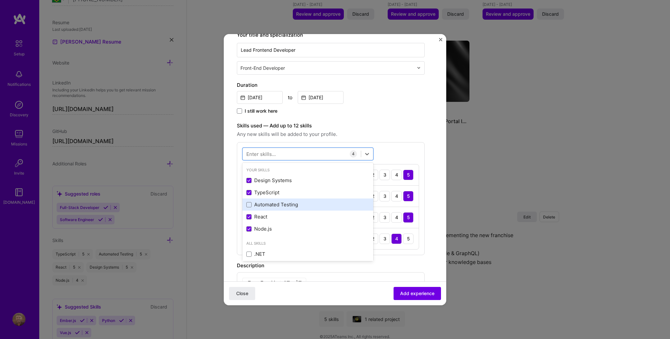
click at [273, 206] on div "Automated Testing" at bounding box center [307, 204] width 123 height 7
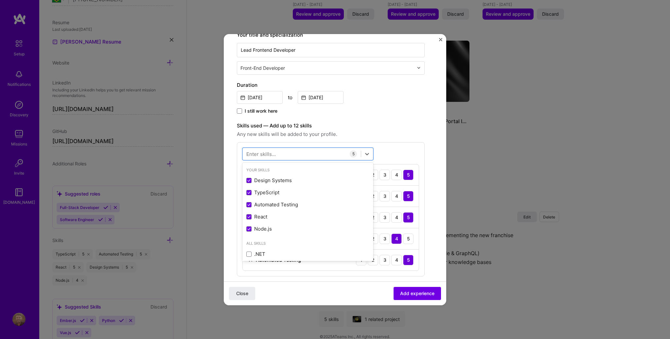
click at [275, 153] on div "Enter skills..." at bounding box center [260, 153] width 29 height 7
click at [274, 153] on div "Enter skills..." at bounding box center [260, 153] width 29 height 7
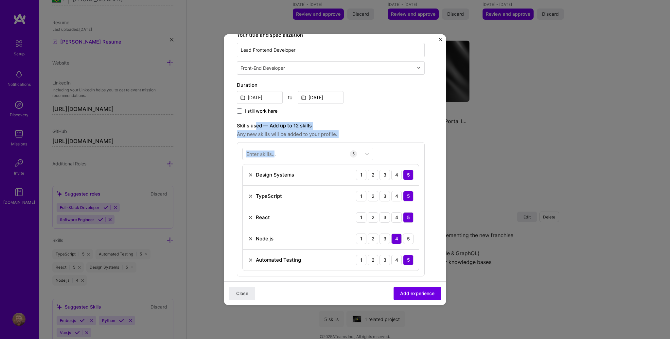
drag, startPoint x: 261, startPoint y: 136, endPoint x: 255, endPoint y: 125, distance: 12.9
click at [256, 126] on div "Skills used — Add up to 12 skills Any new skills will be added to your profile.…" at bounding box center [331, 199] width 188 height 154
click at [272, 154] on div "Enter skills..." at bounding box center [260, 153] width 29 height 7
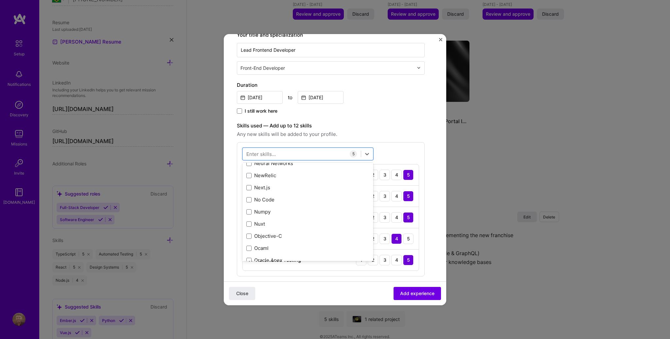
click at [273, 185] on div "Your Skills Design Systems TypeScript Automated Testing React Node.js All Skill…" at bounding box center [307, 212] width 131 height 98
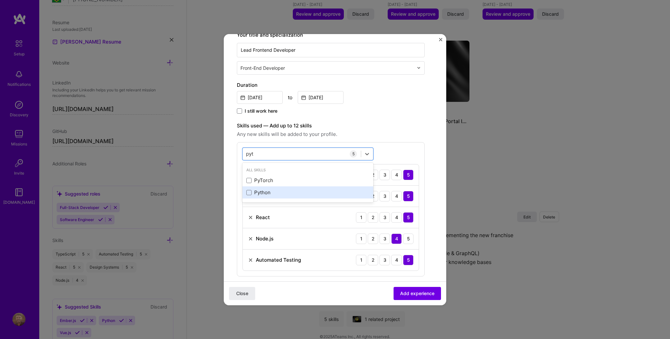
click at [269, 190] on div "Python" at bounding box center [307, 192] width 123 height 7
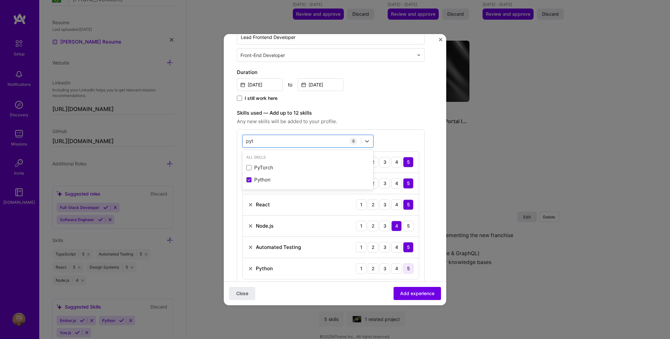
scroll to position [147, 0]
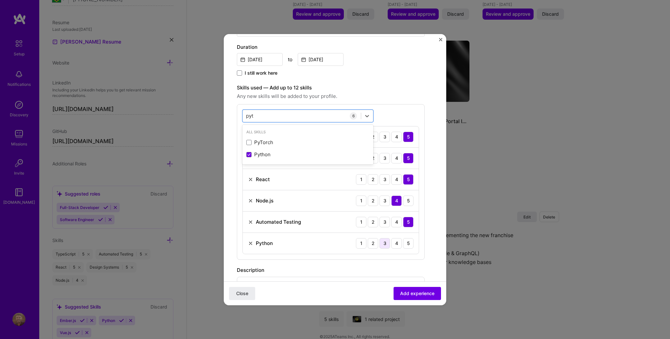
click at [385, 242] on div "3" at bounding box center [385, 243] width 10 height 10
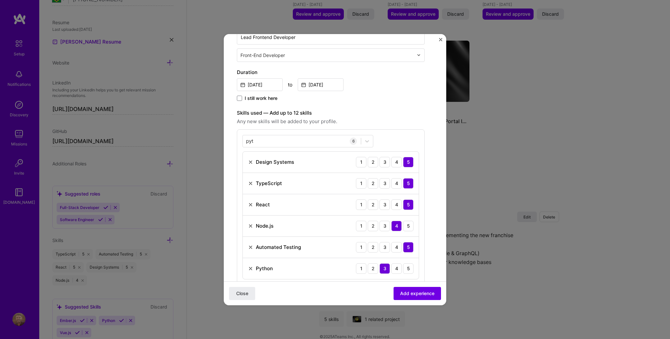
scroll to position [129, 0]
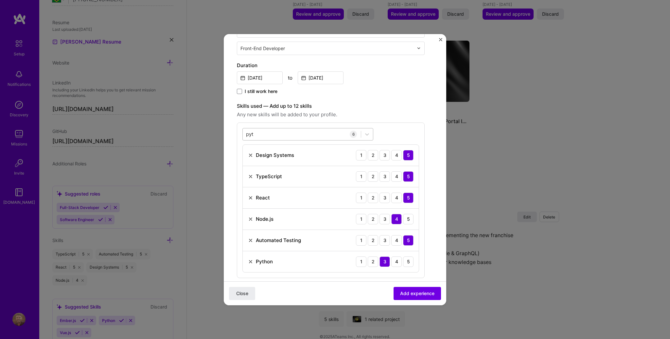
click at [290, 133] on div "pyt pyt" at bounding box center [302, 134] width 118 height 11
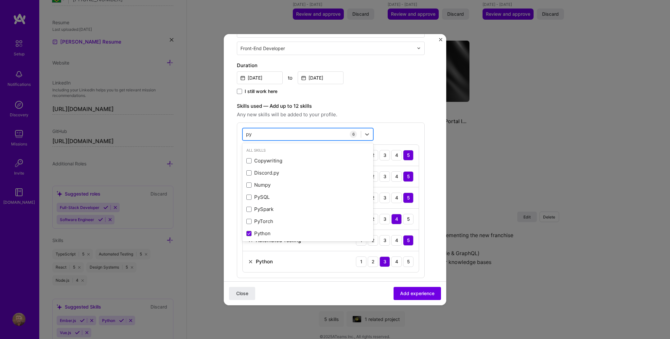
type input "p"
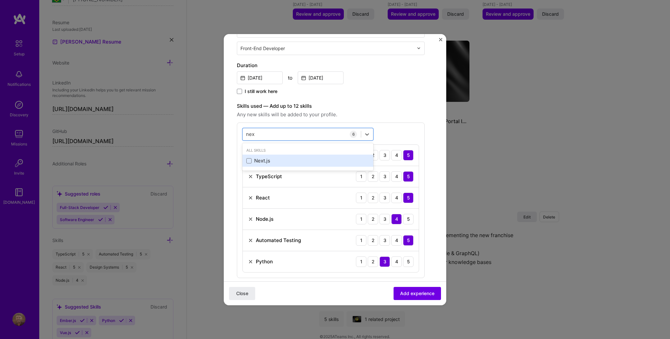
click at [271, 159] on div "Next.js" at bounding box center [307, 160] width 123 height 7
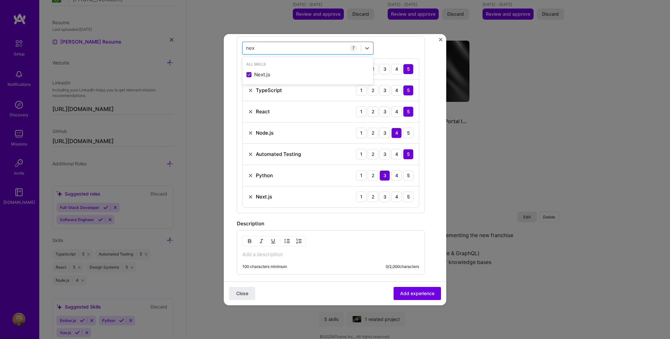
scroll to position [235, 0]
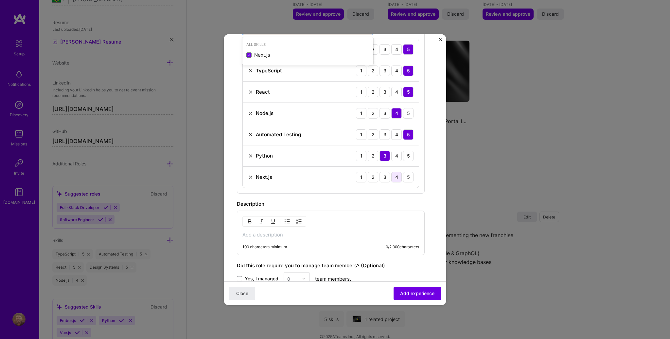
type input "nex"
click at [394, 177] on div "4" at bounding box center [396, 177] width 10 height 10
click at [386, 177] on div "3" at bounding box center [385, 177] width 10 height 10
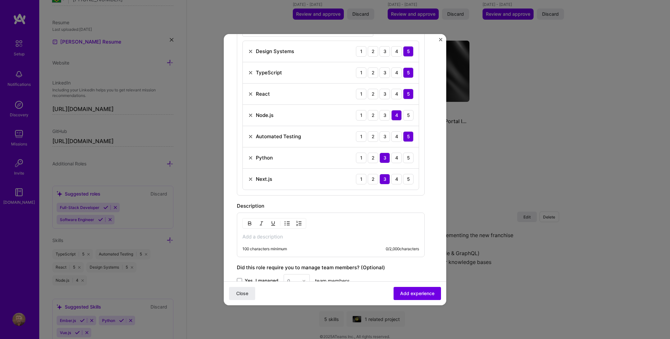
scroll to position [325, 0]
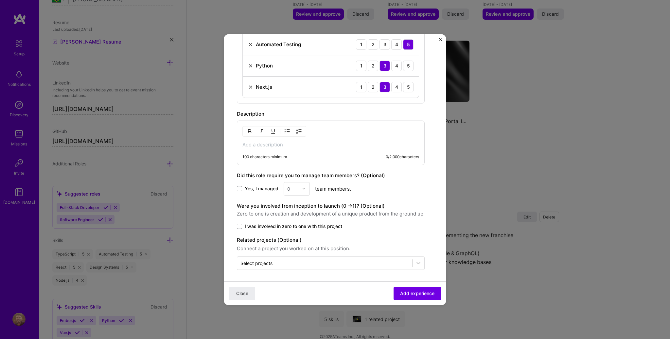
click at [296, 143] on p at bounding box center [330, 144] width 177 height 7
paste div
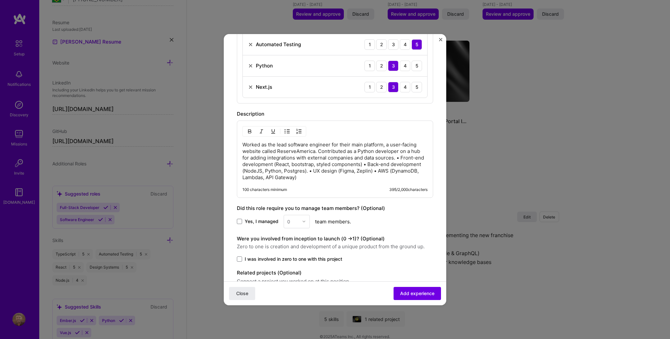
click at [398, 156] on p "Worked as the lead software engineer for their main platform, a user-facing web…" at bounding box center [334, 160] width 185 height 39
click at [394, 163] on p "Worked as the lead software engineer for their main platform, a user-facing web…" at bounding box center [334, 160] width 185 height 39
click at [369, 171] on p "Worked as the lead software engineer for their main platform, a user-facing web…" at bounding box center [334, 160] width 185 height 39
click at [308, 176] on p "Worked as the lead software engineer for their main platform, a user-facing web…" at bounding box center [334, 160] width 185 height 39
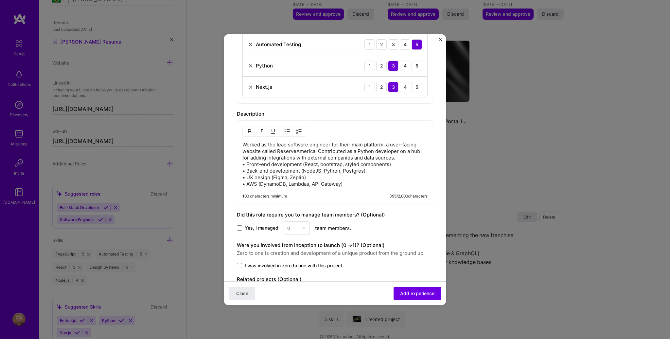
click at [243, 156] on p "Worked as the lead software engineer for their main platform, a user-facing web…" at bounding box center [334, 164] width 185 height 46
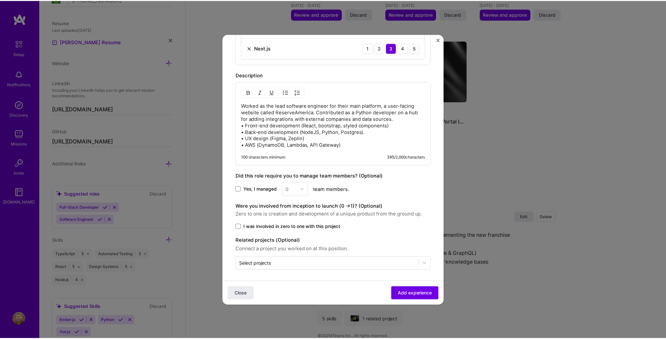
scroll to position [364, 0]
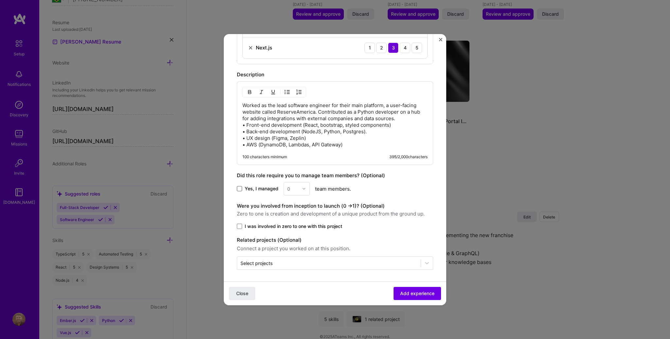
click at [240, 187] on span at bounding box center [239, 188] width 5 height 5
click at [0, 0] on input "Yes, I managed" at bounding box center [0, 0] width 0 height 0
click at [307, 190] on div at bounding box center [306, 188] width 8 height 13
click at [295, 227] on div "3" at bounding box center [297, 230] width 22 height 12
click at [239, 224] on span at bounding box center [239, 226] width 5 height 5
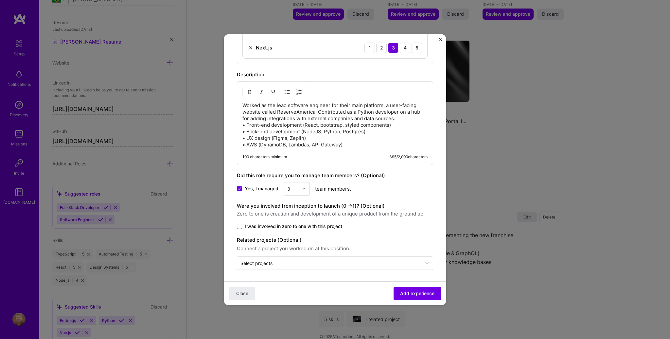
click at [0, 0] on input "I was involved in zero to one with this project" at bounding box center [0, 0] width 0 height 0
click at [268, 262] on div "Select projects" at bounding box center [257, 263] width 32 height 7
click at [268, 265] on div at bounding box center [329, 263] width 177 height 8
click at [416, 296] on button "Add experience" at bounding box center [417, 292] width 47 height 13
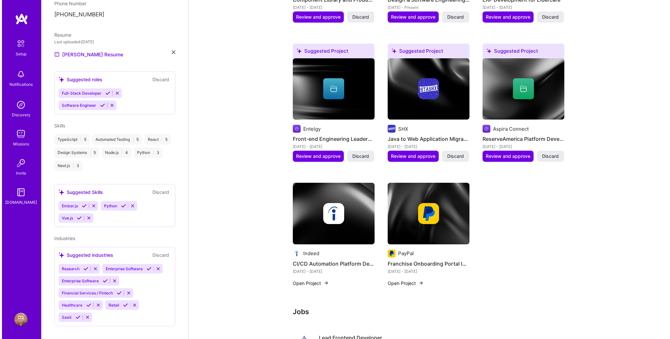
scroll to position [355, 0]
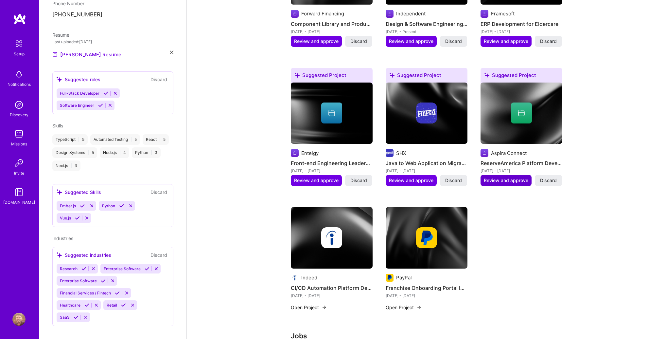
click at [507, 177] on span "Review and approve" at bounding box center [506, 180] width 45 height 7
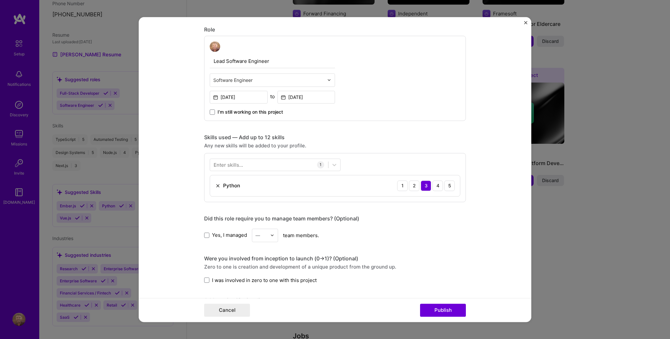
scroll to position [215, 0]
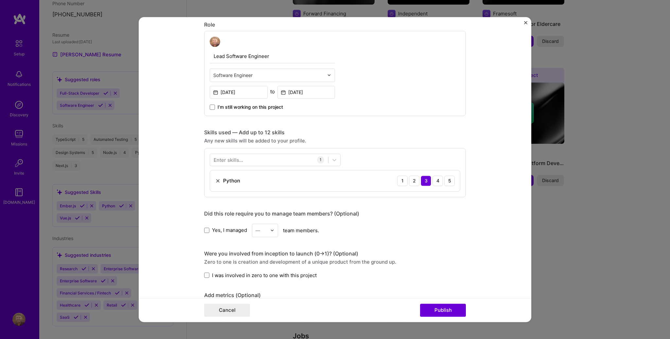
click at [234, 73] on input "text" at bounding box center [268, 75] width 111 height 7
type input "front"
click at [234, 90] on div "Front-End Developer" at bounding box center [272, 92] width 121 height 12
click at [265, 160] on div at bounding box center [269, 159] width 118 height 11
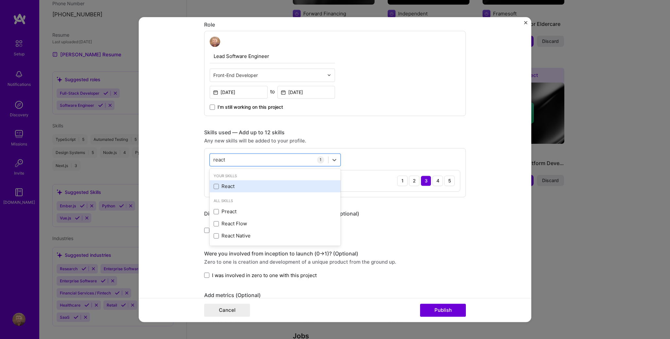
click at [229, 186] on div "React" at bounding box center [275, 186] width 123 height 7
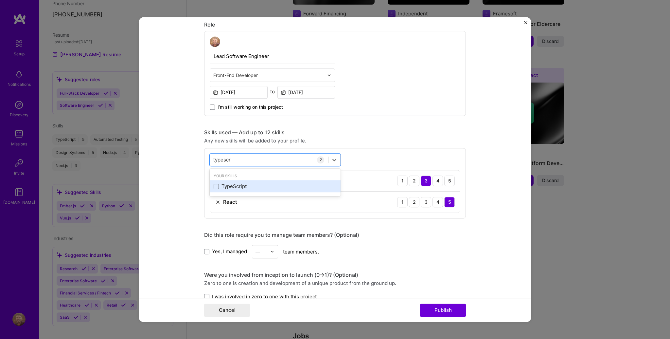
click at [237, 186] on div "TypeScript" at bounding box center [275, 186] width 123 height 7
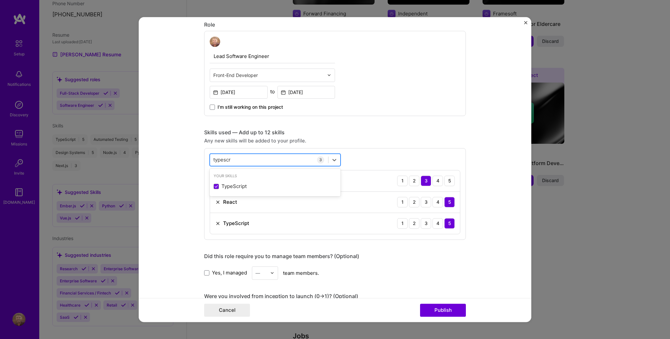
click at [241, 158] on div "typescr typescr" at bounding box center [269, 159] width 118 height 11
click at [244, 183] on div "Next.js" at bounding box center [275, 186] width 123 height 7
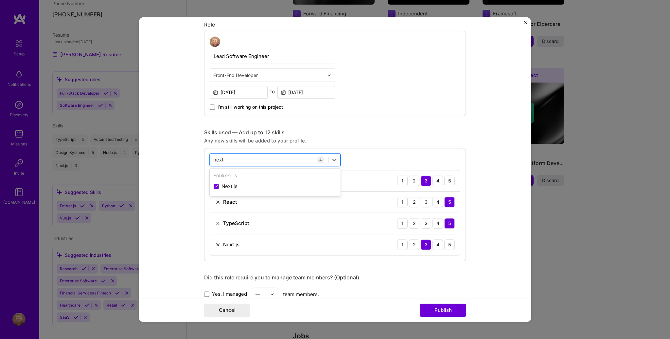
click at [244, 157] on div "next next" at bounding box center [269, 159] width 118 height 11
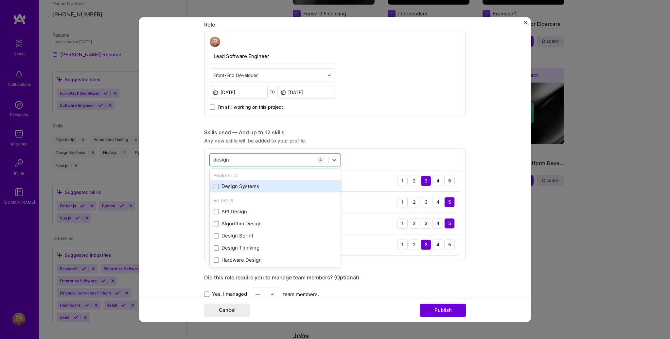
click at [252, 184] on div "Design Systems" at bounding box center [275, 186] width 123 height 7
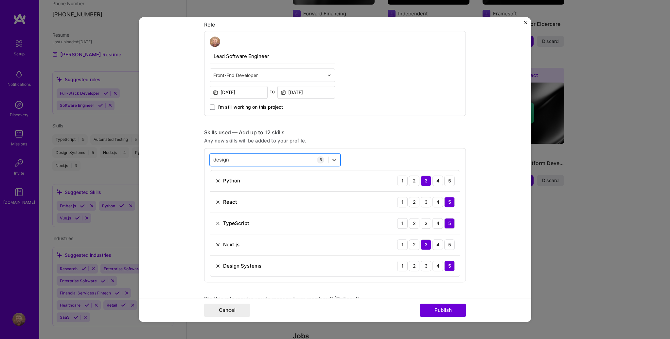
click at [255, 159] on div "design design" at bounding box center [269, 159] width 118 height 11
click at [252, 184] on div "Automated Testing" at bounding box center [275, 186] width 123 height 7
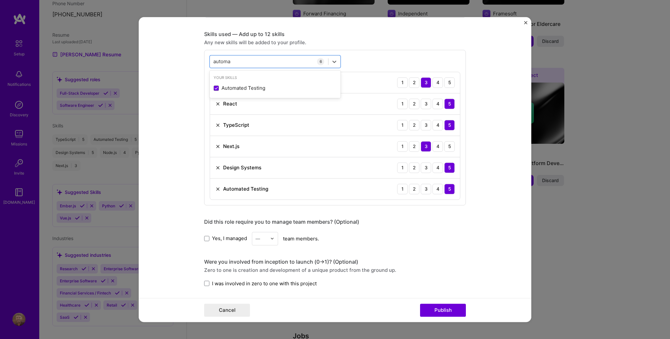
type input "automa"
click at [441, 258] on div "Were you involved from inception to launch (0 -> 1)? (Optional)" at bounding box center [335, 261] width 262 height 7
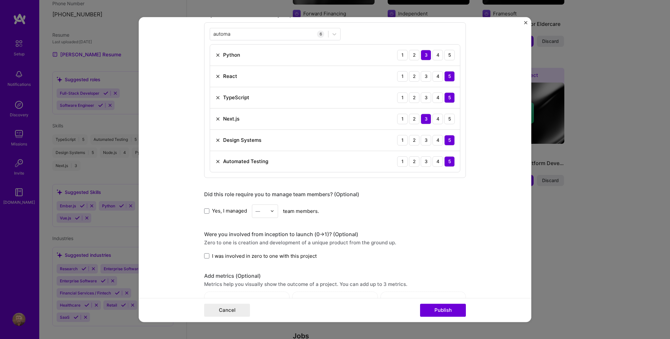
scroll to position [409, 0]
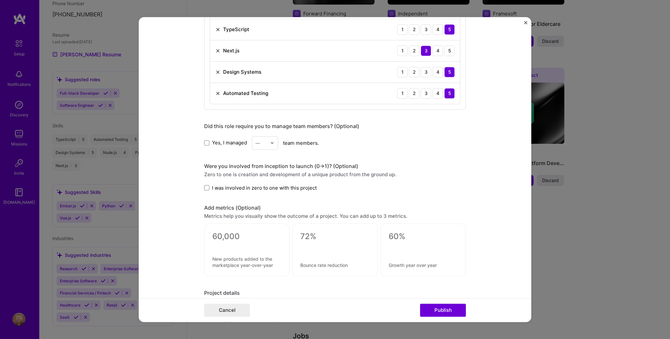
click at [217, 141] on span "Yes, I managed" at bounding box center [229, 142] width 35 height 7
click at [0, 0] on input "Yes, I managed" at bounding box center [0, 0] width 0 height 0
click at [259, 140] on input "text" at bounding box center [261, 142] width 11 height 7
click at [260, 172] on div "2" at bounding box center [265, 172] width 22 height 12
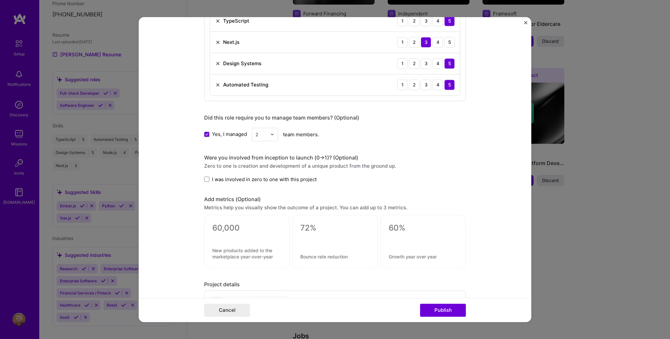
click at [227, 176] on span "I was involved in zero to one with this project" at bounding box center [264, 179] width 105 height 7
click at [0, 0] on input "I was involved in zero to one with this project" at bounding box center [0, 0] width 0 height 0
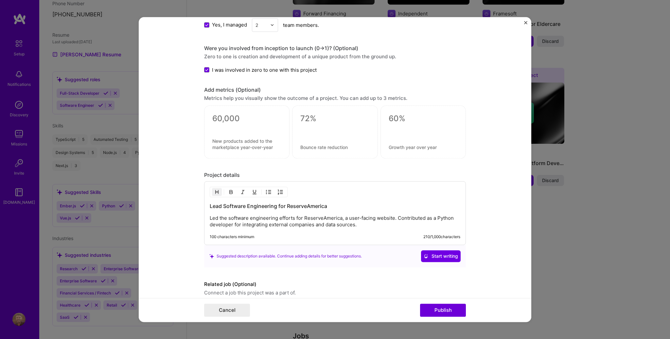
scroll to position [553, 0]
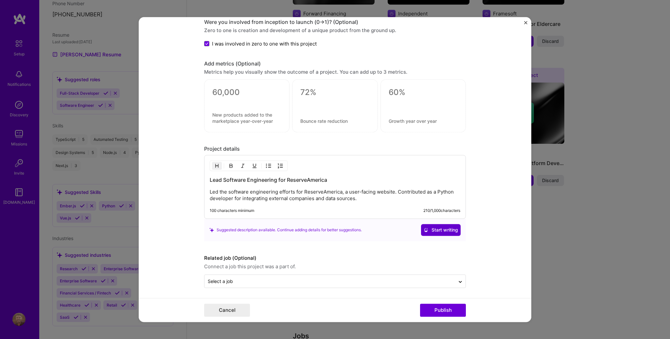
click at [437, 229] on span "Start writing" at bounding box center [441, 229] width 34 height 7
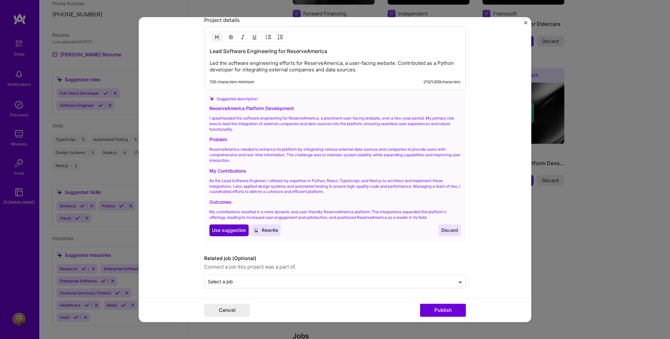
click at [230, 228] on span "Use suggestion" at bounding box center [229, 230] width 34 height 7
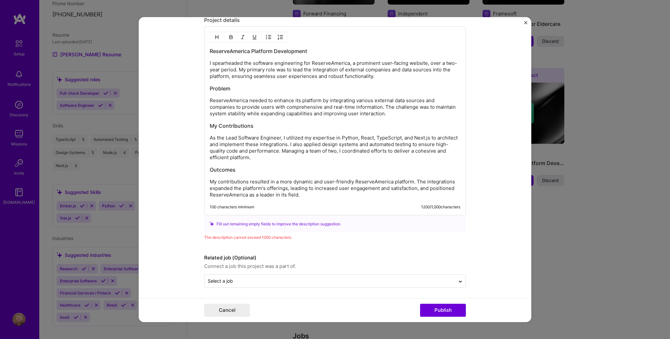
scroll to position [681, 0]
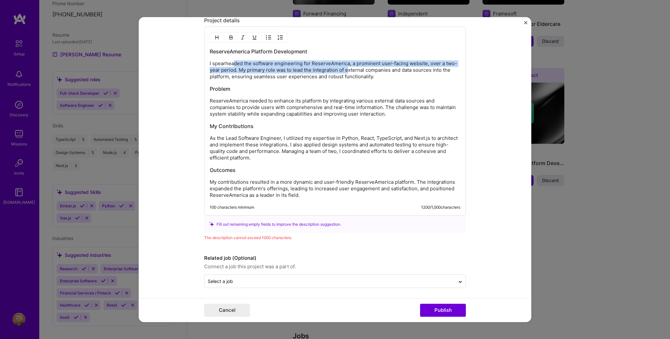
drag, startPoint x: 231, startPoint y: 61, endPoint x: 356, endPoint y: 70, distance: 125.3
click at [350, 68] on p "I spearheaded the software engineering for ReserveAmerica, a prominent user-fac…" at bounding box center [335, 70] width 251 height 20
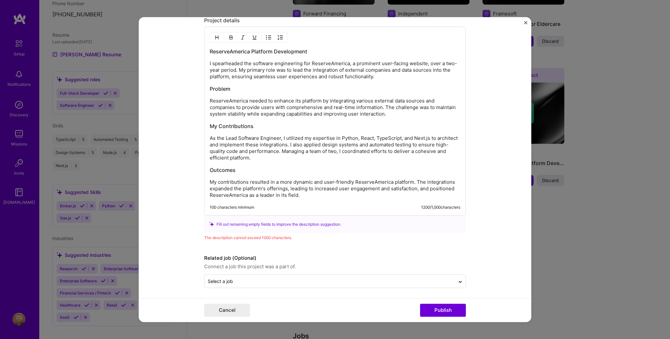
click at [356, 70] on p "I spearheaded the software engineering for ReserveAmerica, a prominent user-fac…" at bounding box center [335, 70] width 251 height 20
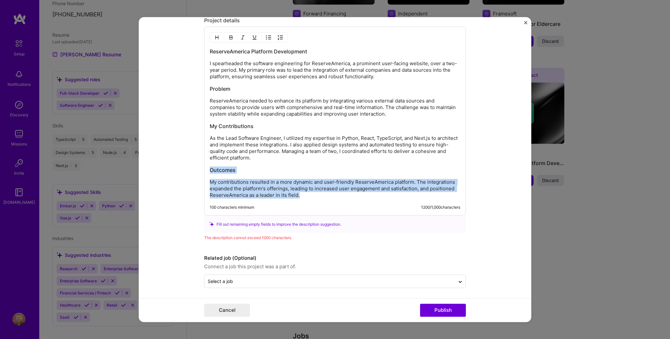
drag, startPoint x: 293, startPoint y: 195, endPoint x: 198, endPoint y: 169, distance: 98.9
click at [198, 169] on form "Editing suggested project This project is suggested based on your LinkedIn, res…" at bounding box center [335, 169] width 393 height 305
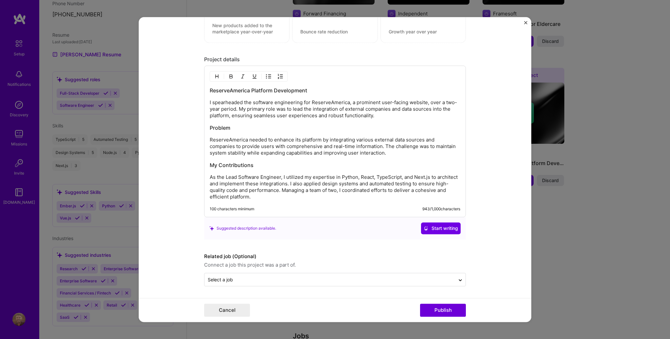
scroll to position [641, 0]
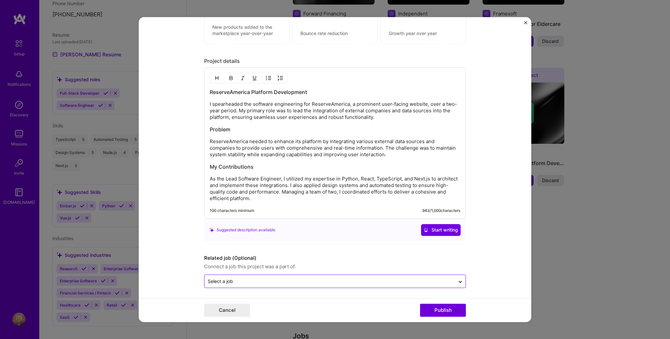
click at [400, 281] on input "text" at bounding box center [330, 281] width 244 height 7
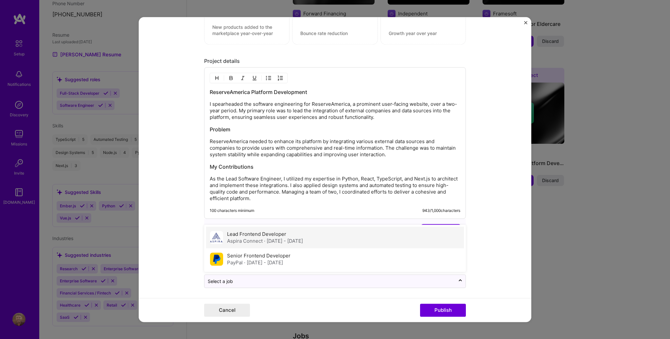
click at [267, 240] on span "· Sep 2022 - Apr 2024" at bounding box center [283, 241] width 39 height 6
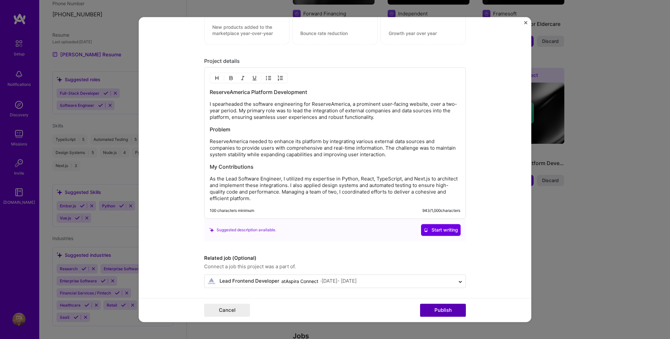
click at [431, 312] on button "Publish" at bounding box center [443, 309] width 46 height 13
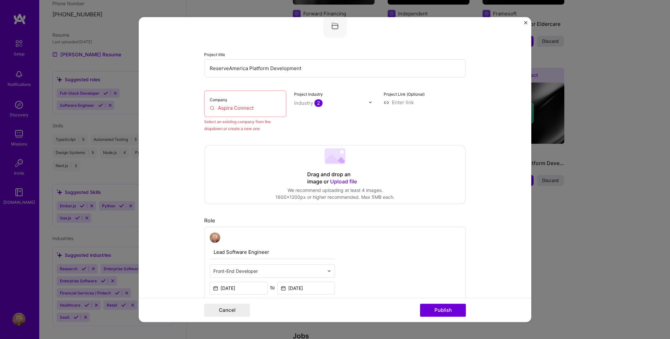
scroll to position [43, 0]
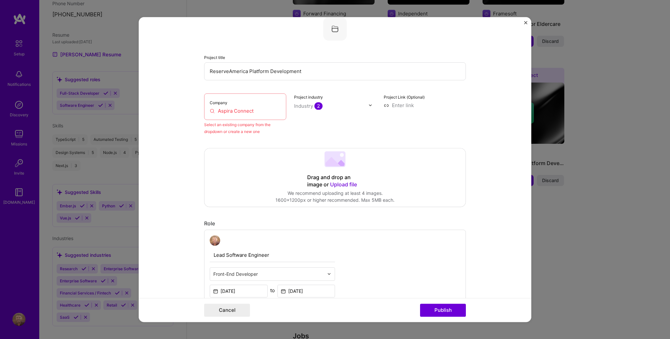
click at [245, 111] on input "Aspira Connect" at bounding box center [245, 110] width 71 height 7
click at [259, 110] on input "Aspira Connect" at bounding box center [245, 110] width 71 height 7
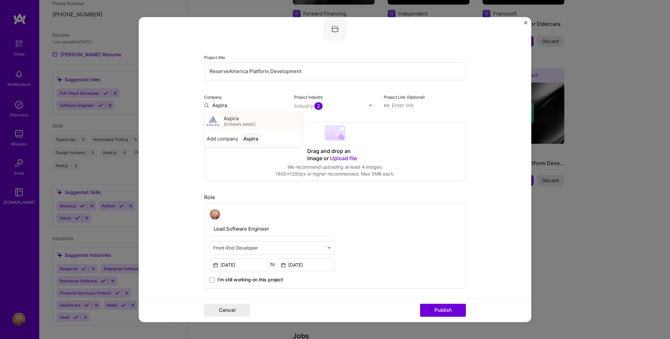
type input "Aspira"
click at [245, 122] on span "aspiraconnect.com" at bounding box center [240, 124] width 32 height 5
click at [443, 309] on button "Publish" at bounding box center [443, 309] width 46 height 13
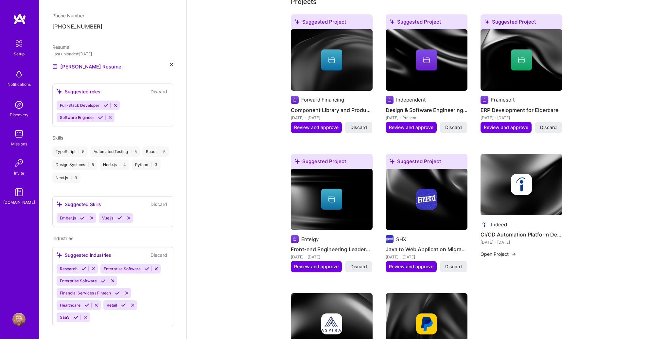
scroll to position [515, 0]
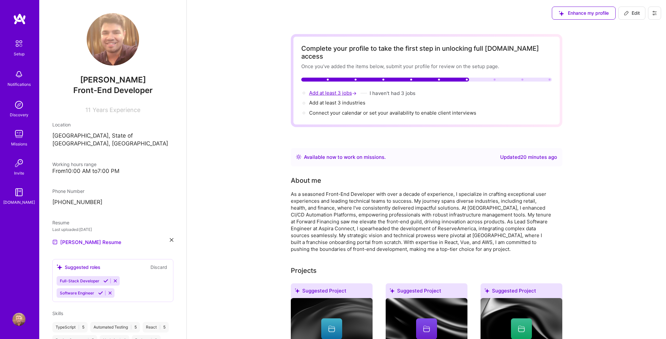
click at [324, 90] on span "Add at least 3 jobs →" at bounding box center [333, 93] width 49 height 6
select select "BR"
select select "Right Now"
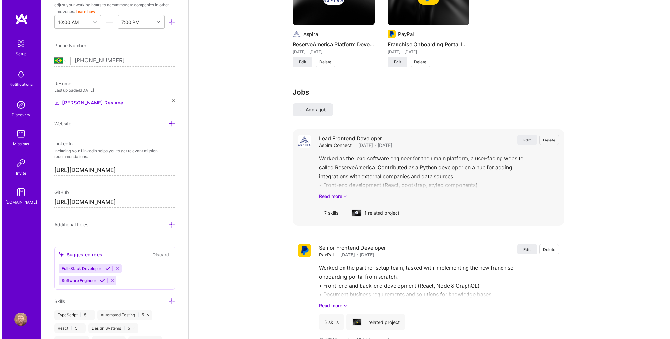
scroll to position [896, 0]
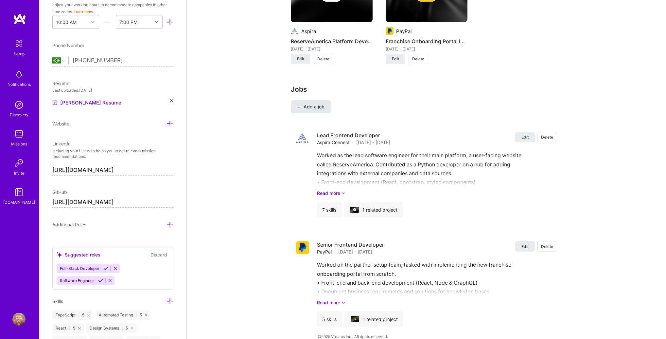
click at [313, 103] on span "Add a job" at bounding box center [310, 106] width 27 height 7
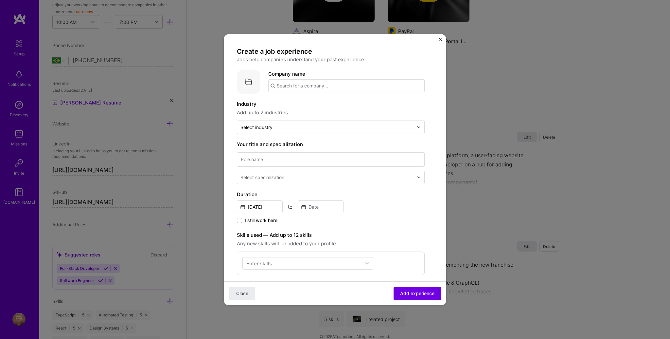
click at [298, 86] on input "text" at bounding box center [346, 85] width 156 height 13
type input "Entelgy"
click at [294, 103] on span "Add company" at bounding box center [286, 103] width 31 height 7
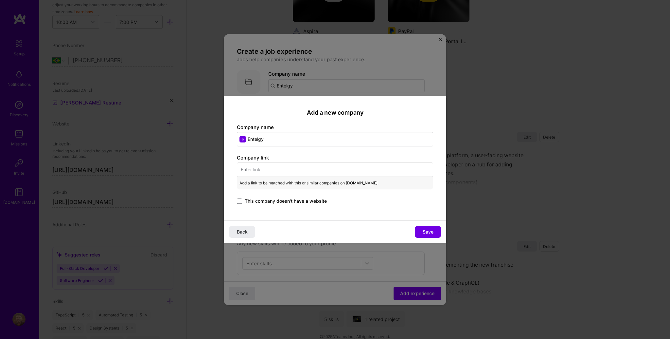
click at [266, 171] on input "text" at bounding box center [335, 169] width 196 height 14
paste input "https://entelgy.com/en/"
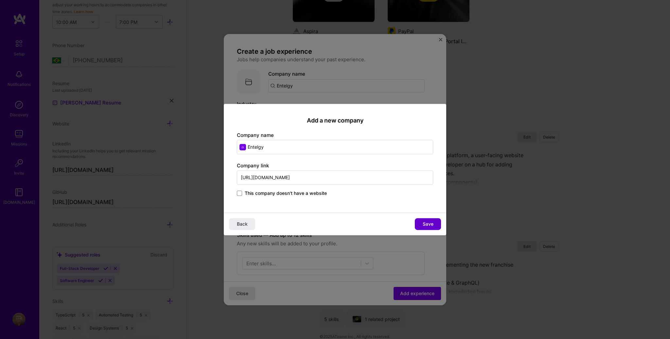
type input "https://entelgy.com/en/"
click at [439, 226] on button "Save" at bounding box center [428, 224] width 26 height 12
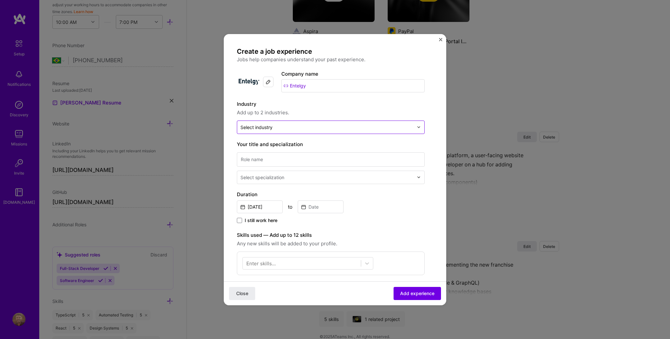
click at [254, 129] on div "Select industry 0" at bounding box center [257, 127] width 32 height 7
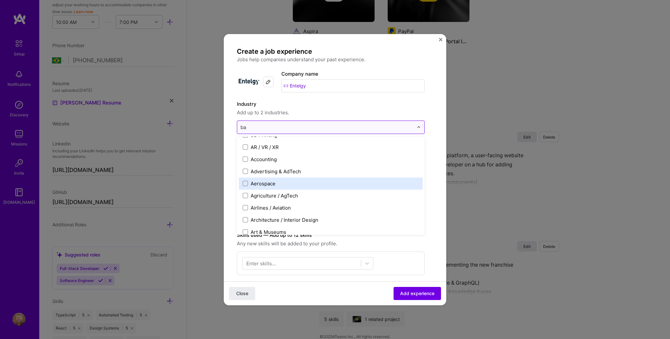
scroll to position [0, 0]
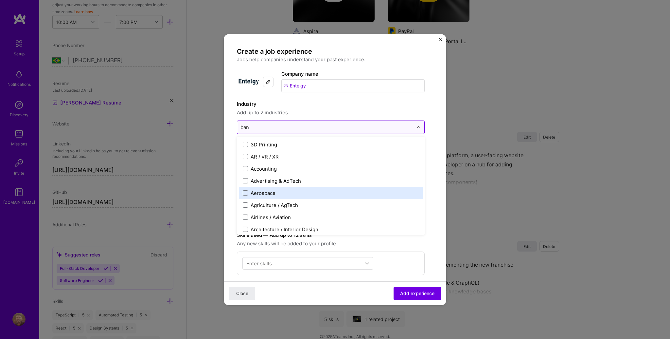
type input "bank"
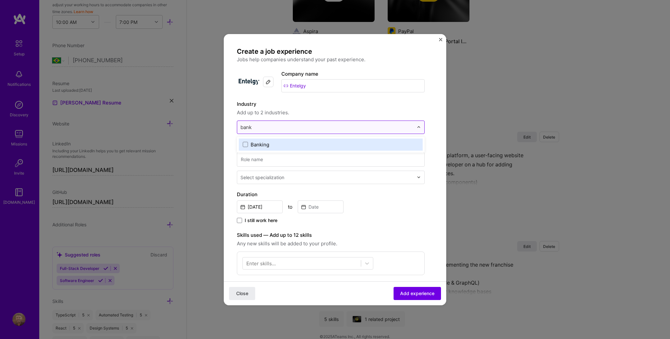
click at [262, 139] on div "Banking" at bounding box center [331, 144] width 184 height 12
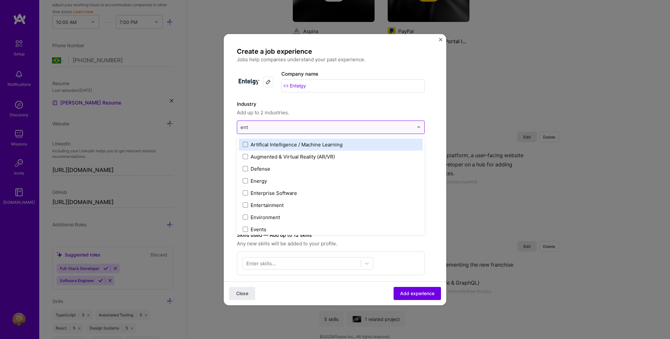
type input "ente"
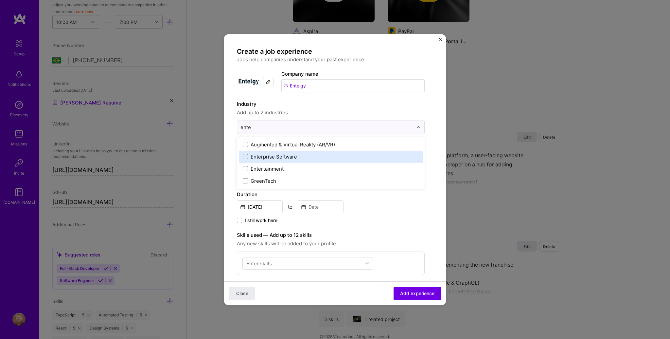
click at [281, 156] on div "Enterprise Software" at bounding box center [274, 156] width 46 height 7
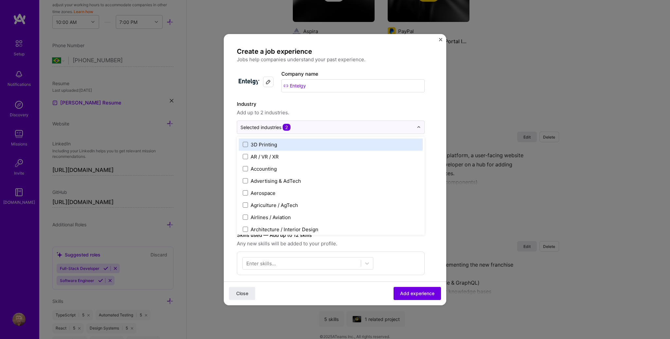
click at [409, 104] on label "Industry" at bounding box center [331, 104] width 188 height 8
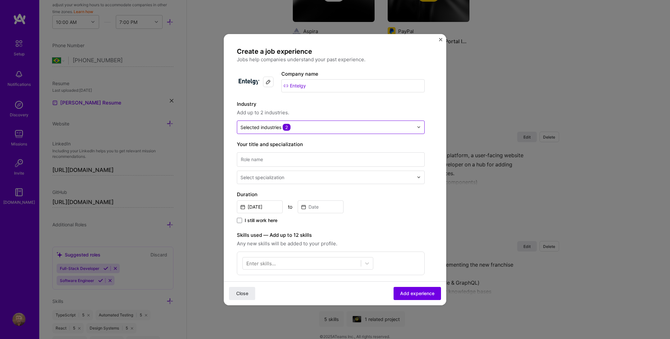
click at [267, 129] on div "Selected industries 2" at bounding box center [266, 127] width 50 height 7
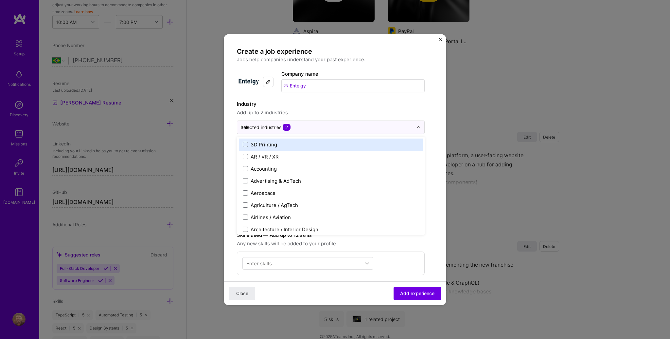
type input "bank"
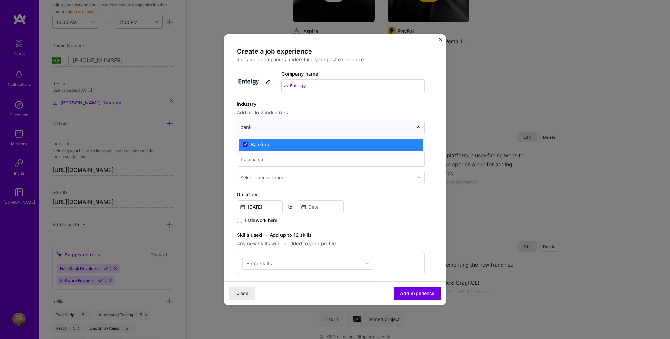
click at [288, 147] on label "Banking" at bounding box center [331, 144] width 176 height 7
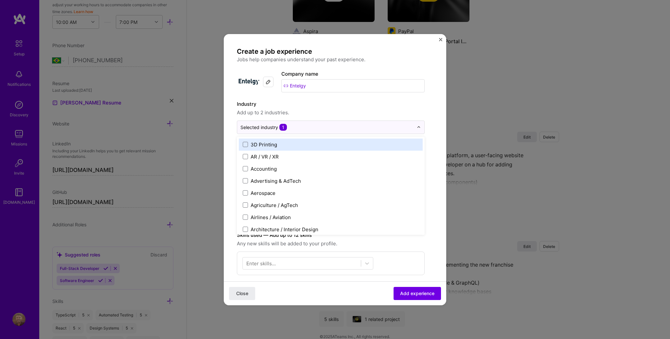
click at [340, 104] on label "Industry" at bounding box center [331, 104] width 188 height 8
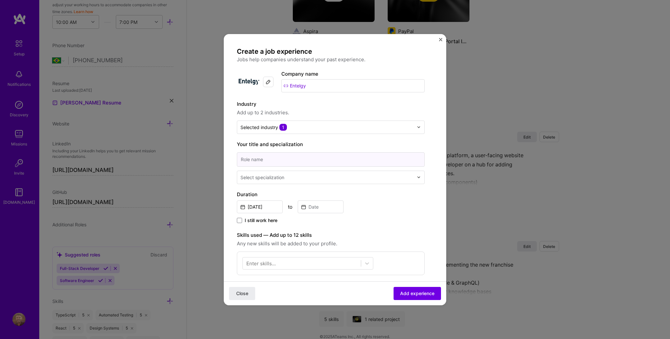
click at [290, 157] on input at bounding box center [331, 159] width 188 height 14
paste input "Lead Front-end Engineer"
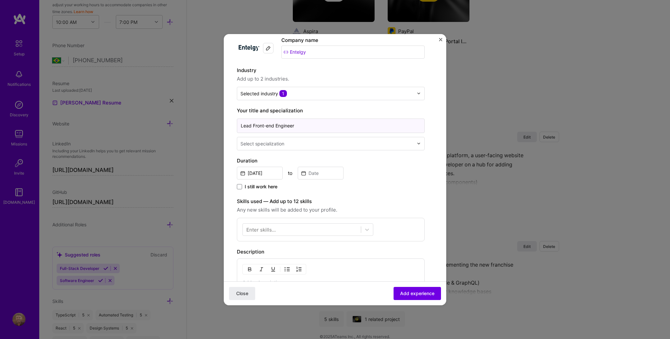
scroll to position [34, 0]
type input "Lead Front-end Engineer"
click at [264, 145] on div "Select specialization" at bounding box center [263, 143] width 44 height 7
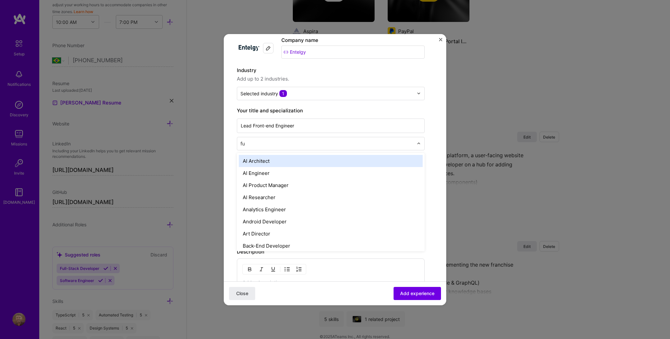
type input "ful"
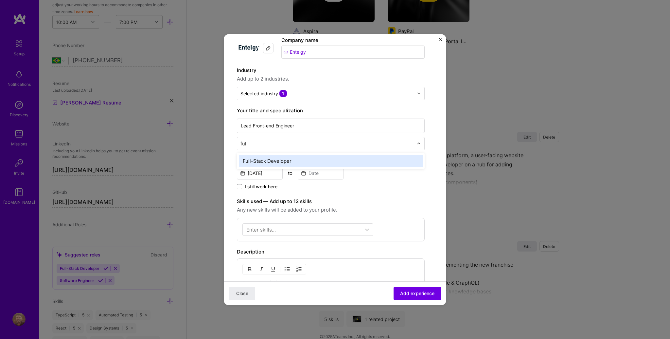
click at [263, 164] on div "Full-Stack Developer" at bounding box center [331, 161] width 184 height 12
click at [256, 170] on input "Sep, 2025" at bounding box center [260, 173] width 46 height 13
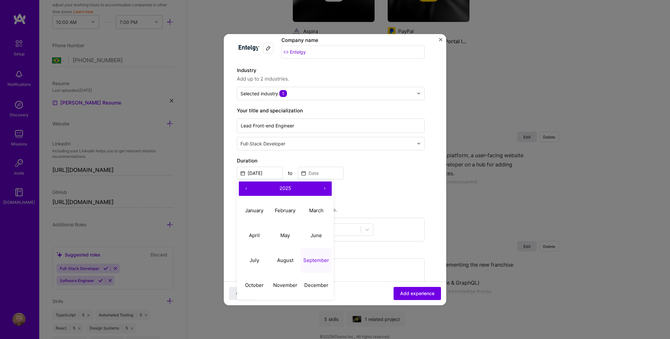
click at [242, 188] on button "‹" at bounding box center [246, 188] width 14 height 14
click at [245, 187] on button "‹" at bounding box center [246, 188] width 14 height 14
click at [245, 186] on button "‹" at bounding box center [246, 188] width 14 height 14
click at [245, 187] on button "‹" at bounding box center [246, 188] width 14 height 14
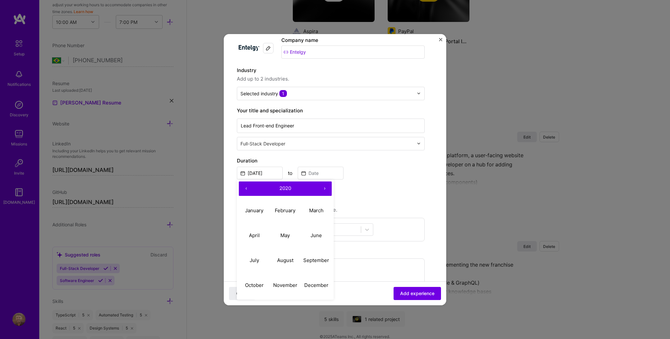
click at [245, 187] on button "‹" at bounding box center [246, 188] width 14 height 14
click at [314, 284] on abbr "December" at bounding box center [316, 285] width 24 height 6
type input "Dec, 2019"
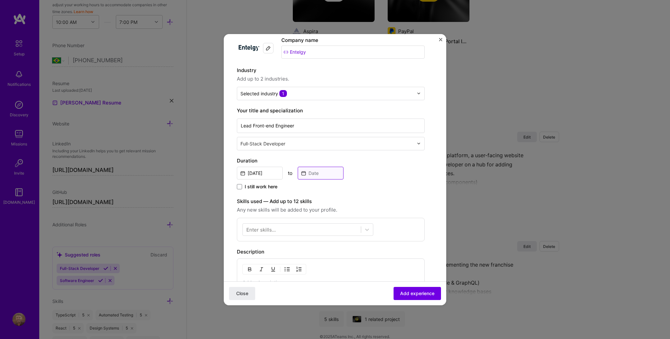
click at [327, 171] on input at bounding box center [321, 173] width 46 height 13
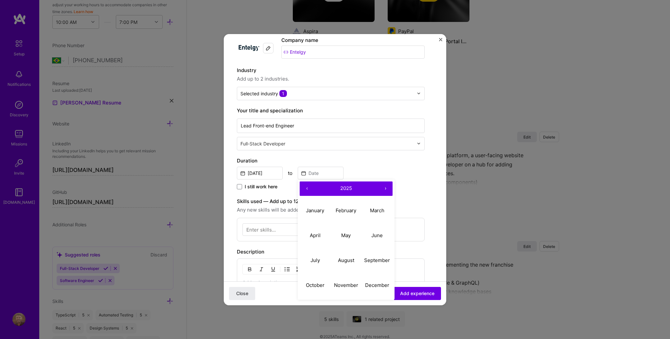
click at [303, 186] on button "‹" at bounding box center [307, 188] width 14 height 14
click at [303, 187] on button "‹" at bounding box center [307, 188] width 14 height 14
click at [381, 212] on abbr "March" at bounding box center [377, 210] width 14 height 6
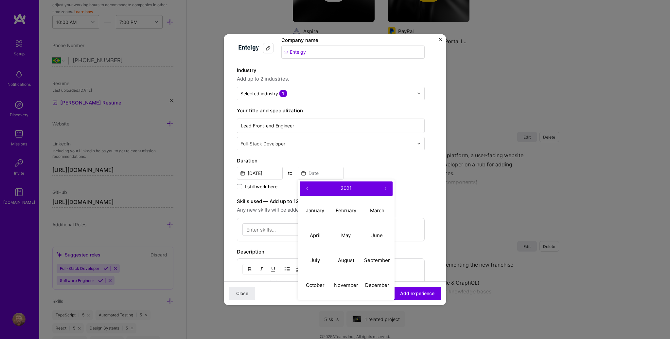
type input "Mar, 2021"
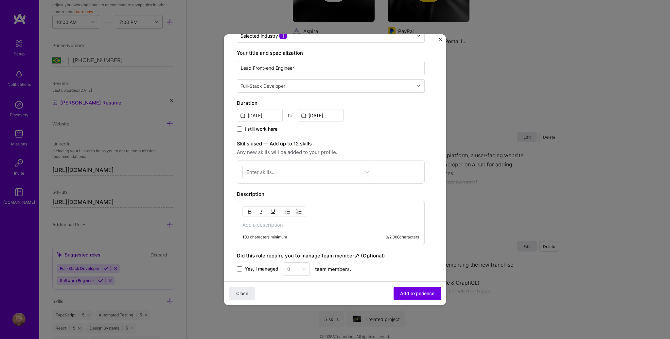
scroll to position [172, 0]
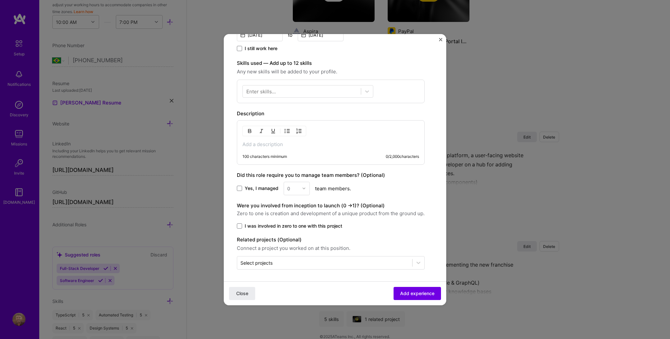
click at [268, 91] on div "Enter skills..." at bounding box center [260, 91] width 29 height 7
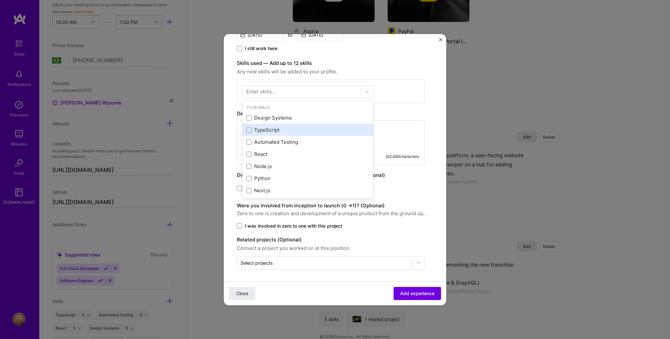
click at [268, 131] on div "TypeScript" at bounding box center [307, 129] width 123 height 7
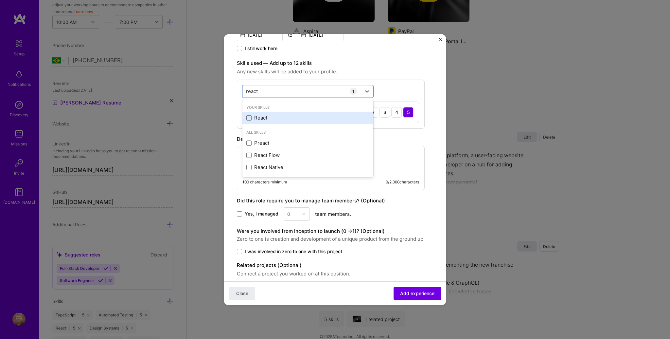
click at [265, 115] on div "React" at bounding box center [307, 117] width 123 height 7
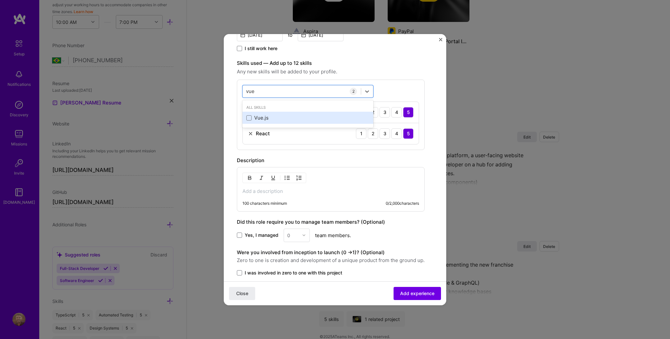
click at [268, 113] on div "Vue.js" at bounding box center [307, 118] width 131 height 12
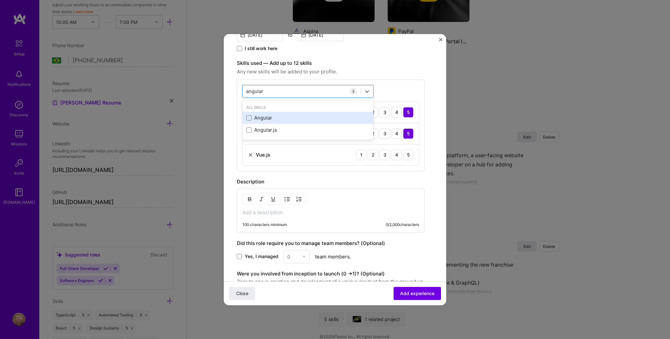
click at [259, 116] on div "Angular" at bounding box center [307, 117] width 123 height 7
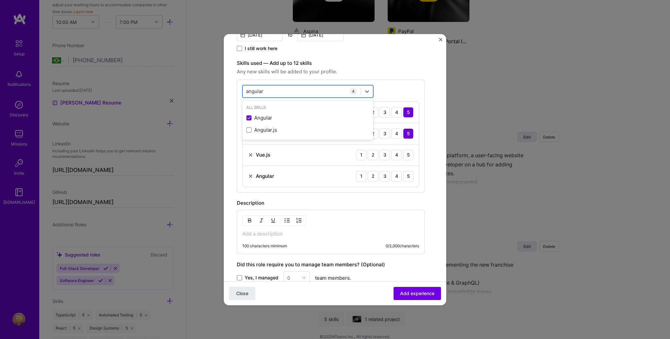
click at [266, 88] on div "angular angular" at bounding box center [302, 91] width 118 height 11
click at [267, 90] on div "angular angular" at bounding box center [302, 91] width 118 height 11
click at [269, 115] on div "Automated Testing" at bounding box center [307, 117] width 123 height 7
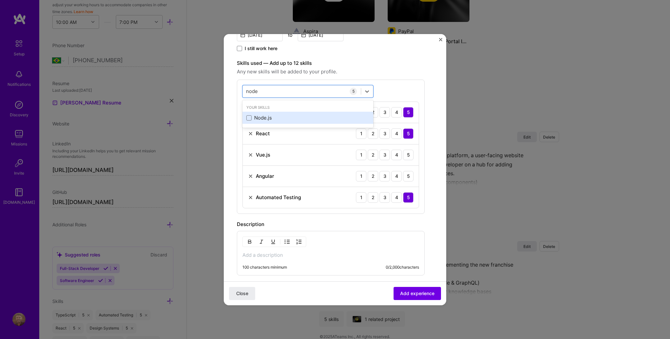
click at [267, 118] on div "Node.js" at bounding box center [307, 117] width 123 height 7
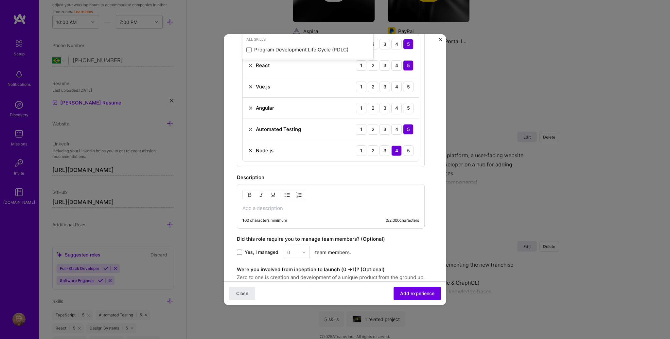
scroll to position [271, 0]
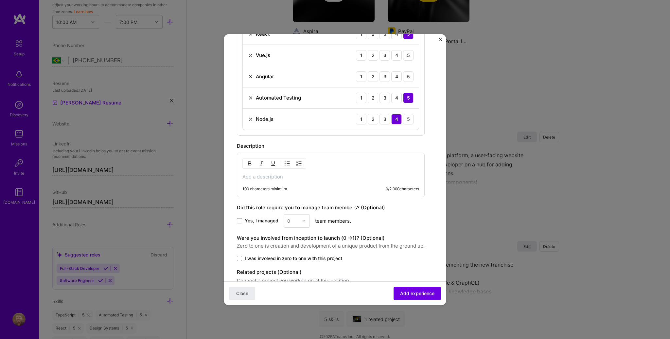
type input "life"
click at [374, 204] on label "Did this role require you to manage team members? (Optional)" at bounding box center [311, 207] width 148 height 6
click at [282, 180] on div "100 characters minimum 0 / 2,000 characters" at bounding box center [331, 175] width 188 height 45
click at [281, 174] on p at bounding box center [330, 176] width 177 height 7
paste div
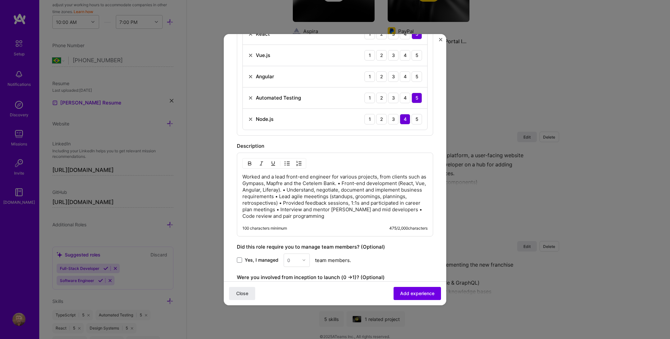
click at [346, 182] on p "Worked and a lead front-end engineer for various projects, from clients such as…" at bounding box center [334, 196] width 185 height 46
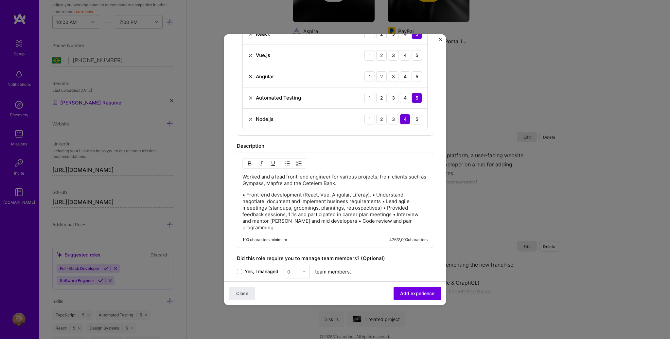
click at [373, 194] on p "• Front-end development (React, Vue, Angular, Liferay). • Understand, negotiate…" at bounding box center [334, 210] width 185 height 39
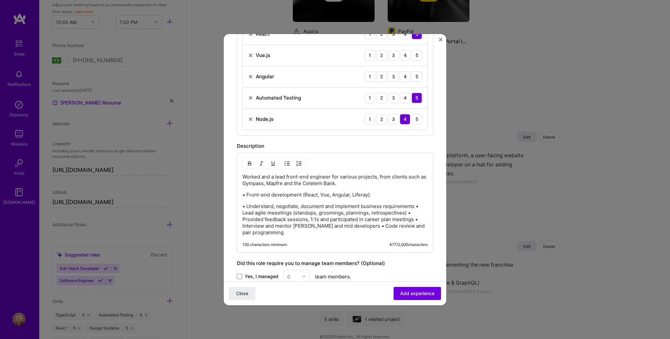
click at [417, 205] on p "• Understand, negotiate, document and implement business requirements • Lead ag…" at bounding box center [334, 219] width 185 height 33
click at [415, 205] on p "• Understand, negotiate, document and implement business requirements • Lead ag…" at bounding box center [334, 219] width 185 height 33
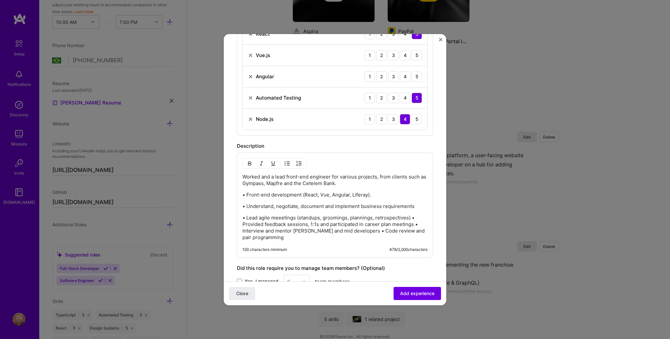
click at [412, 215] on p "• Lead agile meeetings (standups, groomings, plannings, retrospectives) • Provi…" at bounding box center [334, 227] width 185 height 26
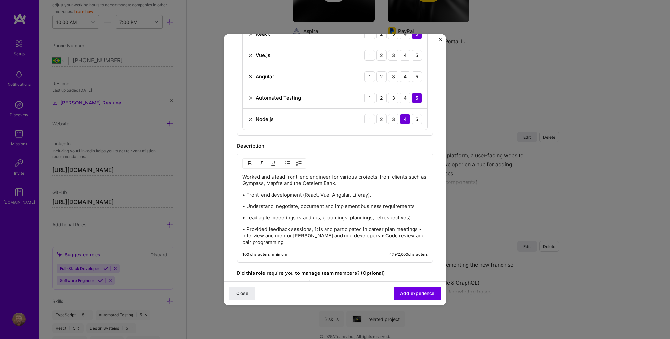
click at [419, 228] on p "• Provided feedback sessions, 1:1s and participated in career plan meetings • I…" at bounding box center [334, 236] width 185 height 20
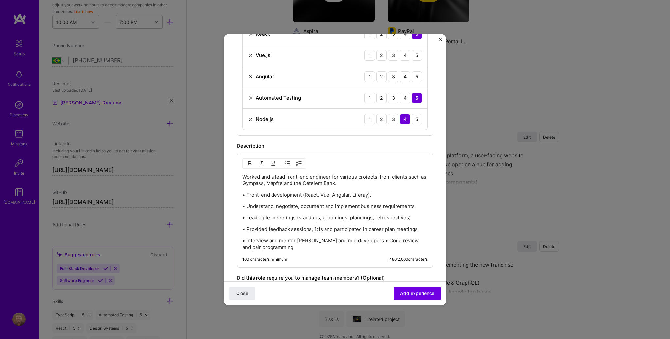
click at [359, 240] on p "• Interview and mentor junior and mid developers • Code review and pair program…" at bounding box center [334, 243] width 185 height 13
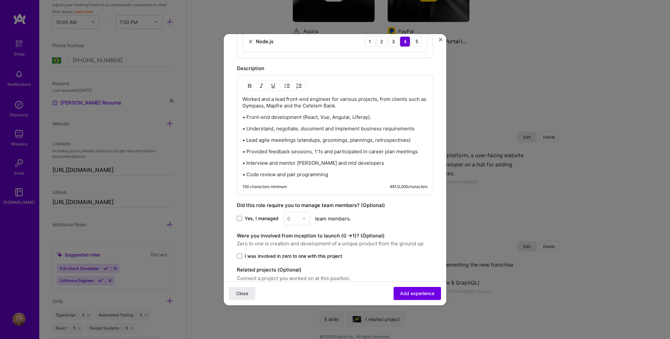
scroll to position [379, 0]
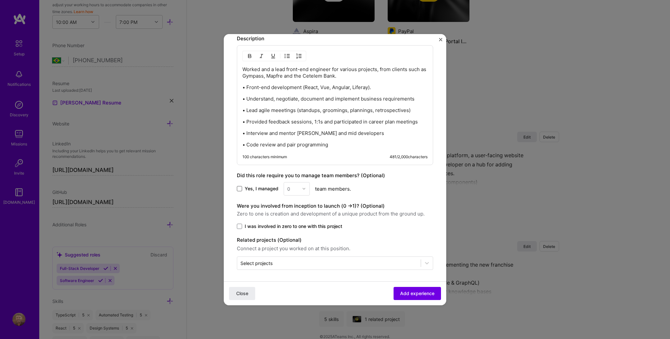
click at [241, 187] on span at bounding box center [239, 188] width 5 height 5
click at [0, 0] on input "Yes, I managed" at bounding box center [0, 0] width 0 height 0
click at [289, 187] on div "0" at bounding box center [288, 188] width 3 height 7
click at [289, 244] on div "4" at bounding box center [297, 242] width 22 height 12
click at [242, 226] on span at bounding box center [239, 226] width 5 height 5
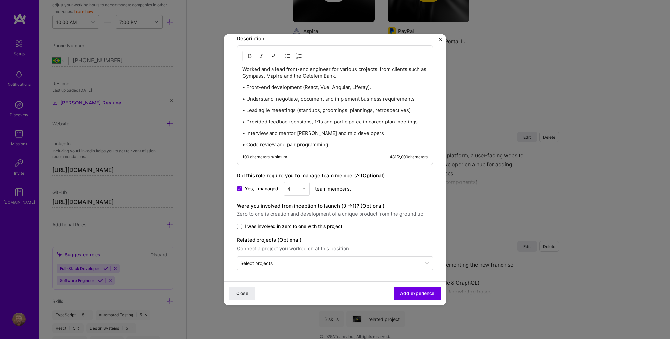
click at [0, 0] on input "I was involved in zero to one with this project" at bounding box center [0, 0] width 0 height 0
click at [270, 260] on div "Select projects" at bounding box center [257, 263] width 32 height 7
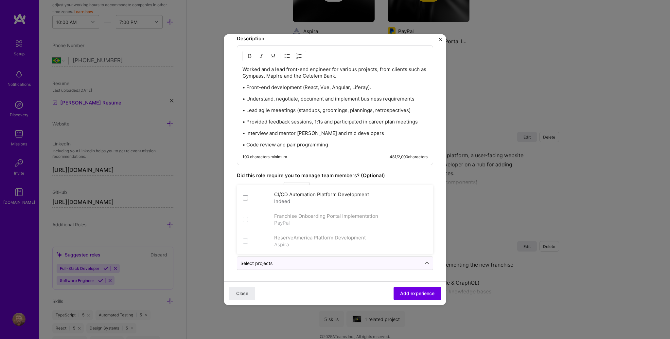
click at [310, 292] on div "Close Add experience" at bounding box center [335, 293] width 223 height 24
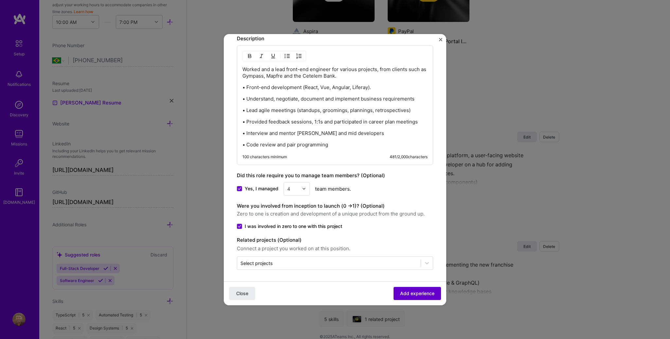
click at [389, 292] on div "Close Add experience" at bounding box center [335, 293] width 223 height 24
click at [400, 295] on span "Add experience" at bounding box center [417, 293] width 34 height 7
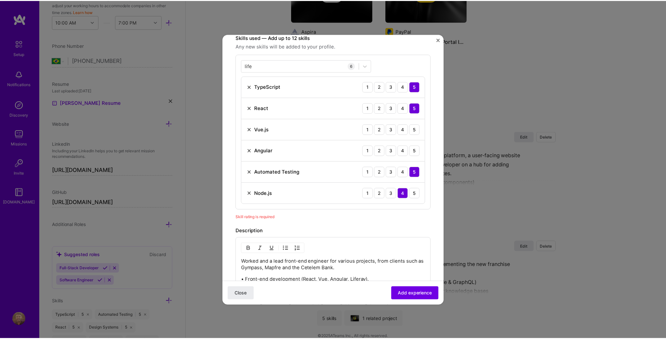
scroll to position [196, 0]
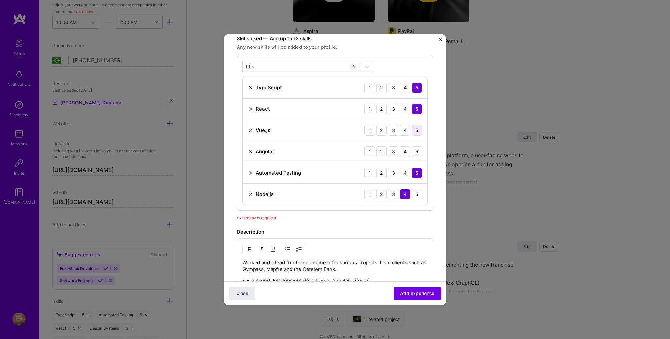
click at [412, 130] on div "5" at bounding box center [417, 130] width 10 height 10
click at [392, 152] on div "3" at bounding box center [393, 151] width 10 height 10
click at [401, 294] on span "Add experience" at bounding box center [417, 293] width 34 height 7
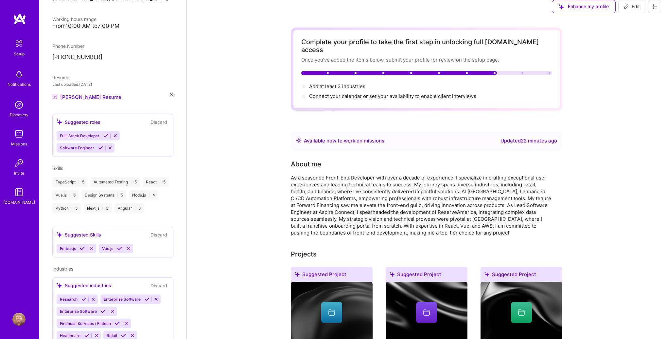
scroll to position [0, 0]
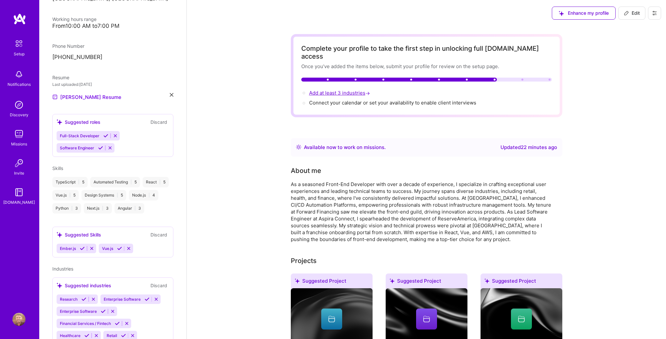
click at [337, 90] on span "Add at least 3 industries →" at bounding box center [340, 93] width 62 height 6
select select "BR"
select select "Right Now"
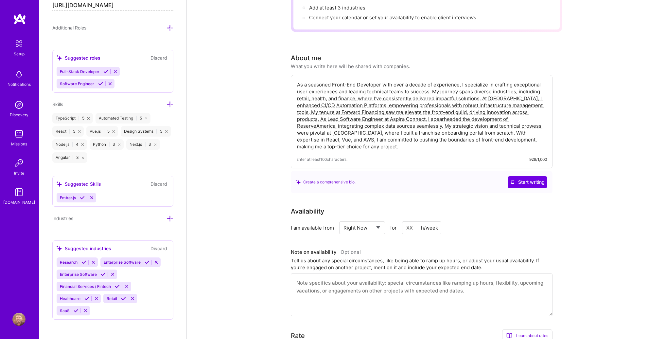
scroll to position [44, 0]
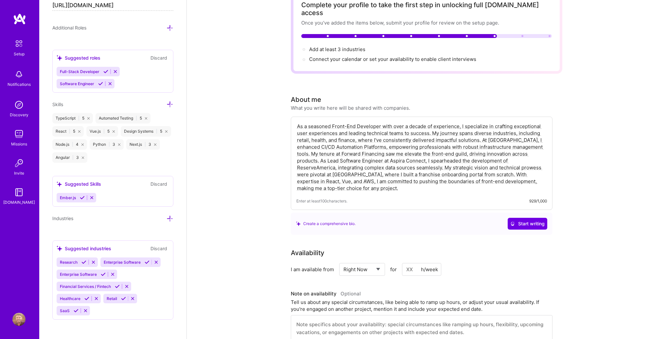
click at [75, 196] on span "Ember.js" at bounding box center [68, 197] width 16 height 5
click at [82, 197] on icon at bounding box center [82, 197] width 5 height 5
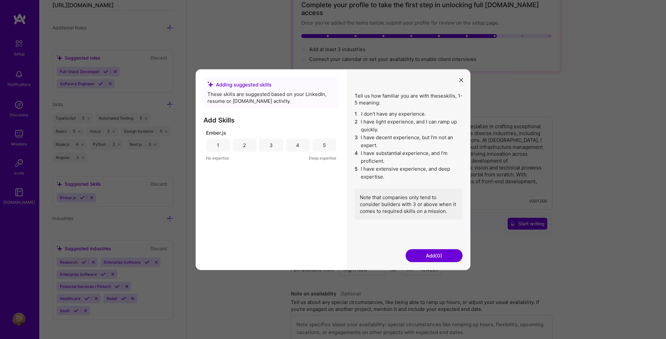
click at [297, 144] on div "4" at bounding box center [297, 145] width 3 height 7
click at [331, 140] on div "5" at bounding box center [325, 144] width 24 height 13
click at [422, 257] on button "Add (1)" at bounding box center [434, 255] width 57 height 13
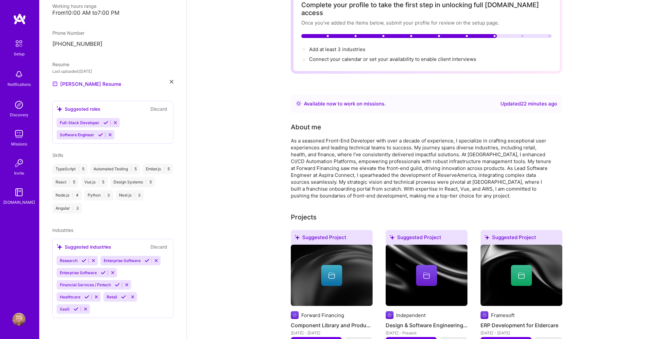
scroll to position [150, 0]
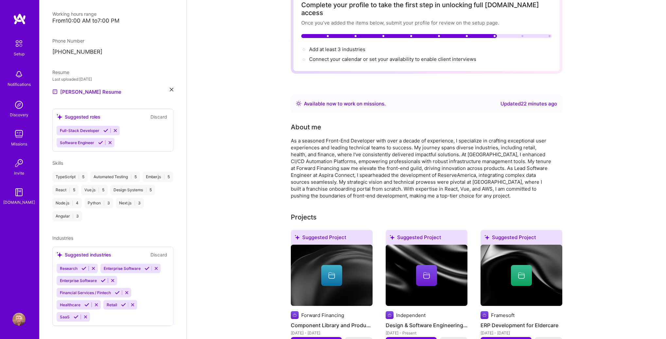
click at [79, 185] on div "React | 5" at bounding box center [65, 190] width 26 height 10
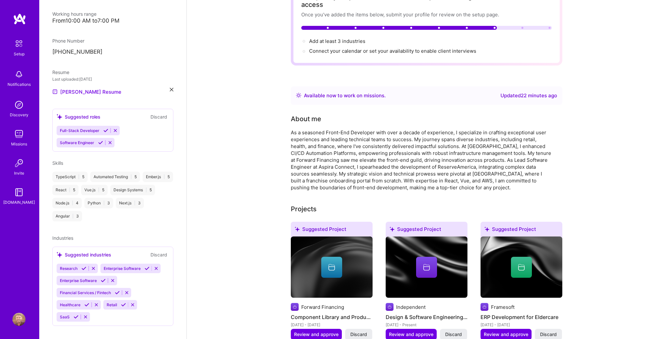
scroll to position [52, 0]
click at [147, 266] on icon at bounding box center [147, 268] width 5 height 5
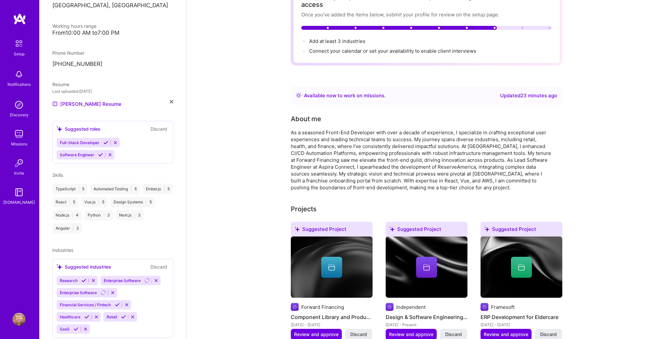
scroll to position [150, 0]
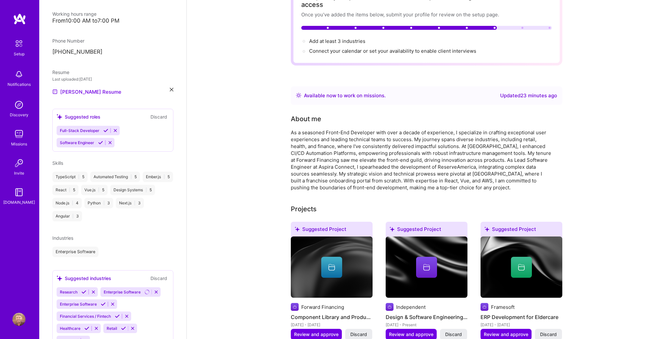
drag, startPoint x: 118, startPoint y: 284, endPoint x: 116, endPoint y: 307, distance: 23.0
click at [116, 311] on div "Financial Services / Fintech" at bounding box center [94, 315] width 75 height 9
click at [117, 314] on icon at bounding box center [117, 316] width 5 height 5
click at [149, 302] on icon at bounding box center [150, 304] width 5 height 5
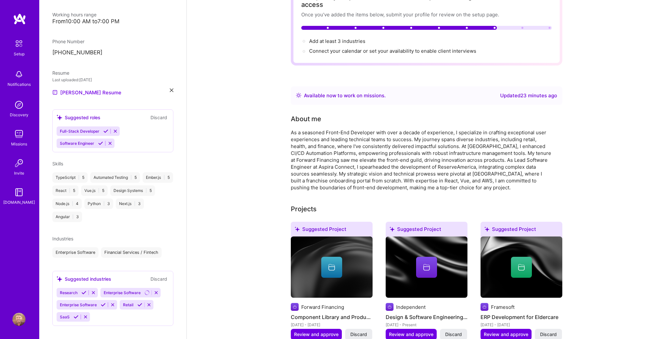
click at [76, 314] on icon at bounding box center [76, 316] width 5 height 5
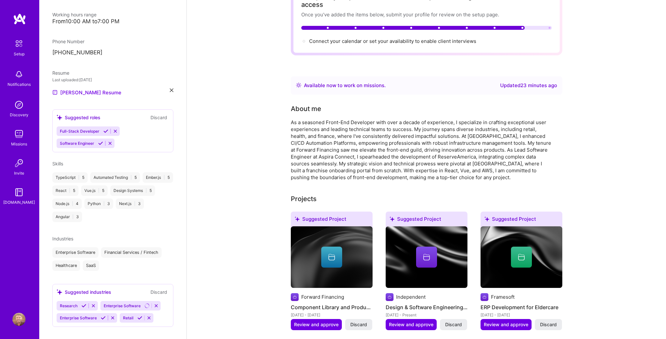
click at [139, 315] on icon at bounding box center [139, 317] width 5 height 5
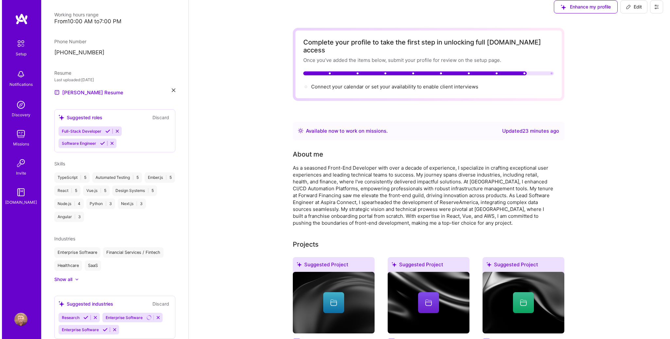
scroll to position [0, 0]
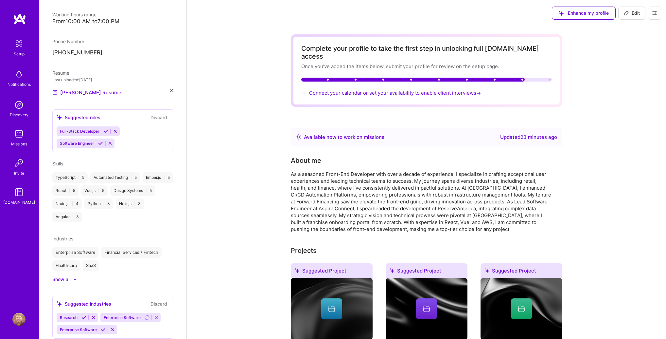
click at [354, 90] on span "Connect your calendar or set your availability to enable client interviews →" at bounding box center [395, 93] width 173 height 6
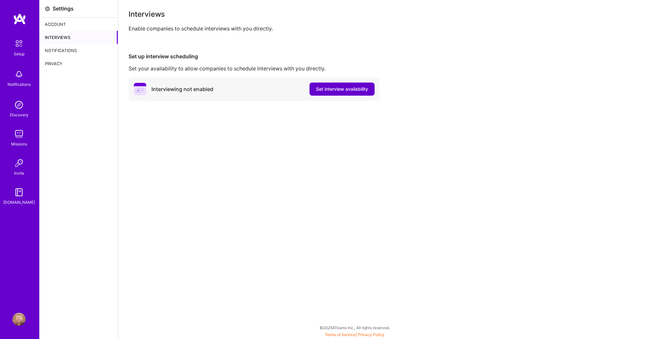
click at [343, 91] on span "Set interview availability" at bounding box center [342, 89] width 52 height 7
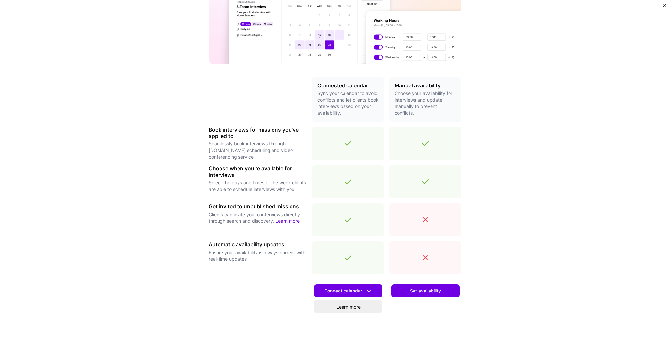
scroll to position [120, 0]
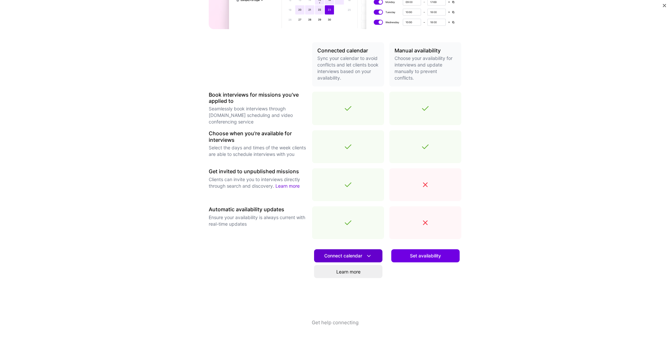
click at [339, 253] on span "Connect calendar" at bounding box center [348, 255] width 48 height 7
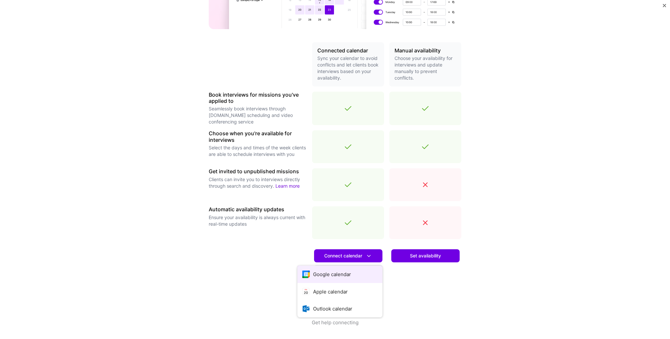
click at [332, 274] on button "Google calendar" at bounding box center [339, 273] width 85 height 17
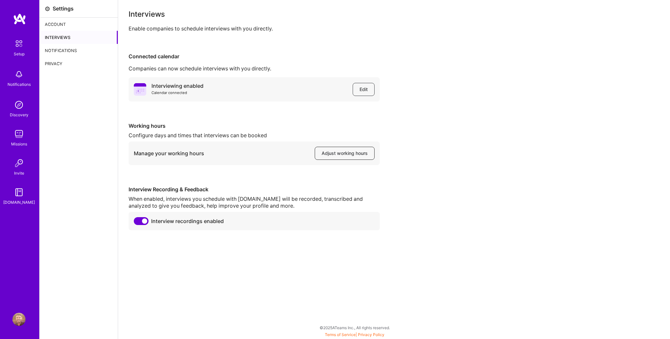
click at [341, 155] on span "Adjust working hours" at bounding box center [345, 153] width 46 height 7
click at [57, 24] on div "Account" at bounding box center [79, 24] width 78 height 13
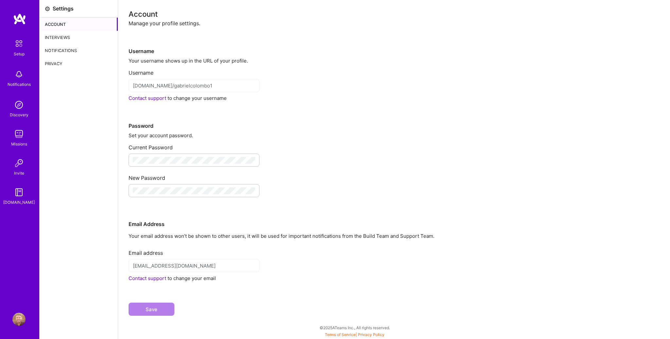
click at [22, 47] on img at bounding box center [19, 44] width 14 height 14
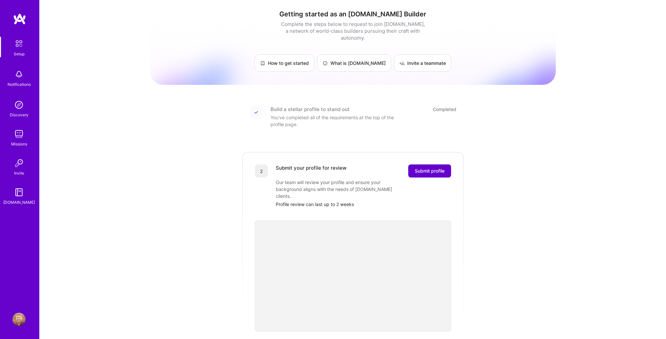
click at [422, 168] on span "Submit profile" at bounding box center [430, 171] width 30 height 7
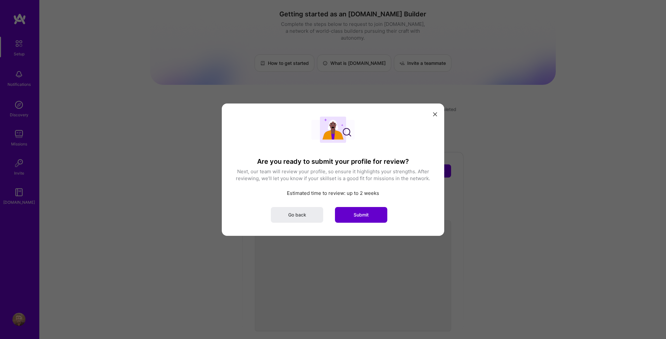
click at [352, 216] on button "Submit" at bounding box center [361, 214] width 52 height 16
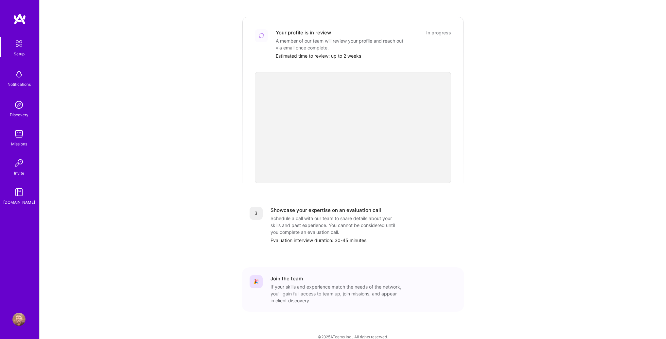
scroll to position [137, 0]
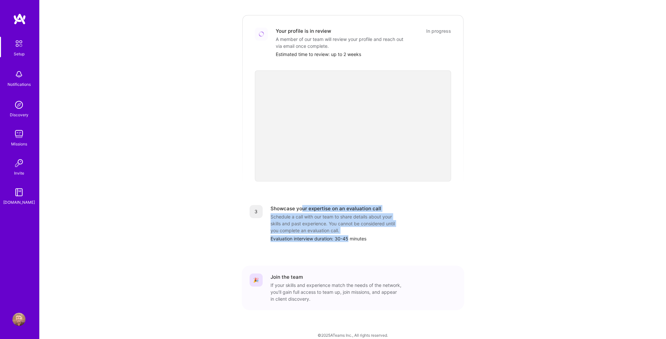
drag, startPoint x: 301, startPoint y: 201, endPoint x: 349, endPoint y: 228, distance: 54.8
click at [349, 228] on div "Showcase your expertise on an evaluation call Schedule a call with our team to …" at bounding box center [364, 223] width 186 height 37
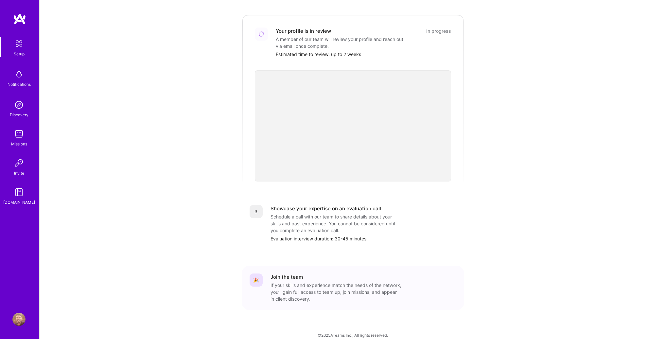
click at [101, 164] on div "Getting started as an [DOMAIN_NAME] Builder Complete the steps below to request…" at bounding box center [353, 104] width 627 height 483
click at [15, 107] on img at bounding box center [18, 104] width 13 height 13
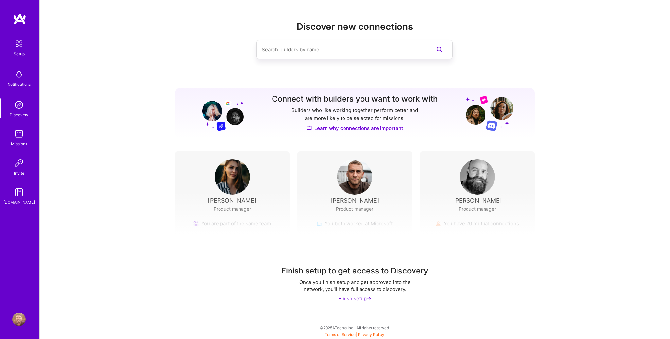
click at [17, 142] on div "Missions" at bounding box center [19, 143] width 16 height 7
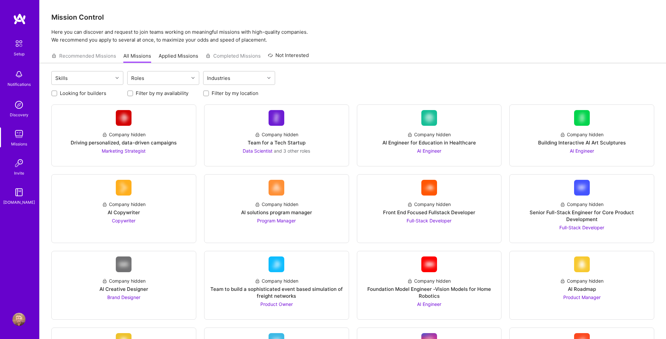
click at [18, 155] on div "Setup Notifications Discovery Missions Invite [DOMAIN_NAME]" at bounding box center [19, 121] width 39 height 169
click at [18, 162] on img at bounding box center [18, 162] width 13 height 13
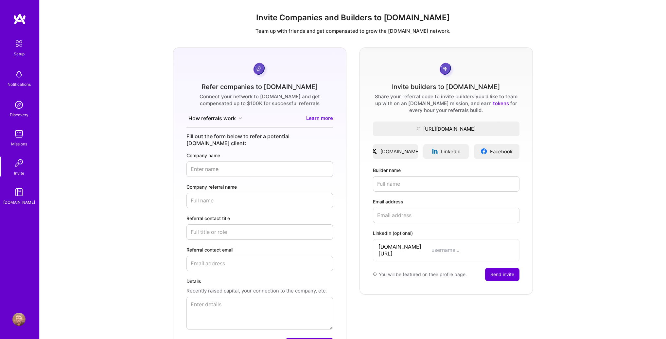
click at [18, 130] on img at bounding box center [18, 133] width 13 height 13
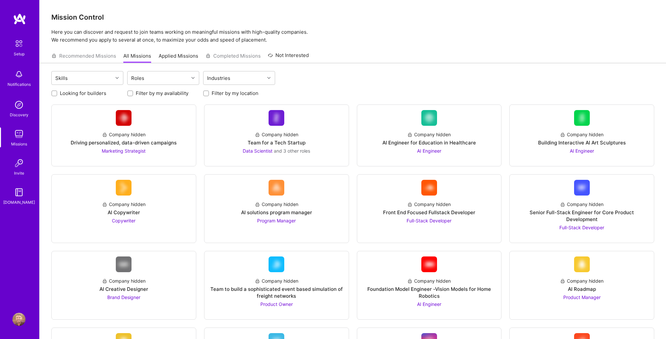
click at [19, 108] on img at bounding box center [18, 104] width 13 height 13
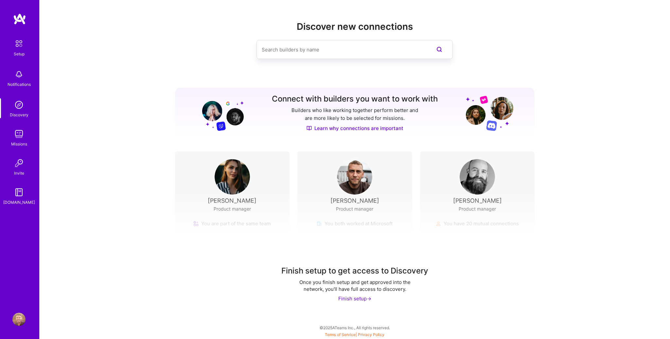
click at [24, 66] on div "Notifications" at bounding box center [19, 77] width 41 height 23
click at [20, 51] on div "Setup" at bounding box center [19, 53] width 11 height 7
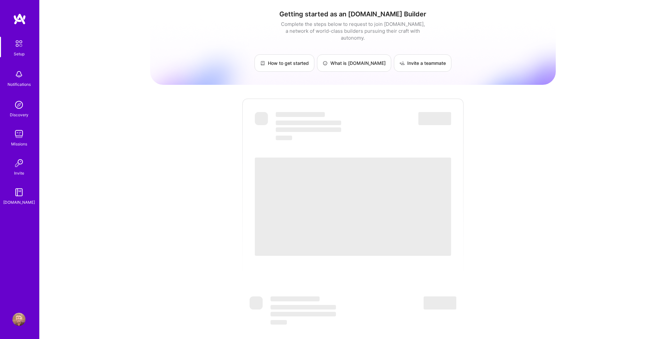
click at [511, 144] on div "Getting started as an [DOMAIN_NAME] Builder Complete the steps below to request…" at bounding box center [353, 238] width 406 height 467
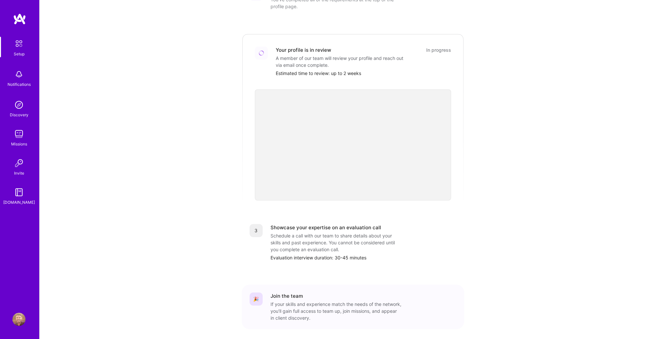
scroll to position [137, 0]
